Goal: Task Accomplishment & Management: Complete application form

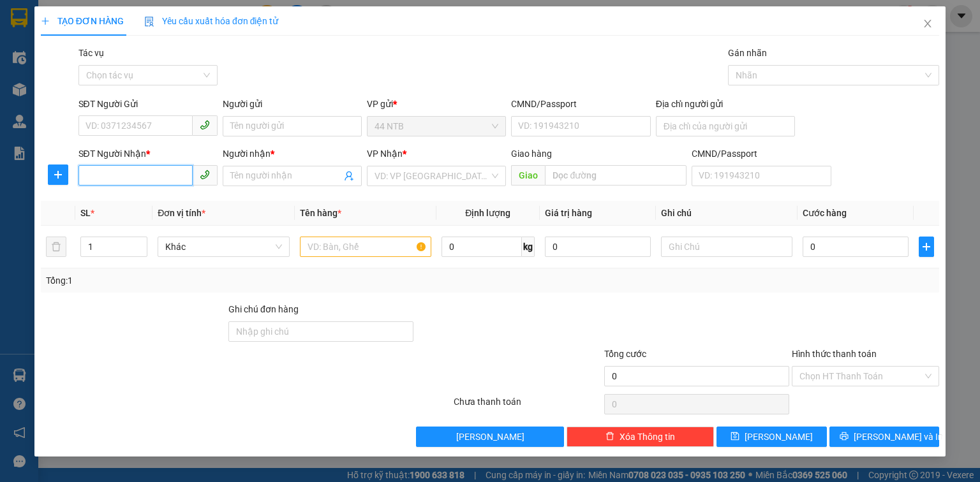
drag, startPoint x: 145, startPoint y: 180, endPoint x: 219, endPoint y: 179, distance: 74.0
click at [167, 180] on input "SĐT Người Nhận *" at bounding box center [135, 175] width 114 height 20
type input "0973583640"
click at [158, 201] on div "0973583640 - NA" at bounding box center [148, 202] width 124 height 14
type input "NA"
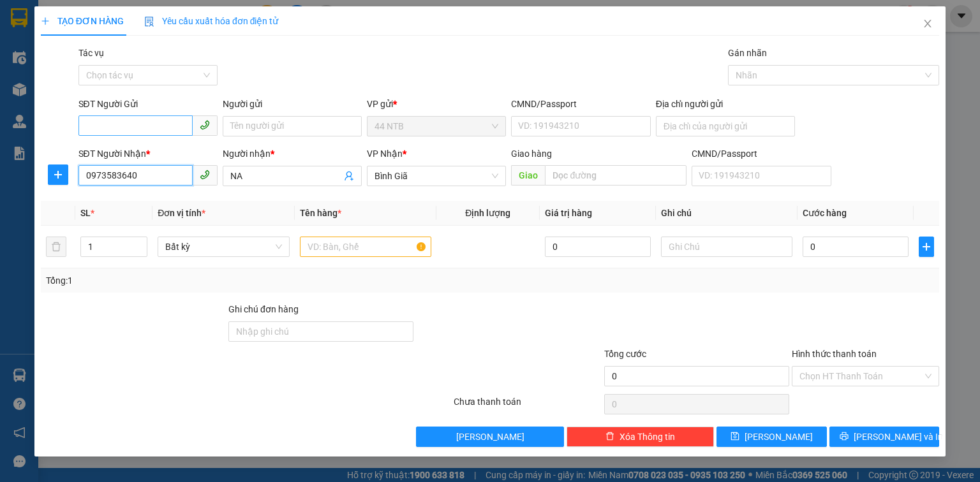
type input "0973583640"
click at [155, 125] on input "SĐT Người Gửi" at bounding box center [135, 125] width 114 height 20
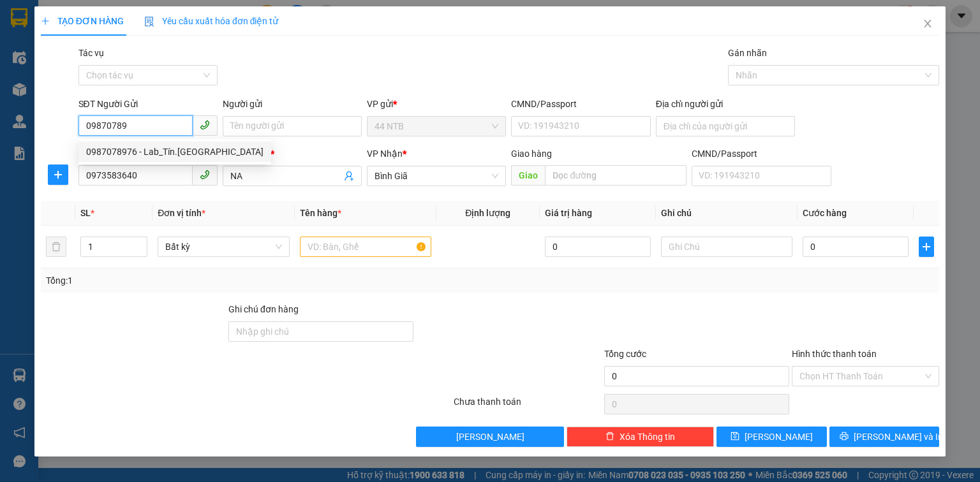
click at [173, 151] on div "0987078976 - Lab_Tín.[GEOGRAPHIC_DATA]" at bounding box center [174, 152] width 177 height 14
type input "0987078976"
type input "Lab_Tín.Đức"
type input "0987078976"
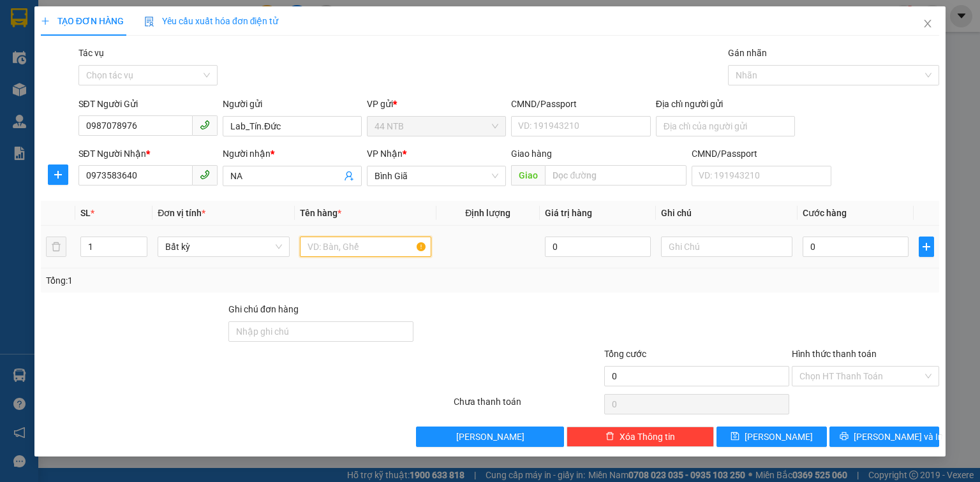
click at [357, 244] on input "text" at bounding box center [365, 247] width 131 height 20
type input "HỘP"
type input "3"
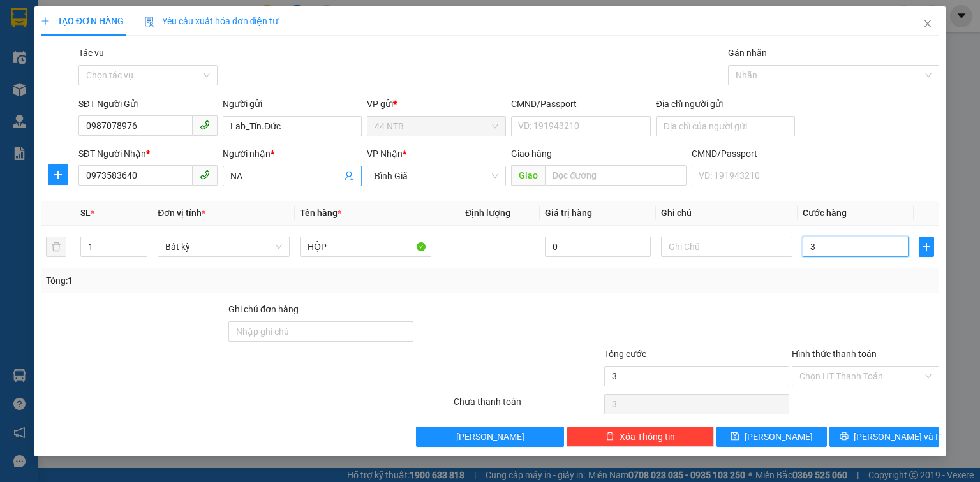
type input "30"
type input "30.000"
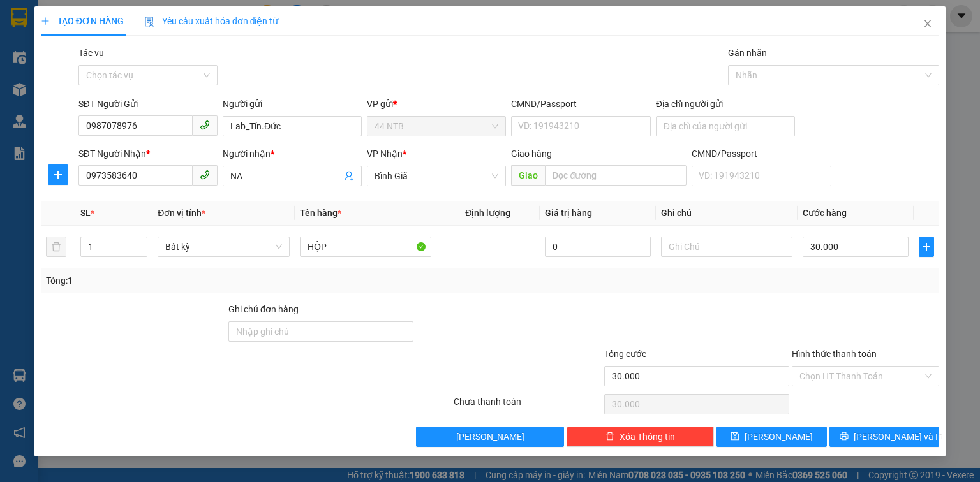
drag, startPoint x: 824, startPoint y: 373, endPoint x: 834, endPoint y: 410, distance: 38.8
click at [824, 373] on input "Hình thức thanh toán" at bounding box center [860, 376] width 123 height 19
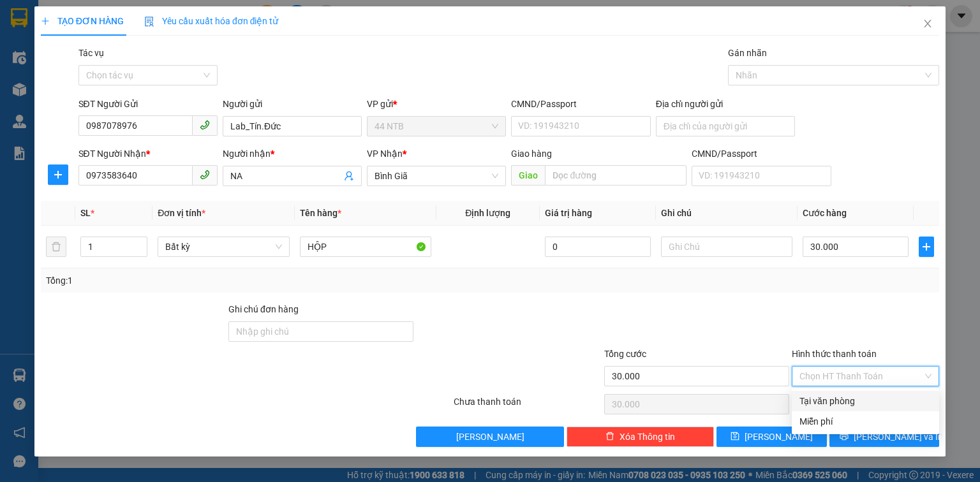
click at [834, 405] on div "Tại văn phòng" at bounding box center [865, 401] width 132 height 14
type input "0"
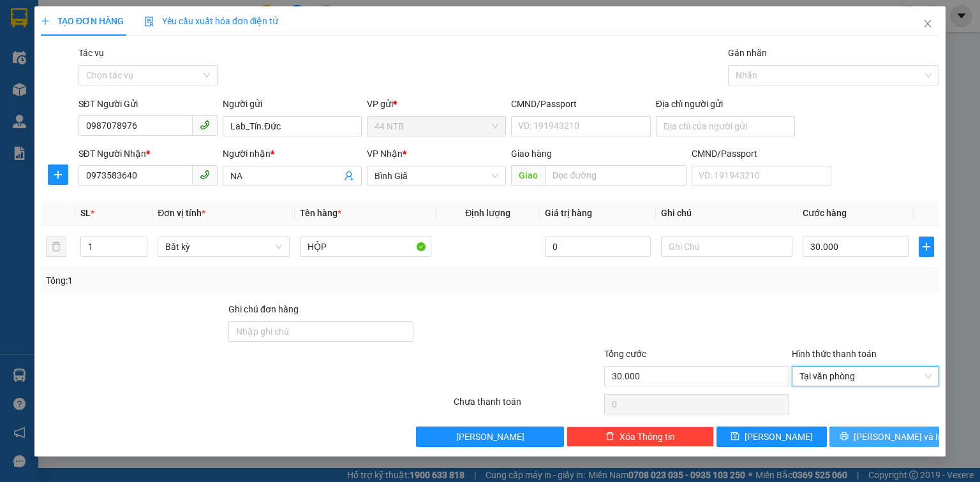
click at [857, 431] on button "[PERSON_NAME] và In" at bounding box center [884, 437] width 110 height 20
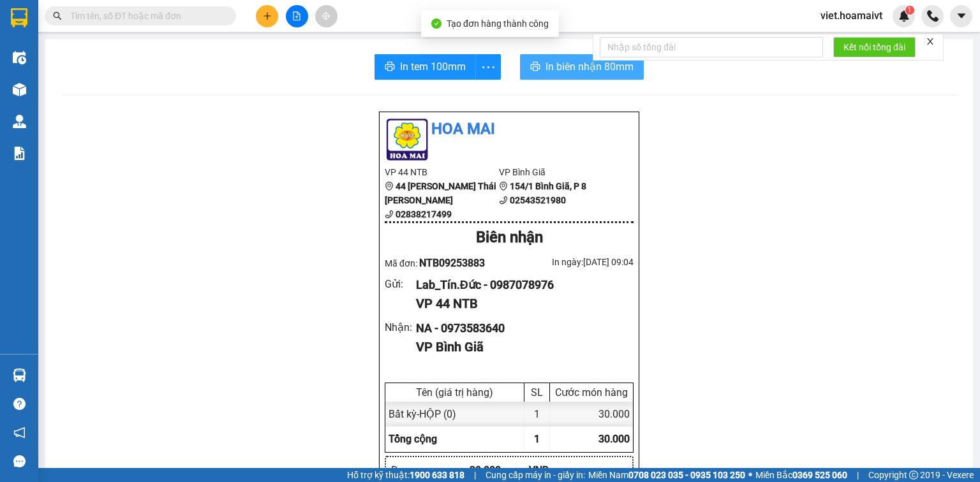
click at [567, 66] on span "In biên nhận 80mm" at bounding box center [589, 67] width 88 height 16
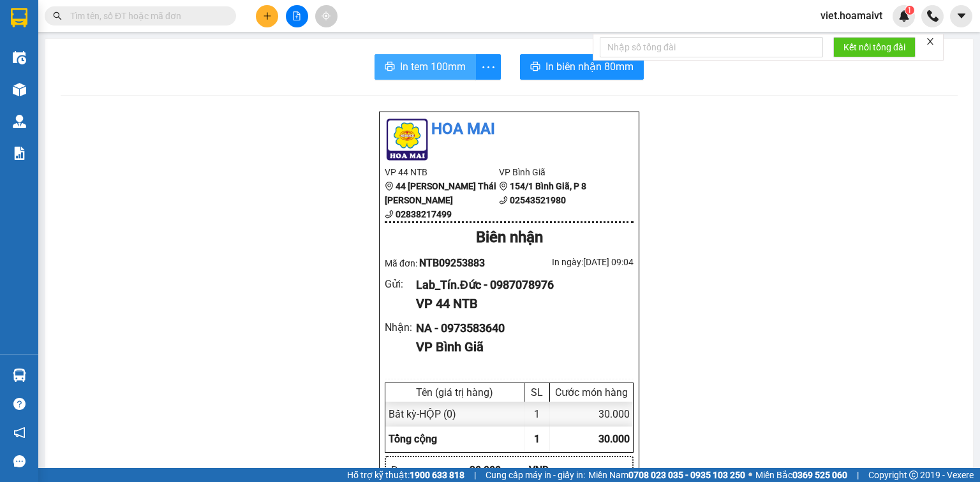
click at [422, 72] on span "In tem 100mm" at bounding box center [433, 67] width 66 height 16
click at [563, 64] on span "In biên nhận 80mm" at bounding box center [589, 67] width 88 height 16
click at [424, 70] on span "In tem 100mm" at bounding box center [433, 67] width 66 height 16
click at [148, 20] on input "text" at bounding box center [145, 16] width 151 height 14
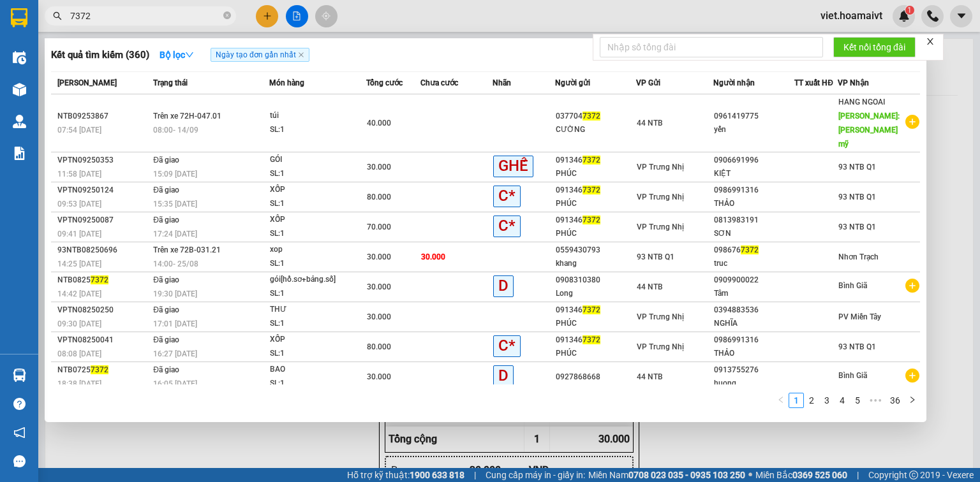
type input "7372"
click at [268, 16] on div at bounding box center [490, 241] width 980 height 482
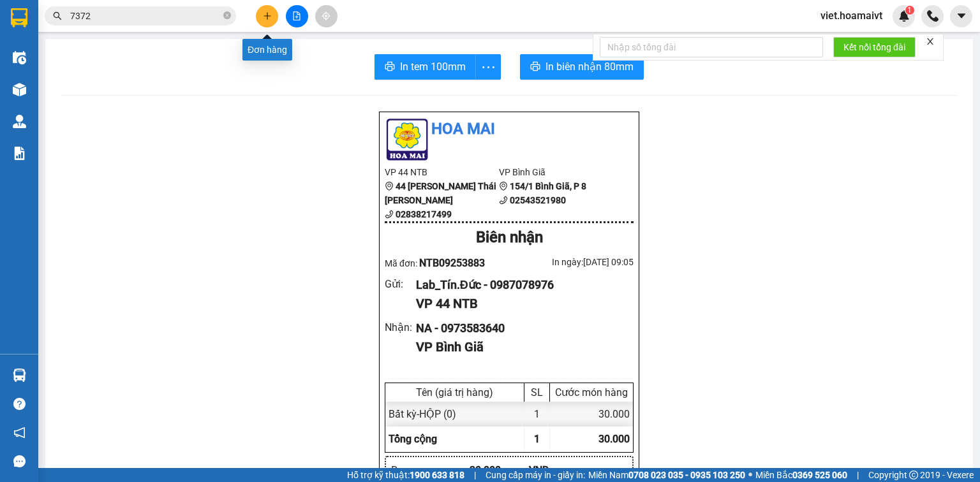
click at [262, 17] on button at bounding box center [267, 16] width 22 height 22
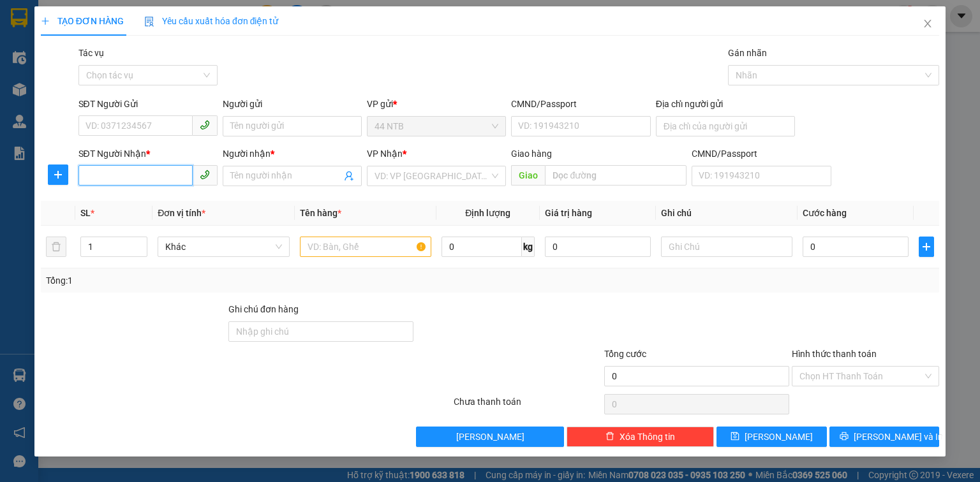
click at [100, 176] on input "SĐT Người Nhận *" at bounding box center [135, 175] width 114 height 20
type input "0909263910"
click at [145, 198] on div "0909263910 - Tâm" at bounding box center [148, 202] width 124 height 14
type input "Tâm"
type input "0909263910"
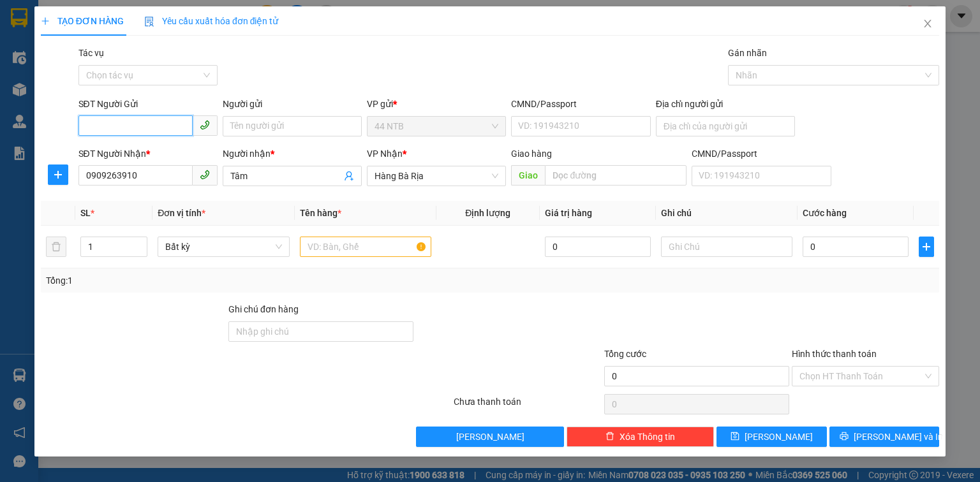
click at [158, 122] on input "SĐT Người Gửi" at bounding box center [135, 125] width 114 height 20
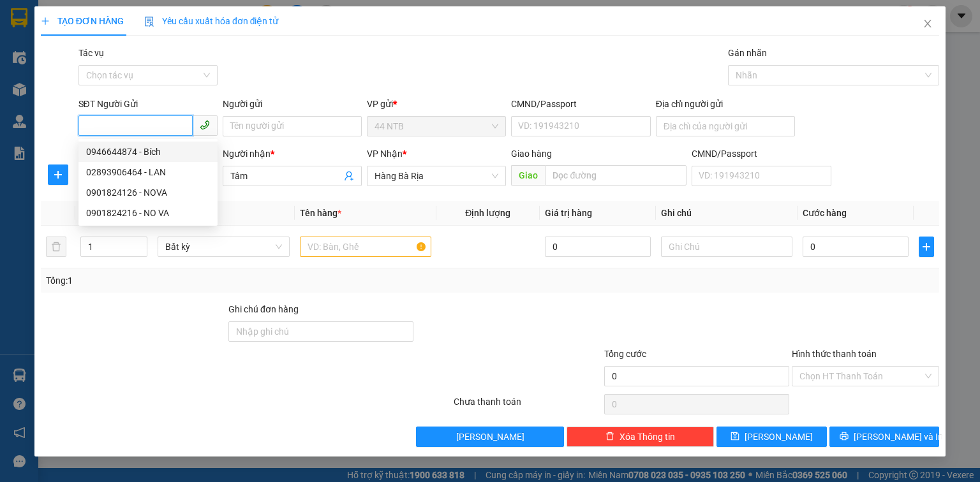
drag, startPoint x: 167, startPoint y: 147, endPoint x: 298, endPoint y: 225, distance: 152.2
click at [167, 149] on div "0946644874 - Bích" at bounding box center [148, 152] width 124 height 14
type input "0946644874"
type input "Bích"
type input "094191010338"
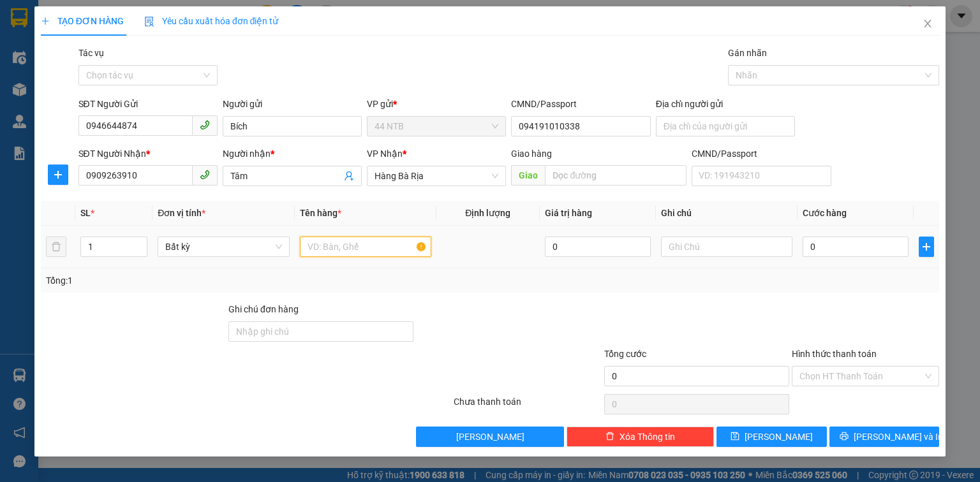
click at [327, 246] on input "text" at bounding box center [365, 247] width 131 height 20
type input "MIẾNG"
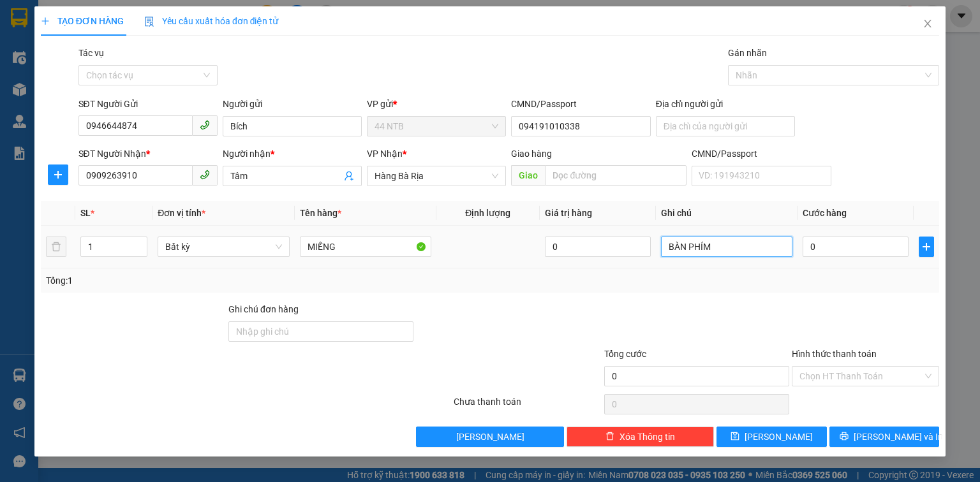
type input "BÀN PHÍM"
type input "3"
type input "30"
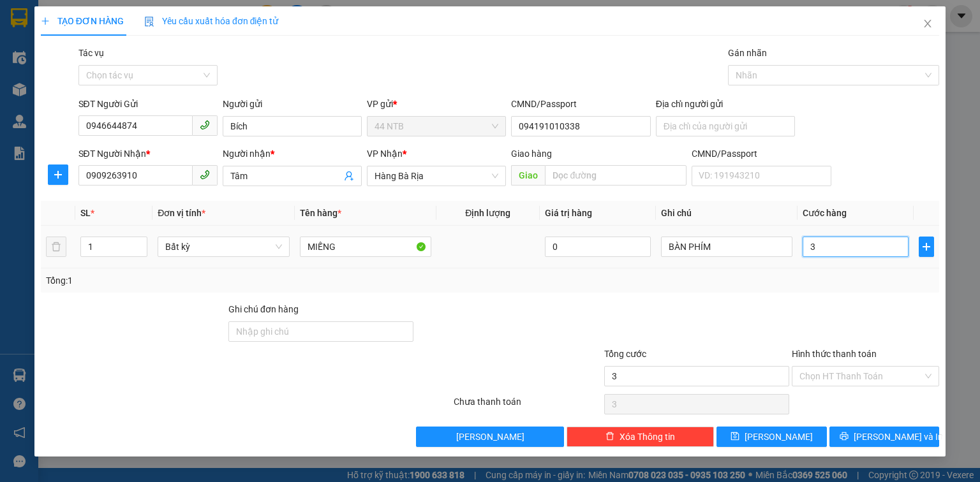
type input "30"
type input "30.000"
drag, startPoint x: 858, startPoint y: 370, endPoint x: 834, endPoint y: 382, distance: 26.5
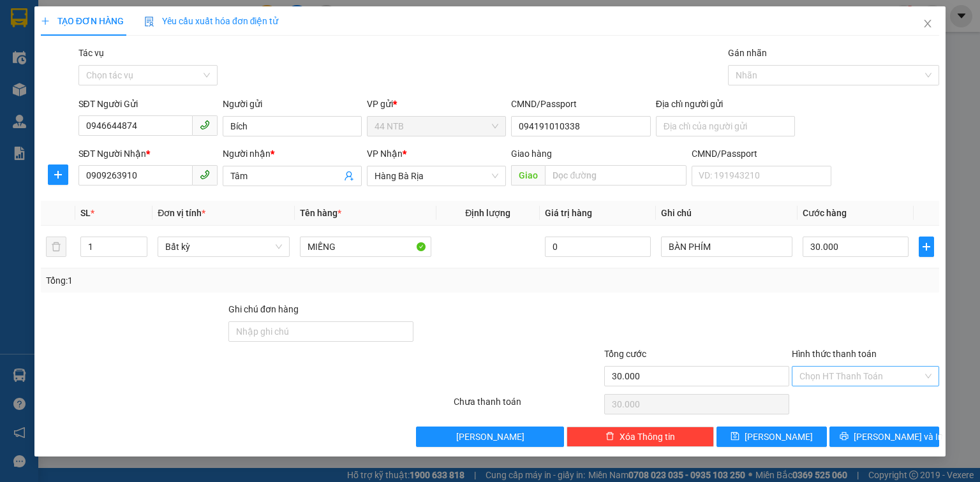
click at [857, 370] on input "Hình thức thanh toán" at bounding box center [860, 376] width 123 height 19
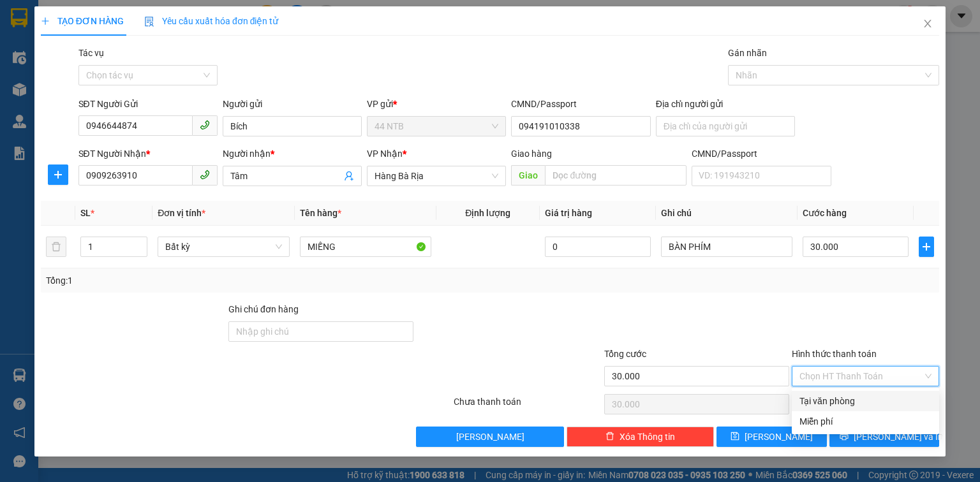
click at [846, 401] on div "Tại văn phòng" at bounding box center [865, 401] width 132 height 14
type input "0"
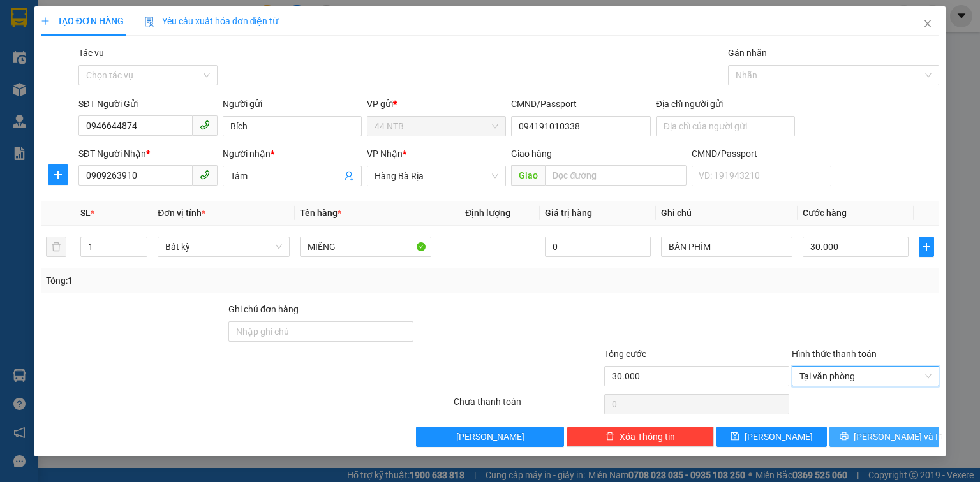
click at [848, 441] on span "printer" at bounding box center [843, 437] width 9 height 10
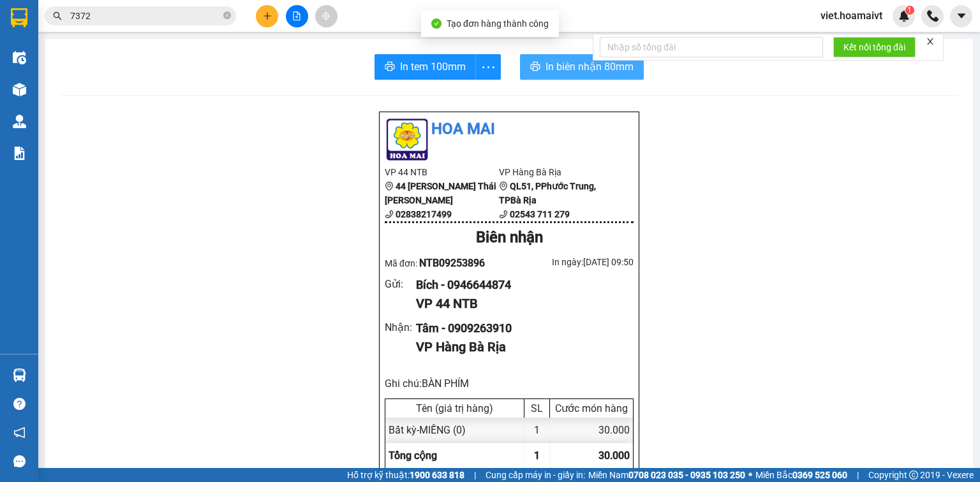
click at [558, 75] on button "In biên nhận 80mm" at bounding box center [582, 67] width 124 height 26
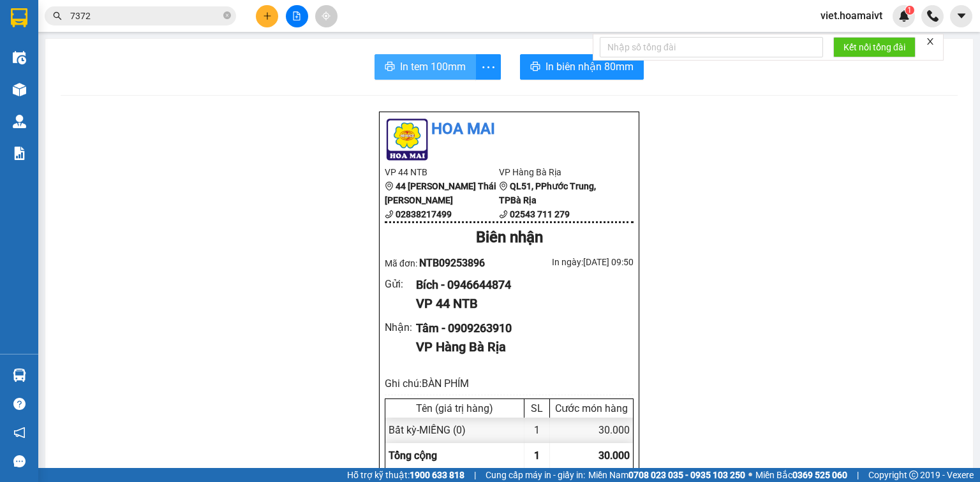
click at [406, 65] on span "In tem 100mm" at bounding box center [433, 67] width 66 height 16
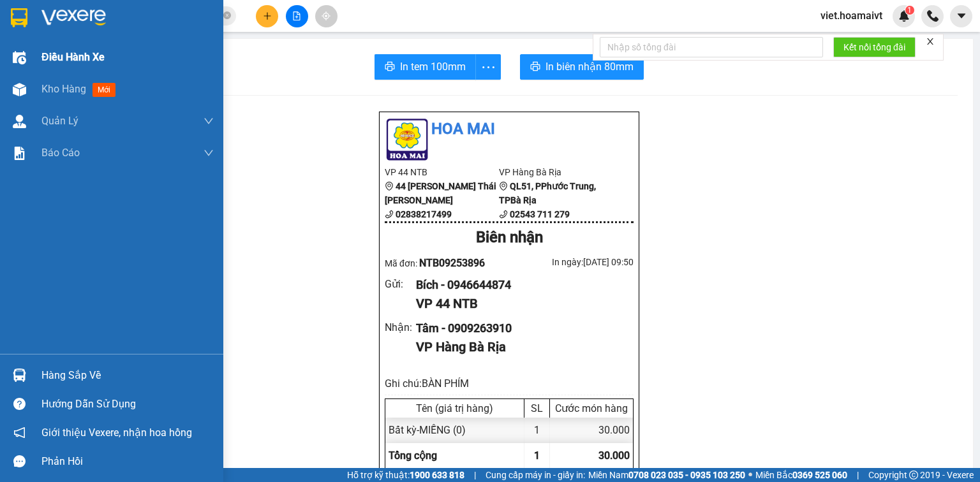
click at [68, 56] on span "Điều hành xe" at bounding box center [72, 57] width 63 height 16
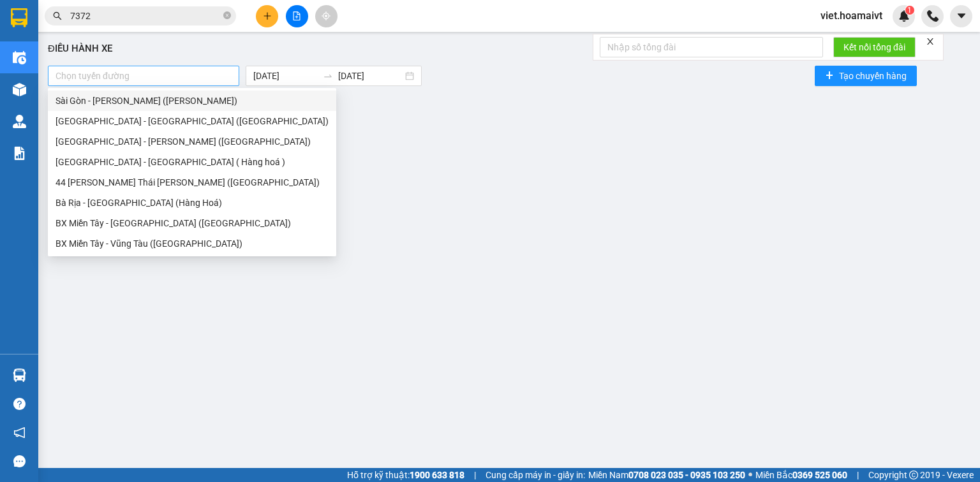
click at [205, 77] on div at bounding box center [143, 75] width 185 height 15
click at [171, 105] on div "Sài Gòn - [PERSON_NAME] ([PERSON_NAME])" at bounding box center [191, 101] width 273 height 14
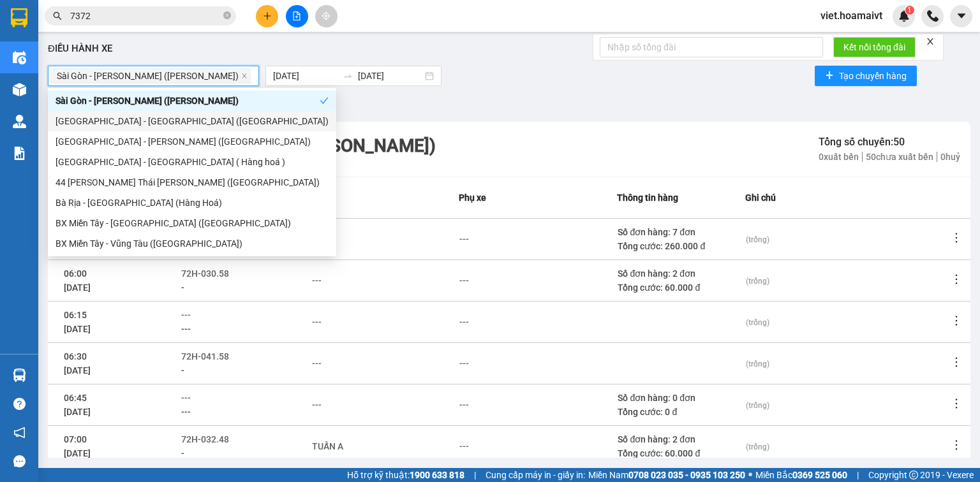
scroll to position [227, 0]
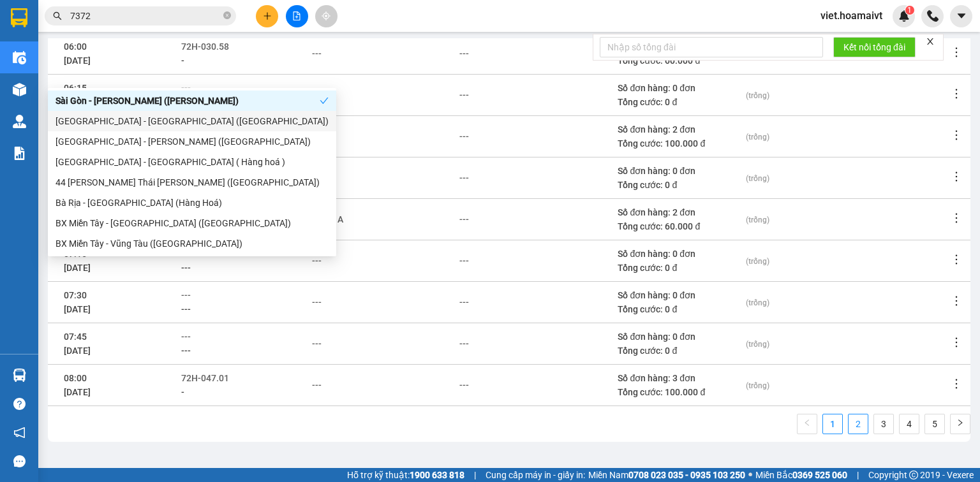
click at [855, 424] on link "2" at bounding box center [857, 424] width 19 height 19
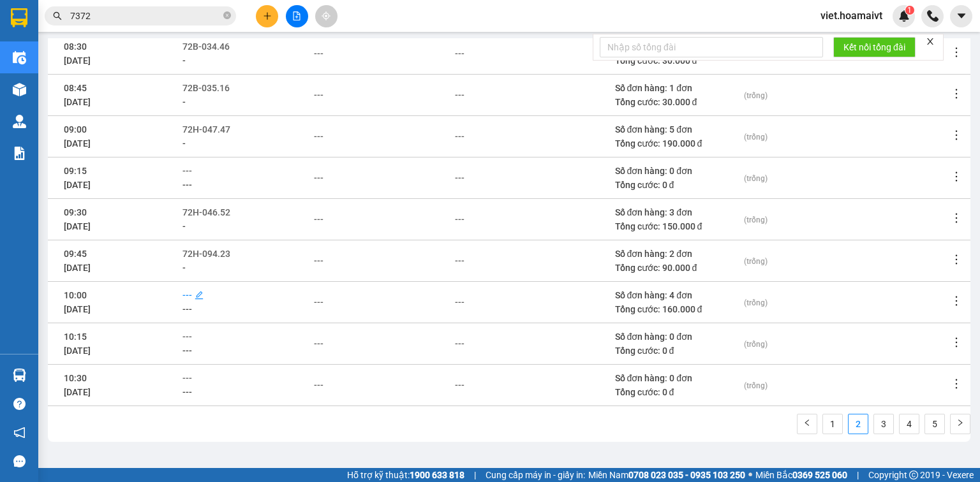
click at [192, 296] on span "---" at bounding box center [187, 295] width 10 height 10
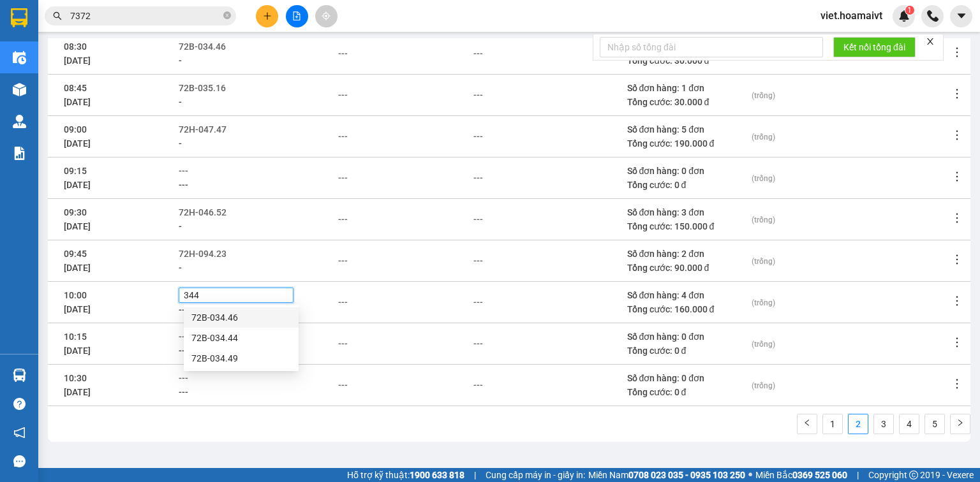
type input "3444"
click at [235, 320] on div "72B-034.44" at bounding box center [241, 318] width 100 height 14
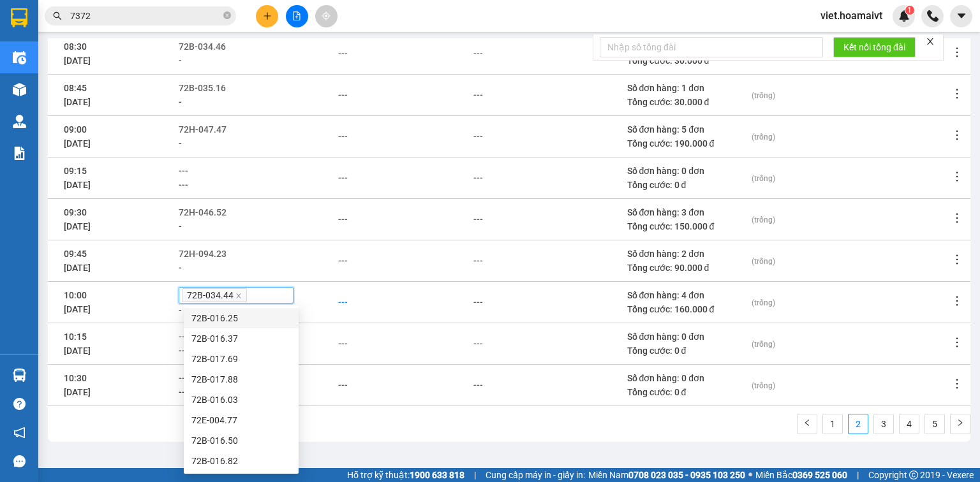
click at [342, 301] on div "---" at bounding box center [343, 302] width 10 height 14
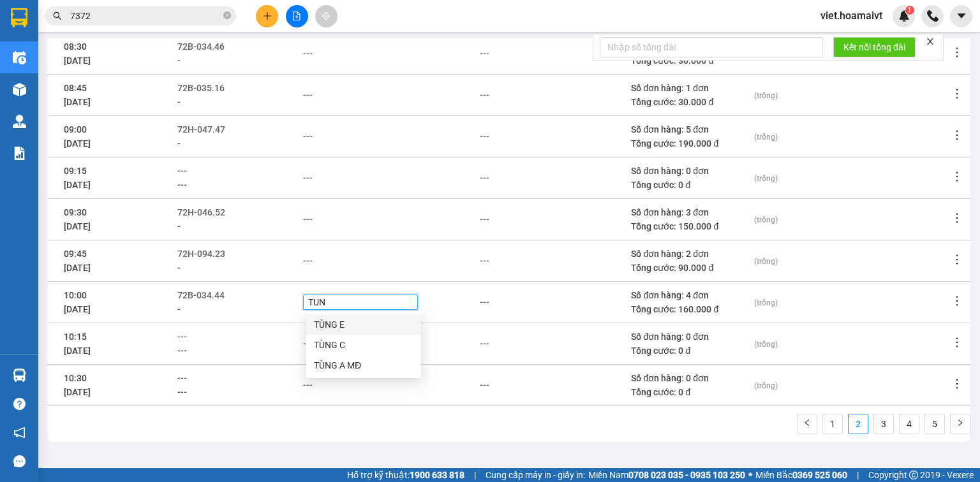
type input "TUNG"
click at [365, 348] on div "TÙNG C" at bounding box center [364, 345] width 100 height 14
click at [495, 418] on div "1 2 3 4 5" at bounding box center [509, 428] width 922 height 28
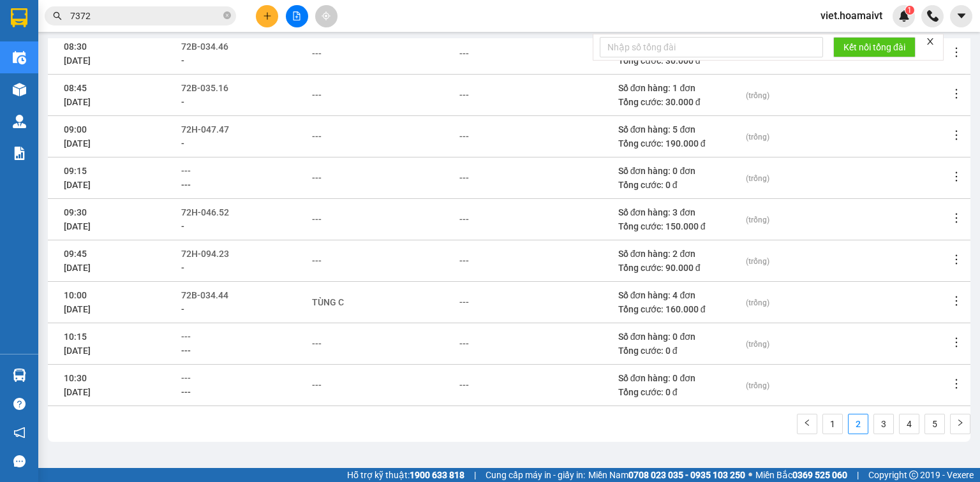
scroll to position [0, 0]
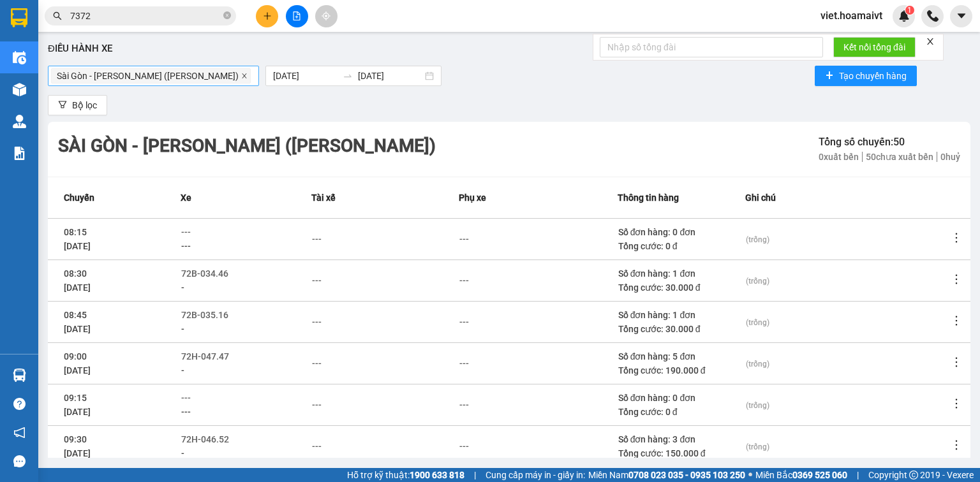
click at [242, 75] on icon "close" at bounding box center [244, 75] width 4 height 4
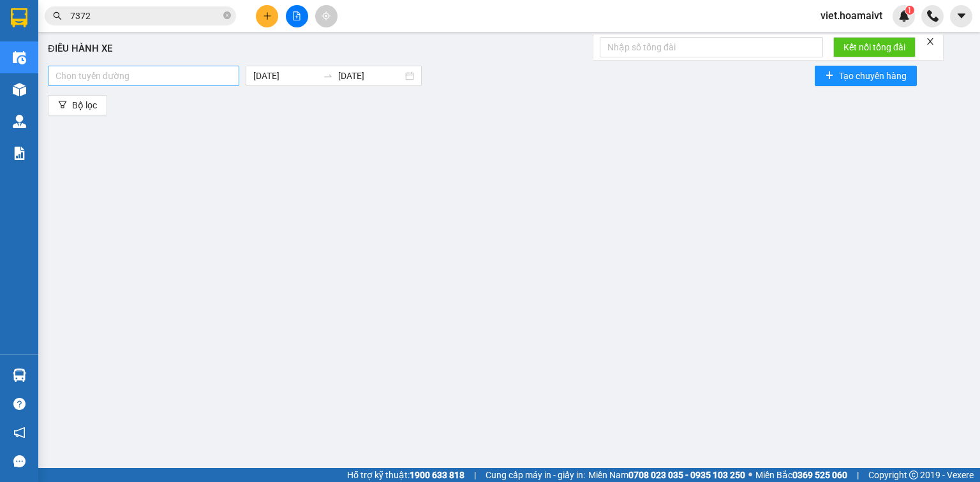
click at [184, 75] on div at bounding box center [143, 75] width 185 height 15
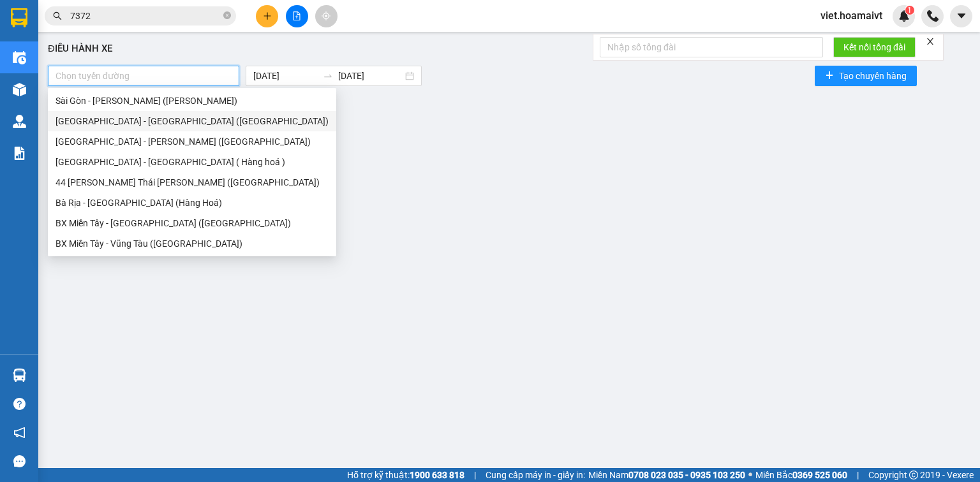
click at [177, 115] on div "[GEOGRAPHIC_DATA] - [GEOGRAPHIC_DATA] ([GEOGRAPHIC_DATA])" at bounding box center [191, 121] width 273 height 14
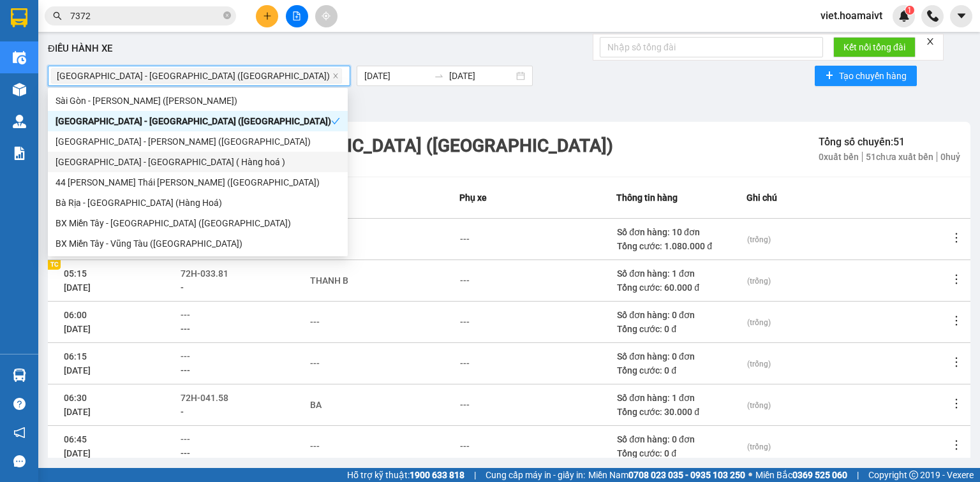
scroll to position [227, 0]
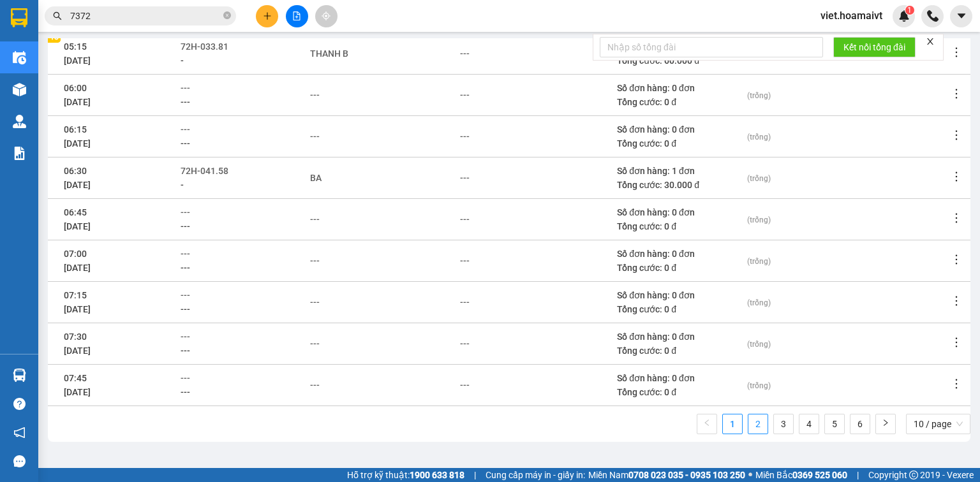
click at [751, 429] on link "2" at bounding box center [757, 424] width 19 height 19
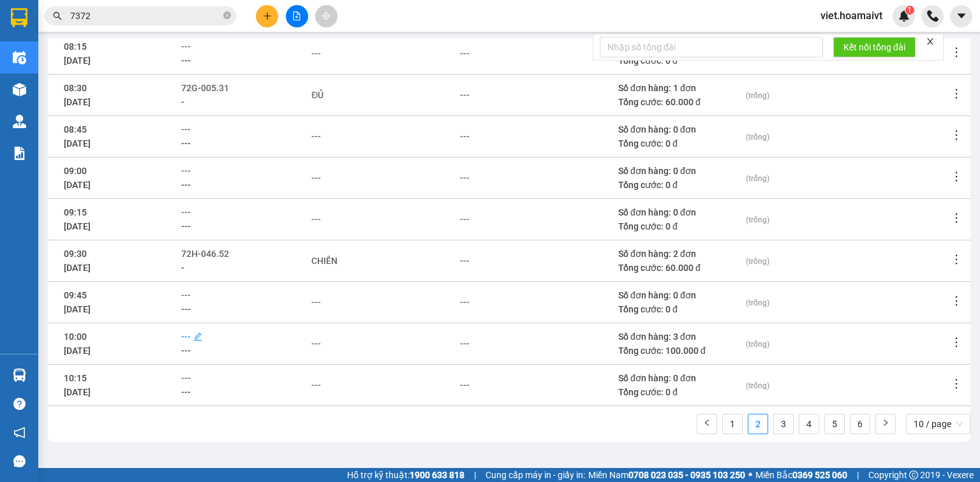
click at [191, 334] on span "---" at bounding box center [186, 337] width 10 height 10
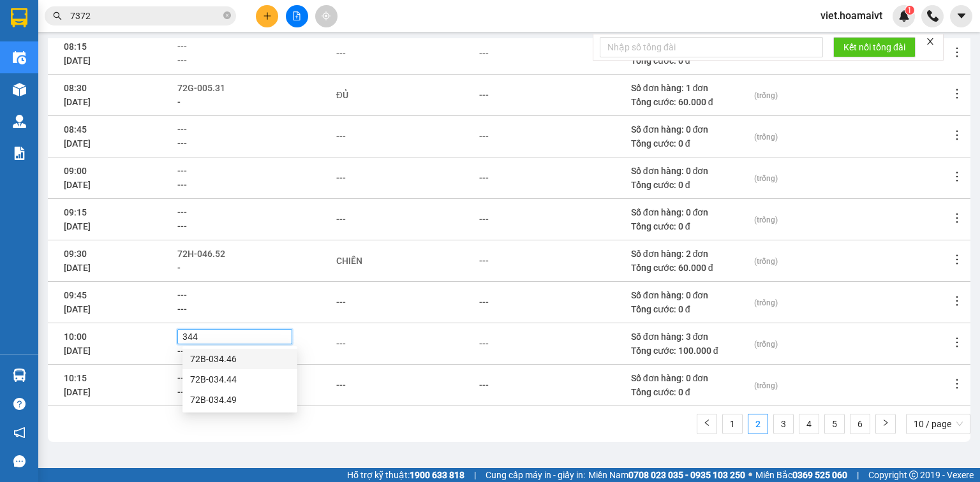
type input "3444"
click at [244, 360] on div "72B-034.44" at bounding box center [240, 359] width 100 height 14
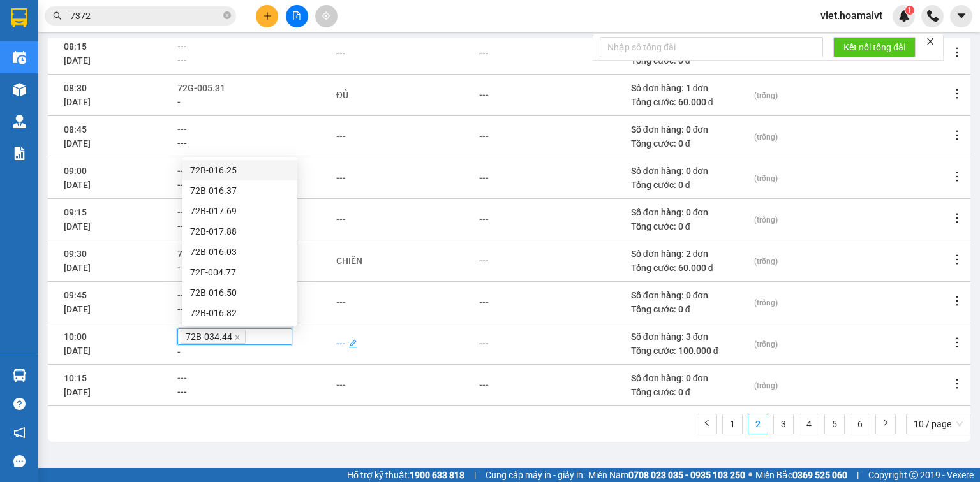
click at [346, 341] on div "---" at bounding box center [341, 344] width 10 height 14
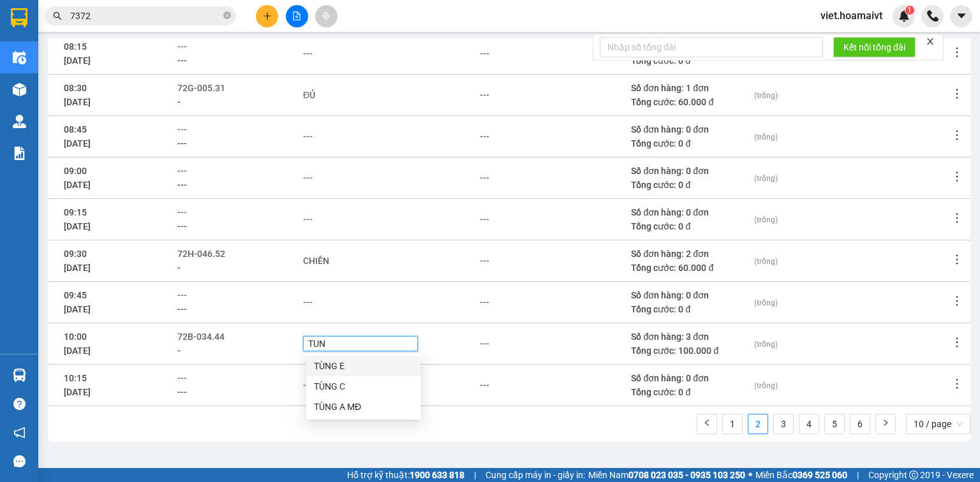
type input "TUNG"
click at [374, 388] on div "TÙNG C" at bounding box center [364, 387] width 100 height 14
click at [442, 426] on div "1 2 3 4 5 6 10 / page" at bounding box center [509, 428] width 922 height 28
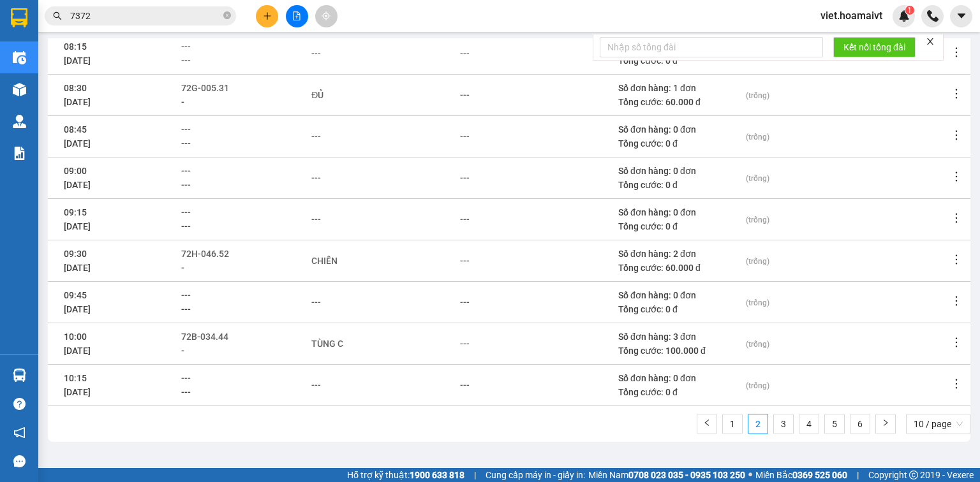
scroll to position [0, 0]
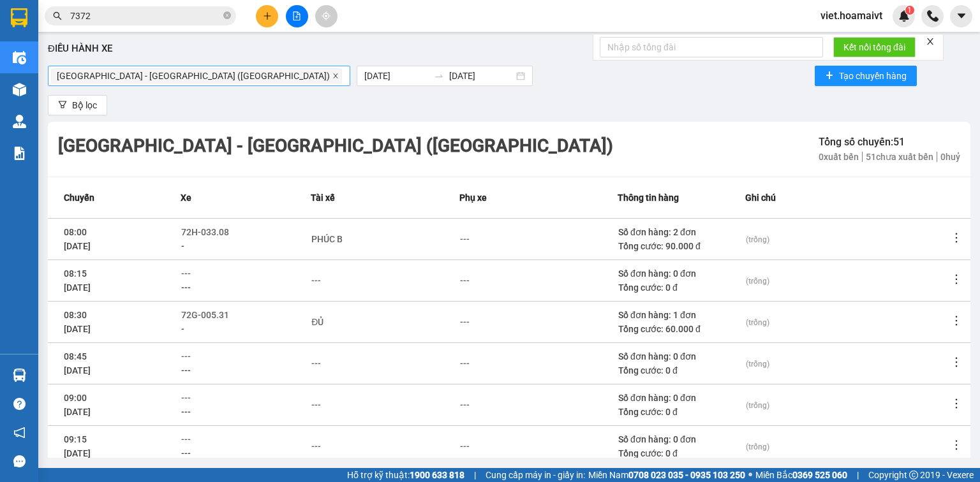
click at [332, 76] on icon "close" at bounding box center [335, 76] width 6 height 6
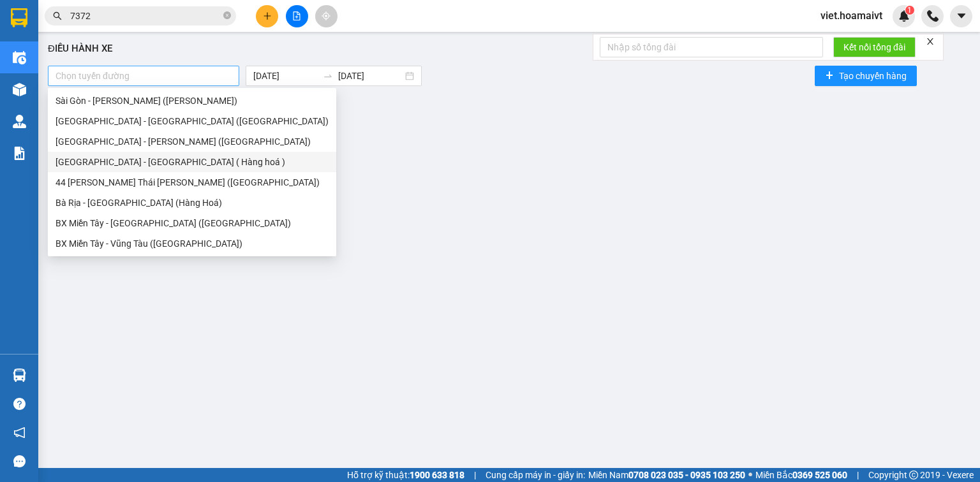
click at [171, 76] on div at bounding box center [143, 75] width 185 height 15
click at [196, 179] on div "44 [PERSON_NAME] Thái [PERSON_NAME] ([GEOGRAPHIC_DATA])" at bounding box center [191, 182] width 273 height 14
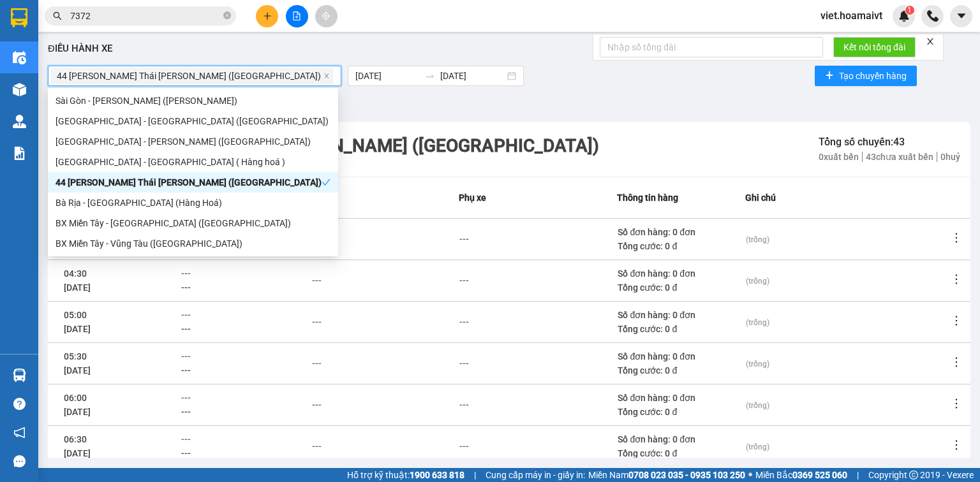
scroll to position [227, 0]
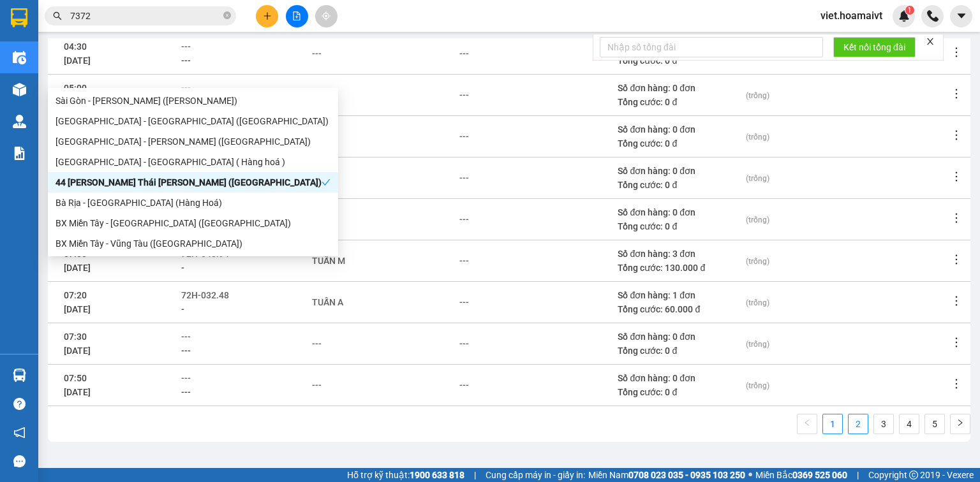
click at [848, 427] on link "2" at bounding box center [857, 424] width 19 height 19
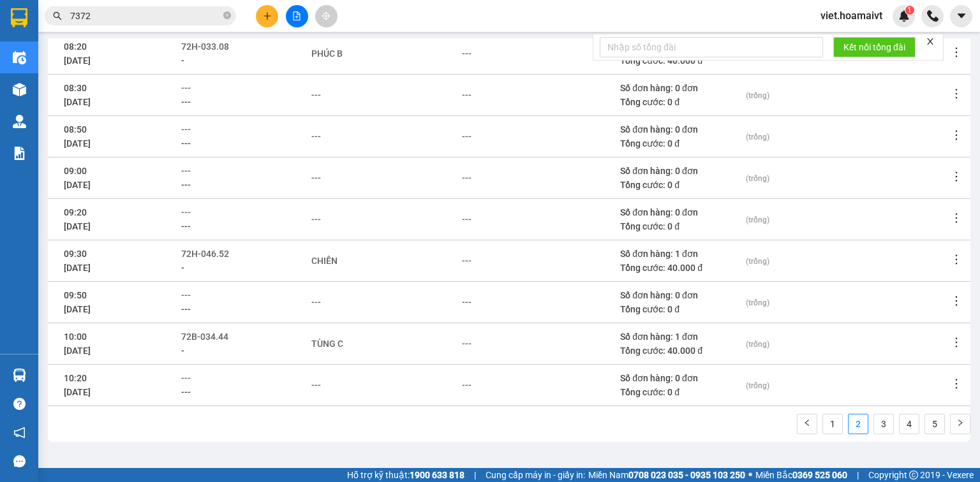
click at [556, 446] on div "Điều [PERSON_NAME] xe 44 [PERSON_NAME] Thái [PERSON_NAME] ([GEOGRAPHIC_DATA]) …" at bounding box center [509, 248] width 929 height 420
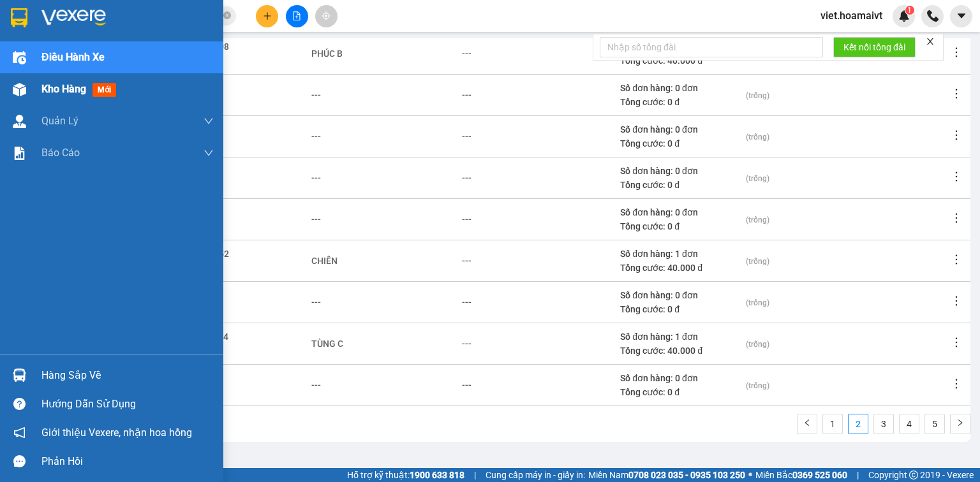
click at [54, 83] on span "Kho hàng" at bounding box center [63, 89] width 45 height 12
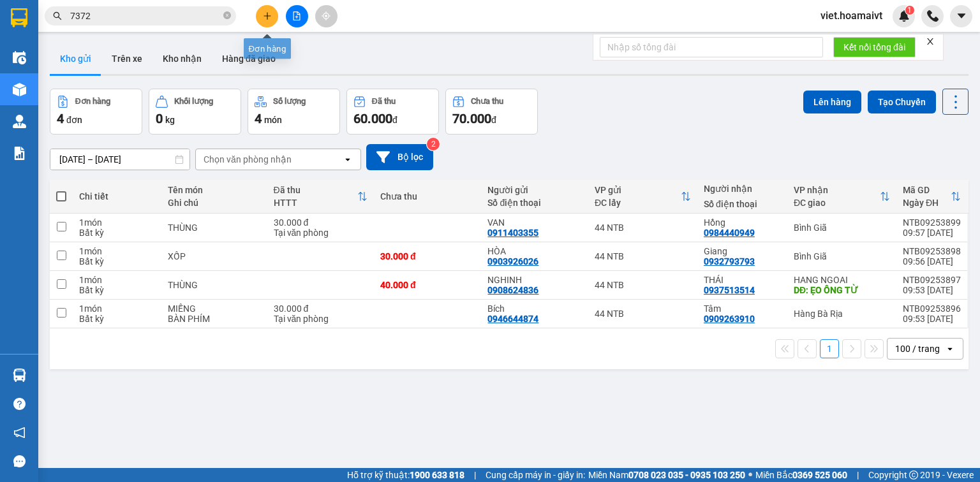
click at [270, 20] on button at bounding box center [267, 16] width 22 height 22
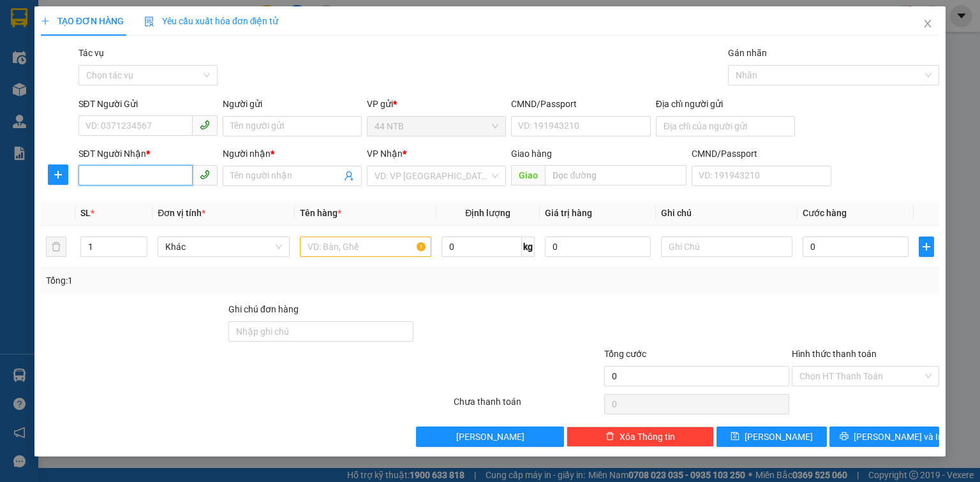
click at [156, 176] on input "SĐT Người Nhận *" at bounding box center [135, 175] width 114 height 20
type input "0"
click at [305, 179] on input "Người nhận *" at bounding box center [285, 176] width 111 height 14
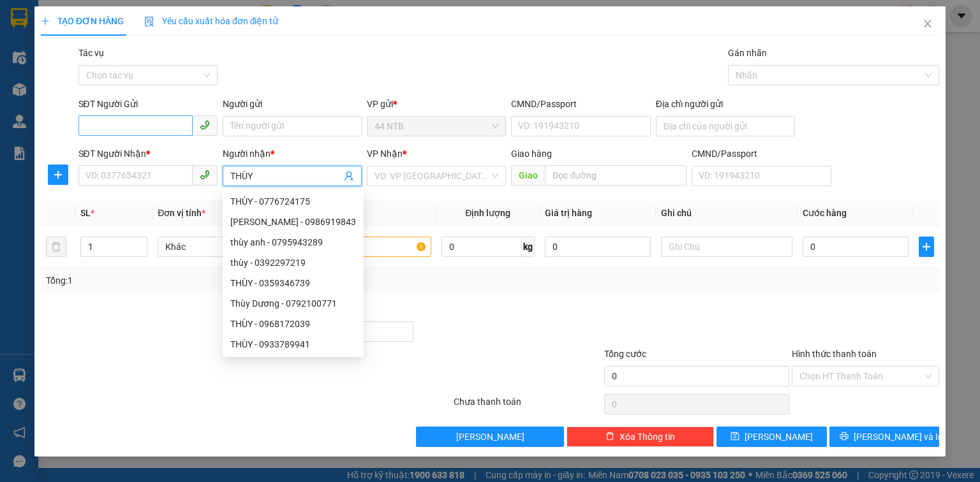
type input "THÙY"
drag, startPoint x: 151, startPoint y: 128, endPoint x: 163, endPoint y: 118, distance: 16.3
click at [152, 127] on input "SĐT Người Gửi" at bounding box center [135, 125] width 114 height 20
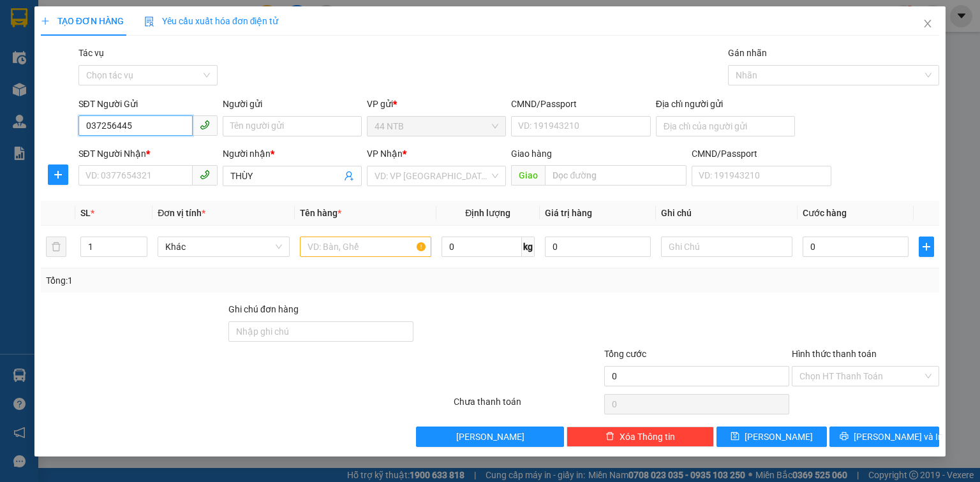
type input "0372564456"
click at [162, 154] on div "0372564456 - TIẾN" at bounding box center [148, 152] width 124 height 14
type input "TIẾN"
type input "6/3C [PERSON_NAME]"
type input "0372564456"
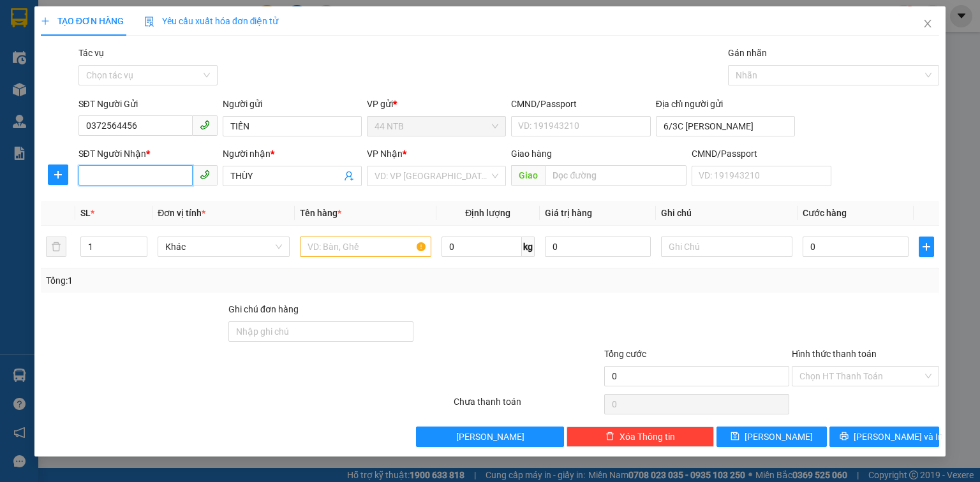
click at [170, 173] on input "SĐT Người Nhận *" at bounding box center [135, 175] width 114 height 20
click at [167, 200] on div "0392997219 - [PERSON_NAME]" at bounding box center [149, 202] width 126 height 14
type input "0392997219"
type input "THỦY"
click at [380, 255] on input "text" at bounding box center [365, 247] width 131 height 20
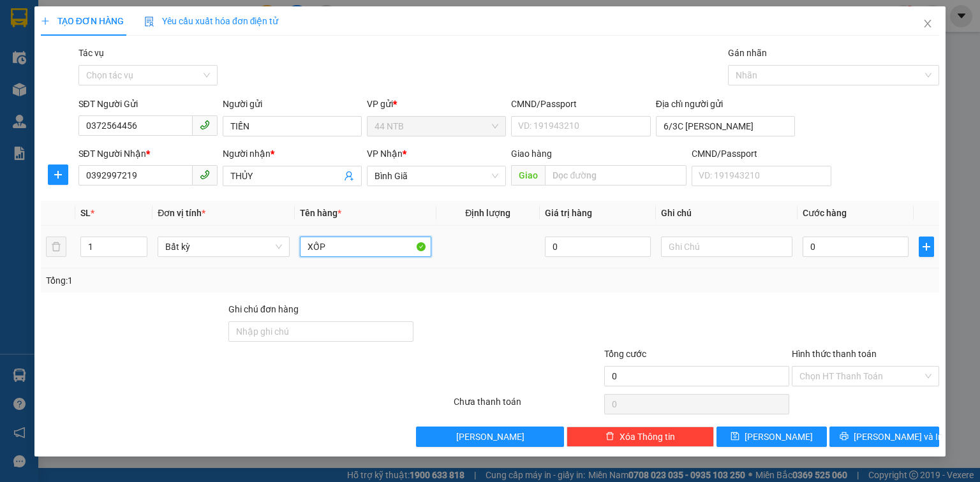
type input "XỐP"
type input "1"
type input "12"
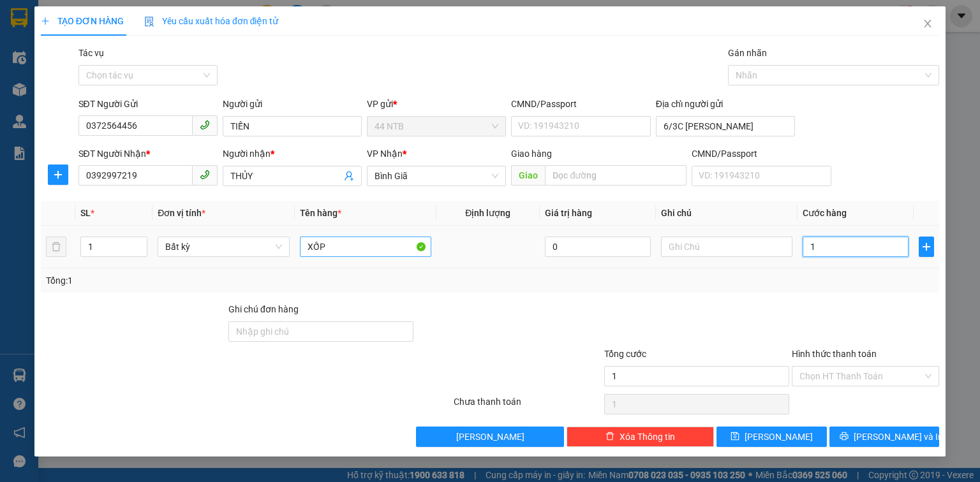
type input "12"
type input "120"
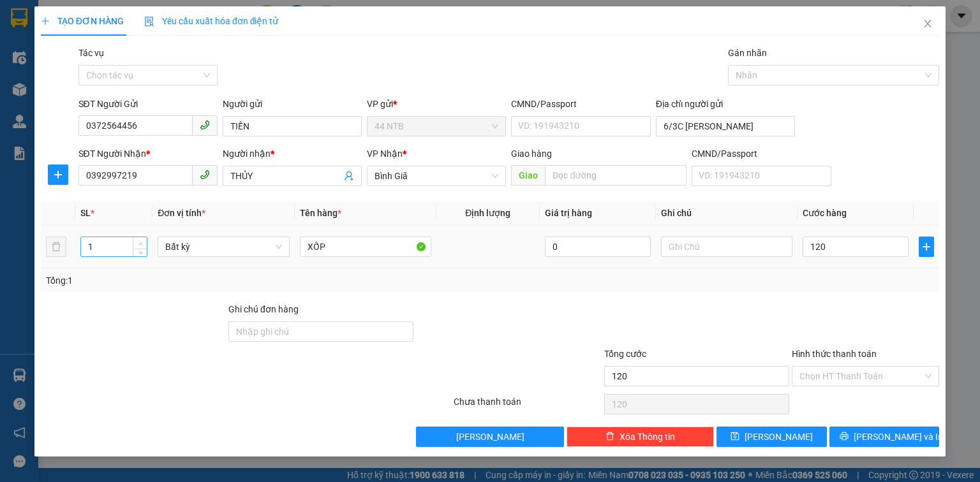
type input "120.000"
click at [142, 242] on icon "up" at bounding box center [140, 244] width 4 height 4
type input "2"
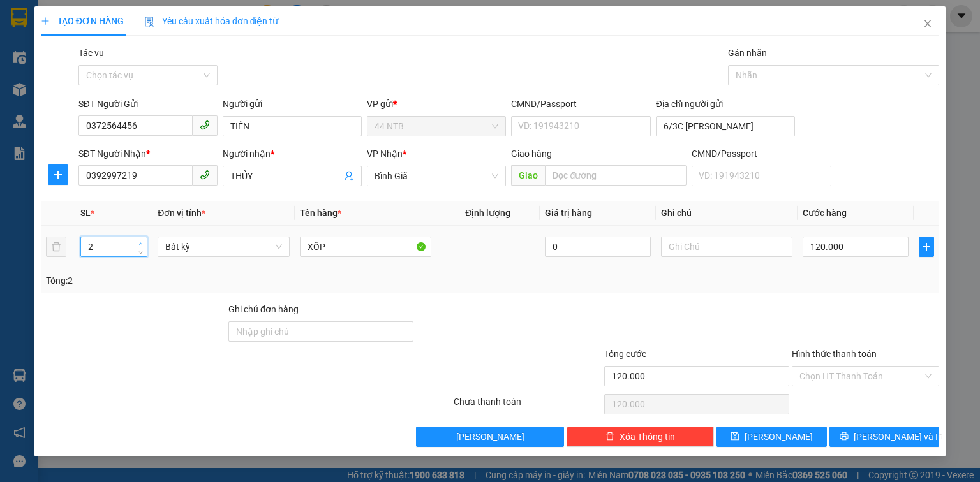
click at [143, 240] on span "up" at bounding box center [140, 244] width 8 height 8
type input "0"
click at [850, 250] on input "0" at bounding box center [855, 247] width 106 height 20
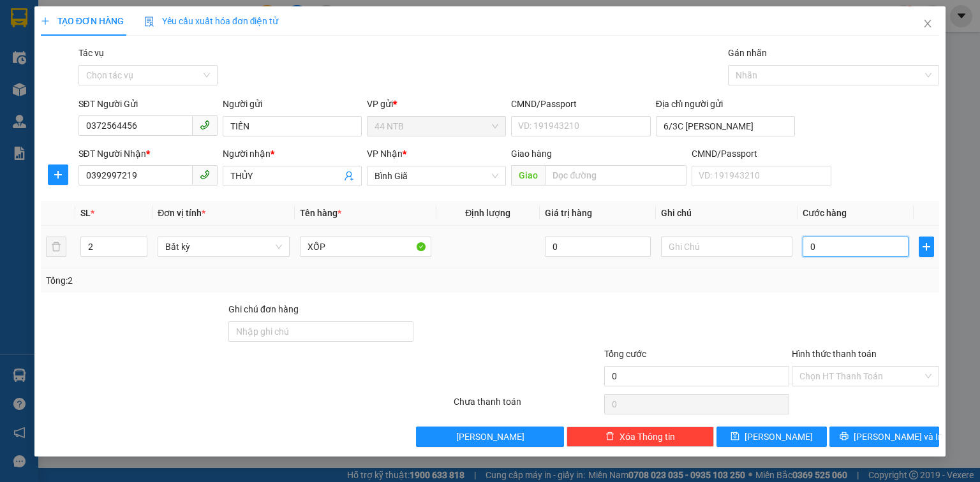
type input "1"
type input "12"
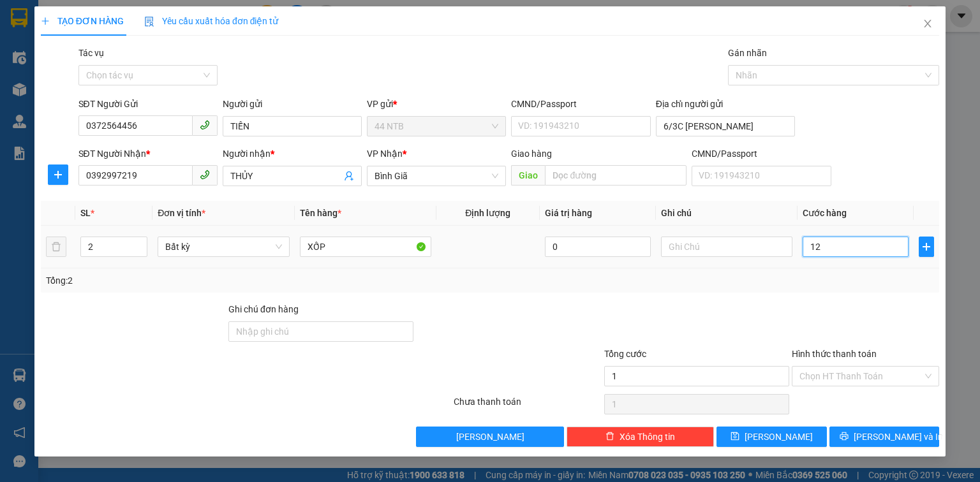
type input "12"
type input "120"
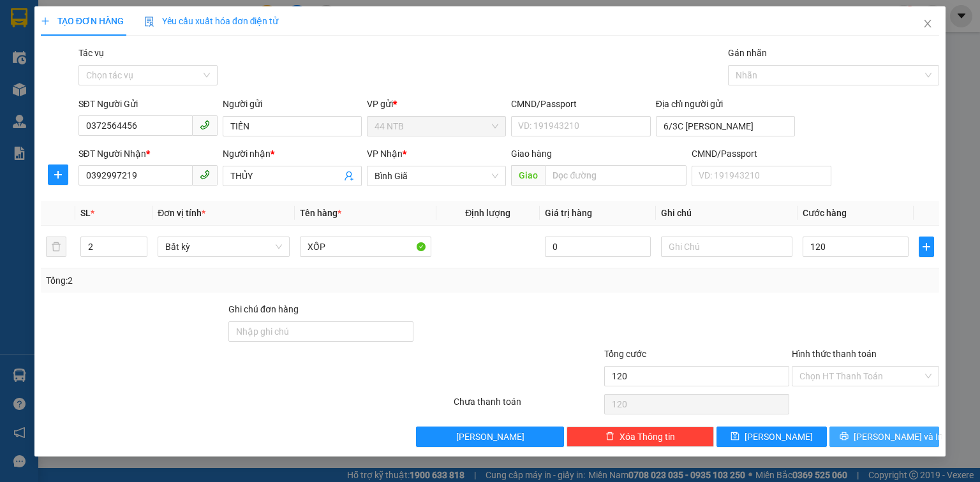
type input "120.000"
click at [882, 427] on button "[PERSON_NAME] và In" at bounding box center [884, 437] width 110 height 20
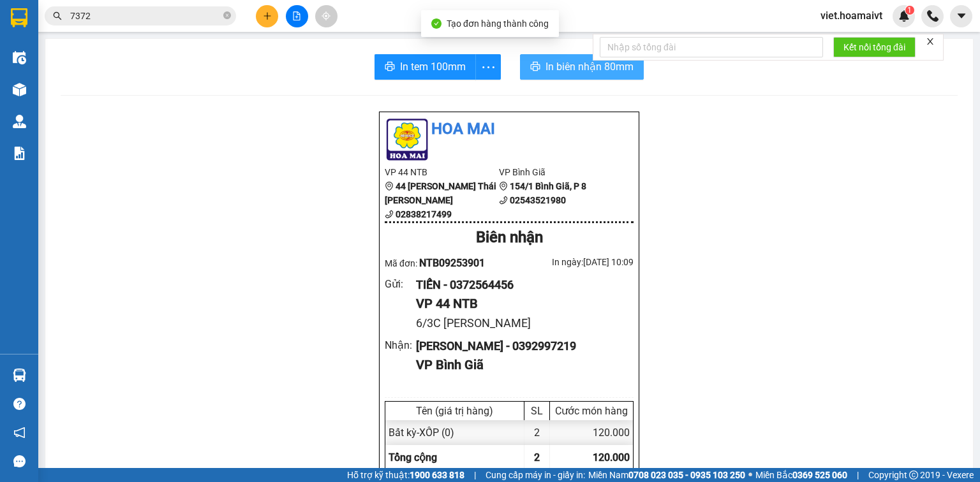
click at [545, 66] on span "In biên nhận 80mm" at bounding box center [589, 67] width 88 height 16
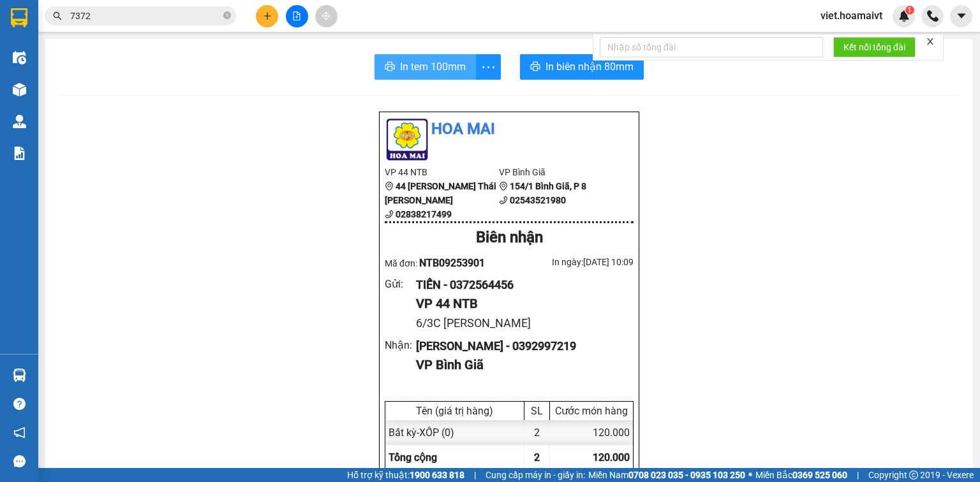
click at [408, 70] on span "In tem 100mm" at bounding box center [433, 67] width 66 height 16
click at [267, 15] on icon "plus" at bounding box center [266, 15] width 7 height 1
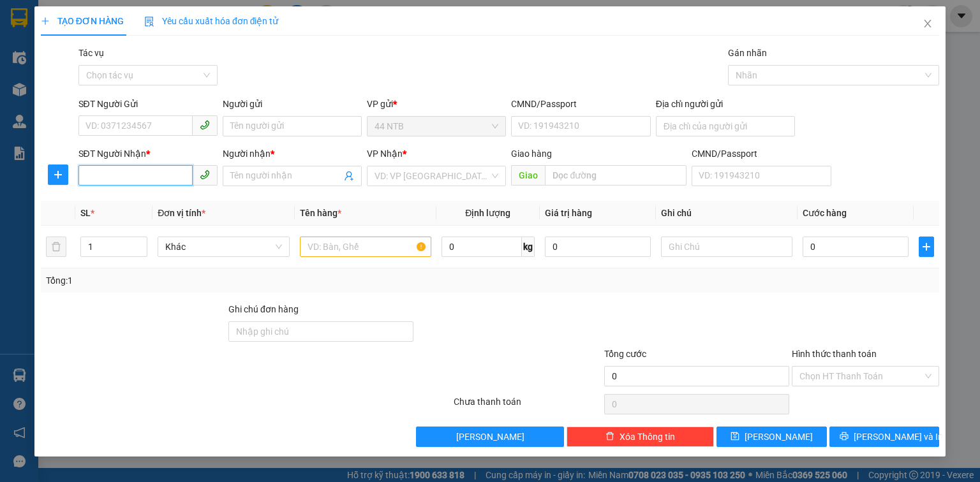
click at [173, 177] on input "SĐT Người Nhận *" at bounding box center [135, 175] width 114 height 20
type input "0834469485"
click at [174, 196] on div "0834469485 - HUNG" at bounding box center [148, 202] width 124 height 14
type input "HUNG"
type input "0834469485"
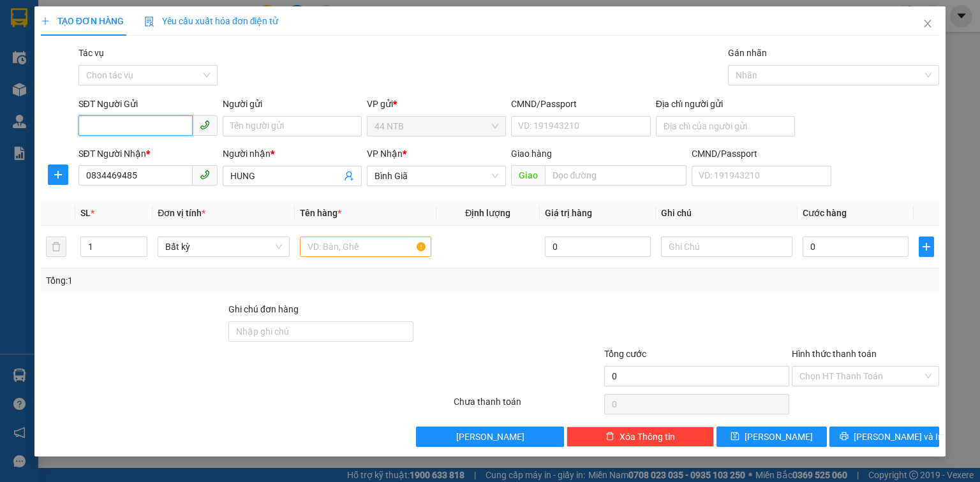
click at [145, 127] on input "SĐT Người Gửi" at bounding box center [135, 125] width 114 height 20
drag, startPoint x: 159, startPoint y: 134, endPoint x: 159, endPoint y: 151, distance: 16.6
click at [159, 140] on body "Kết quả [PERSON_NAME] ( 360 ) Bộ lọc Ngày tạo [PERSON_NAME] nhất Mã ĐH Trạng th…" at bounding box center [490, 241] width 980 height 482
click at [159, 151] on div "0773028092 - [PERSON_NAME]" at bounding box center [149, 152] width 126 height 14
type input "0773028092"
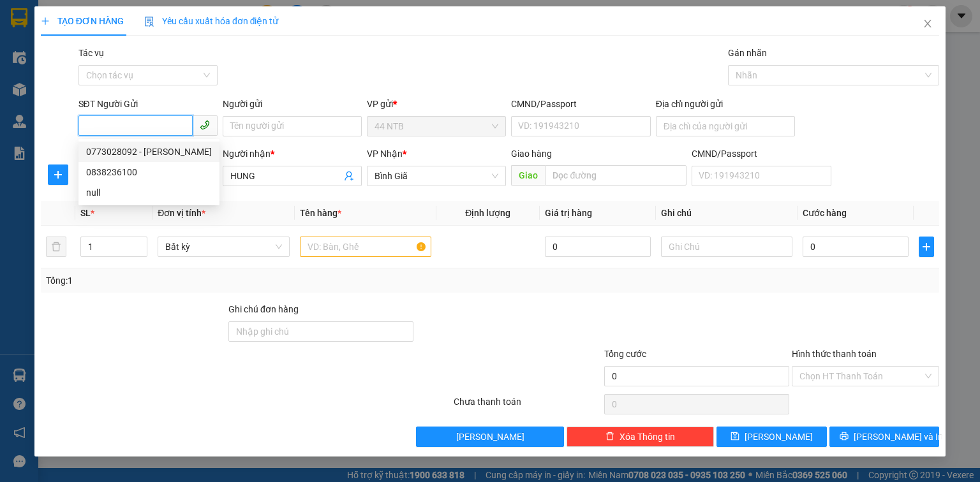
type input "NGỌC"
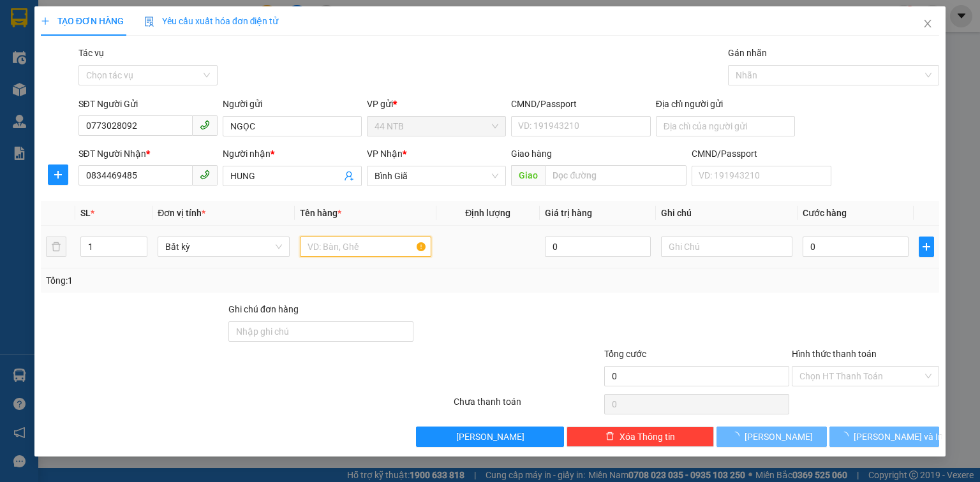
click at [347, 247] on input "text" at bounding box center [365, 247] width 131 height 20
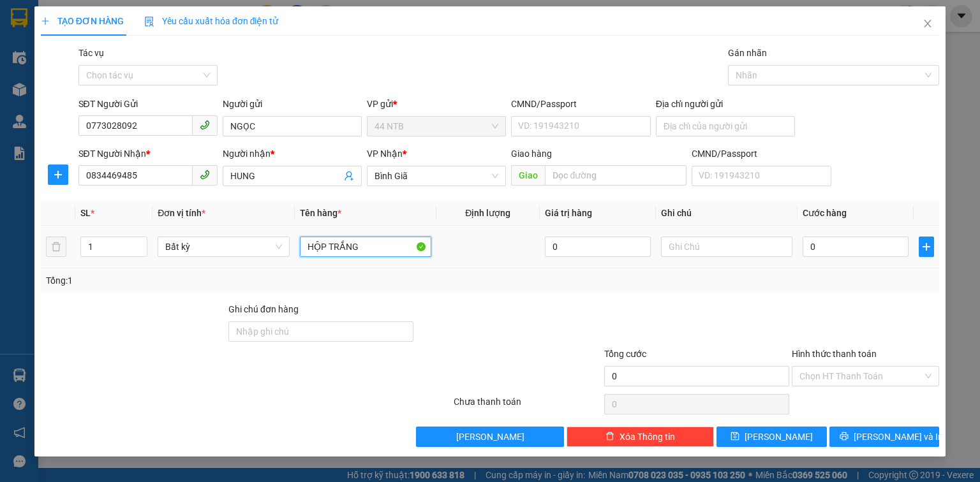
type input "HỘP TRẮNG"
type input "D"
type input "ĐỒNG HỒ"
type input "3"
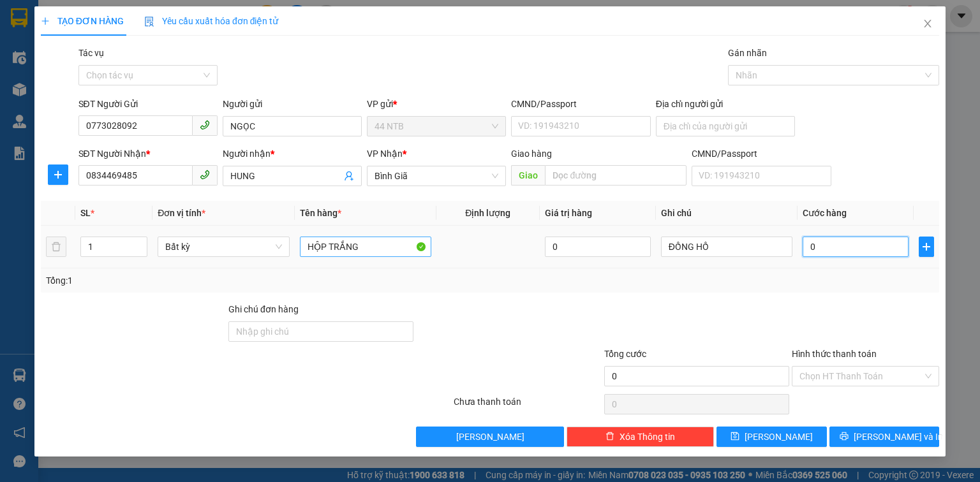
type input "3"
type input "30"
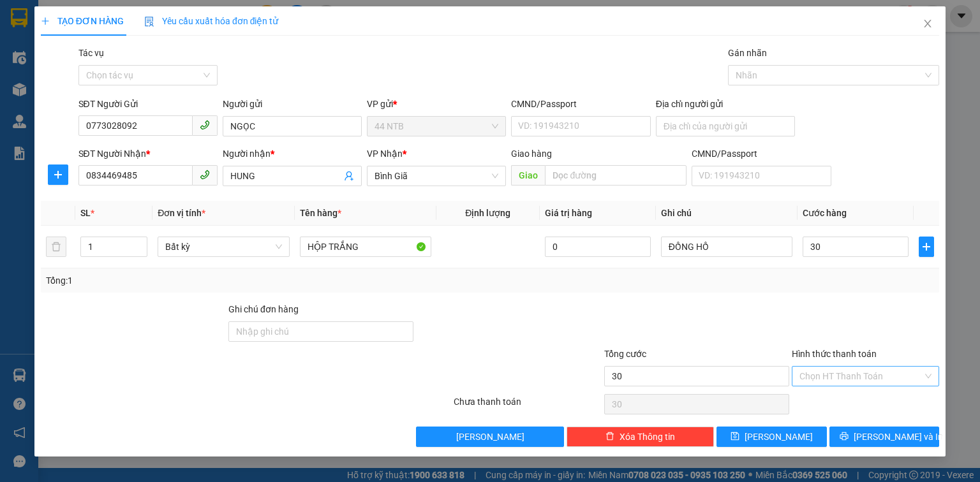
type input "30.000"
click at [839, 374] on input "Hình thức thanh toán" at bounding box center [860, 376] width 123 height 19
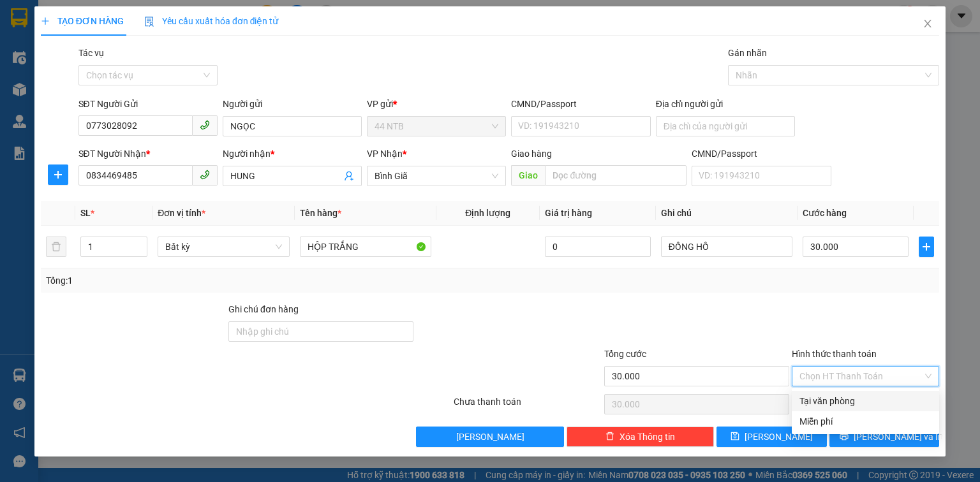
click at [845, 401] on div "Tại văn phòng" at bounding box center [865, 401] width 132 height 14
type input "0"
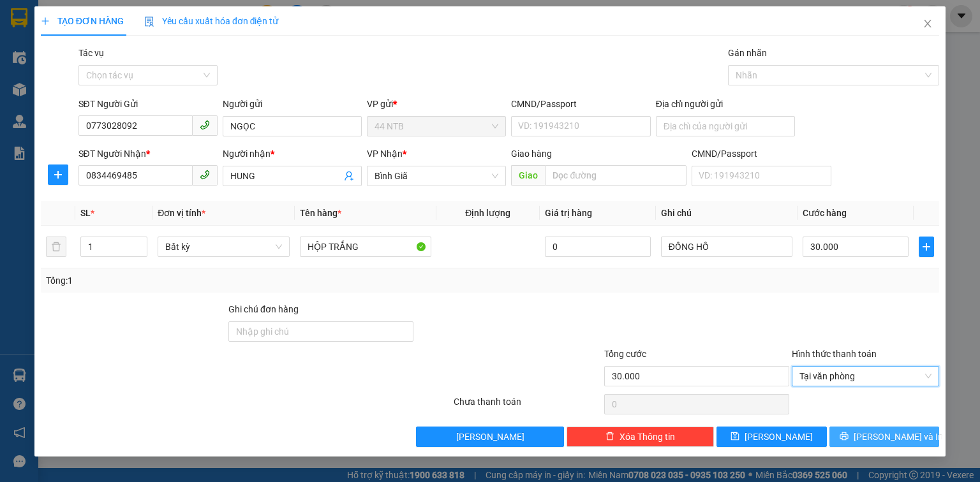
click at [868, 431] on button "[PERSON_NAME] và In" at bounding box center [884, 437] width 110 height 20
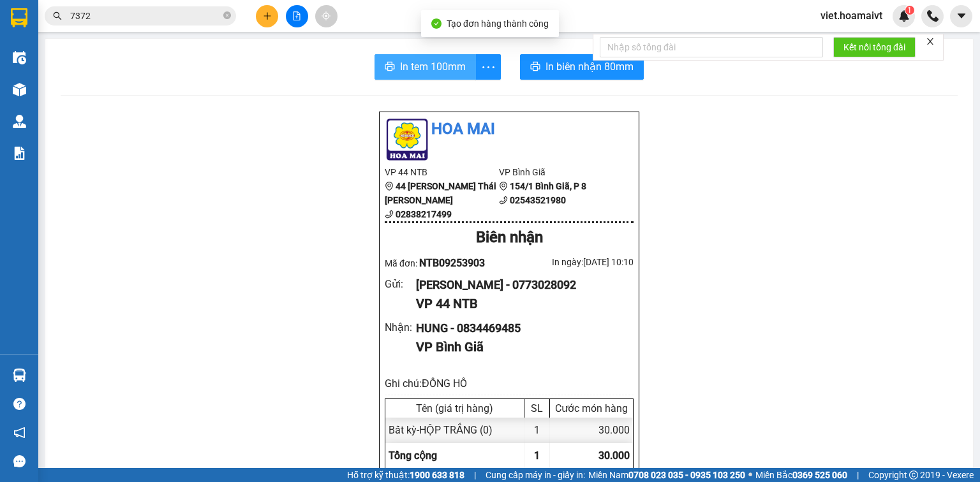
click at [412, 62] on span "In tem 100mm" at bounding box center [433, 67] width 66 height 16
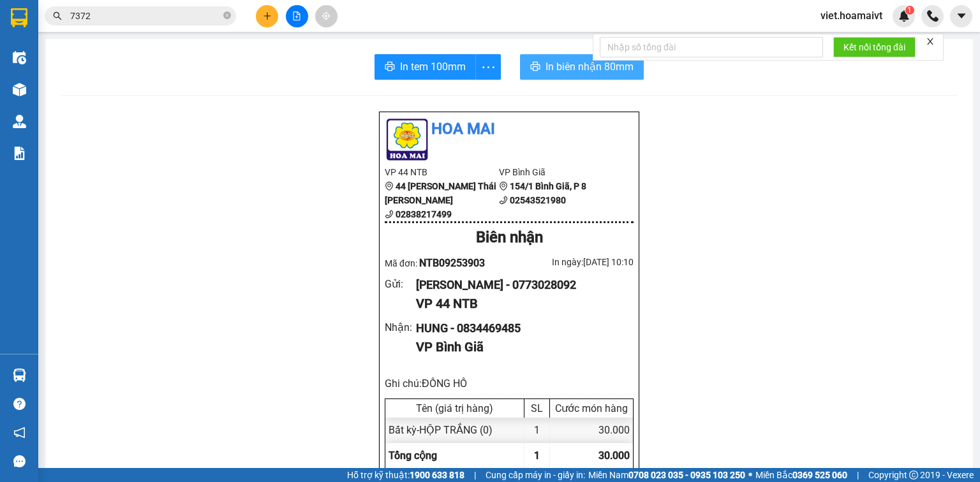
click at [528, 74] on button "In biên nhận 80mm" at bounding box center [582, 67] width 124 height 26
click at [268, 18] on icon "plus" at bounding box center [267, 15] width 9 height 9
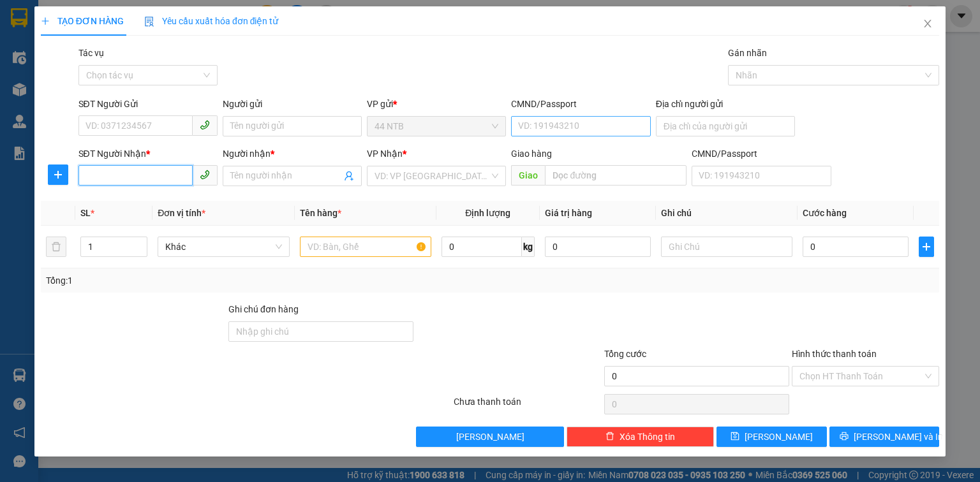
drag, startPoint x: 144, startPoint y: 180, endPoint x: 567, endPoint y: 117, distance: 427.5
click at [191, 187] on div "SĐT Người Nhận * VD: 0377654321" at bounding box center [147, 169] width 139 height 45
type input "0865760331"
click at [171, 205] on div "0865760331 - [PERSON_NAME]" at bounding box center [149, 202] width 126 height 14
type input "SUSHI"
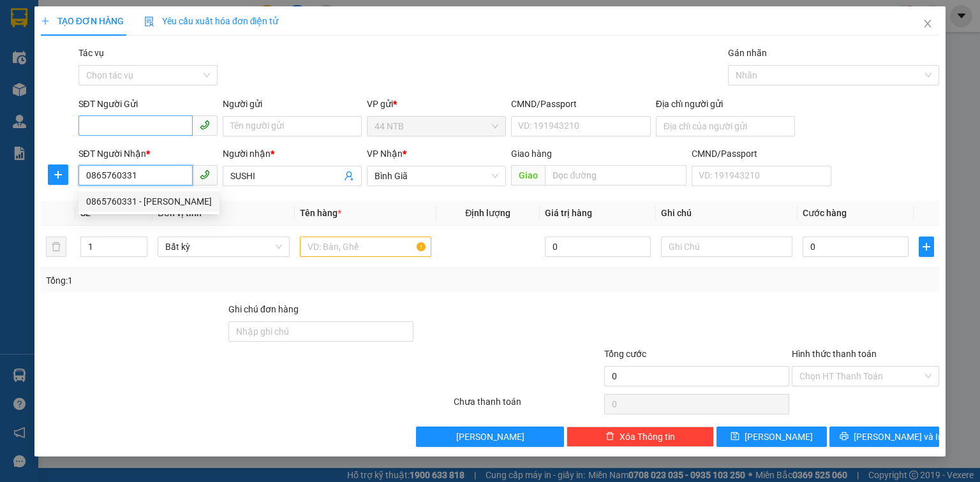
type input "0865760331"
click at [156, 121] on input "SĐT Người Gửi" at bounding box center [135, 125] width 114 height 20
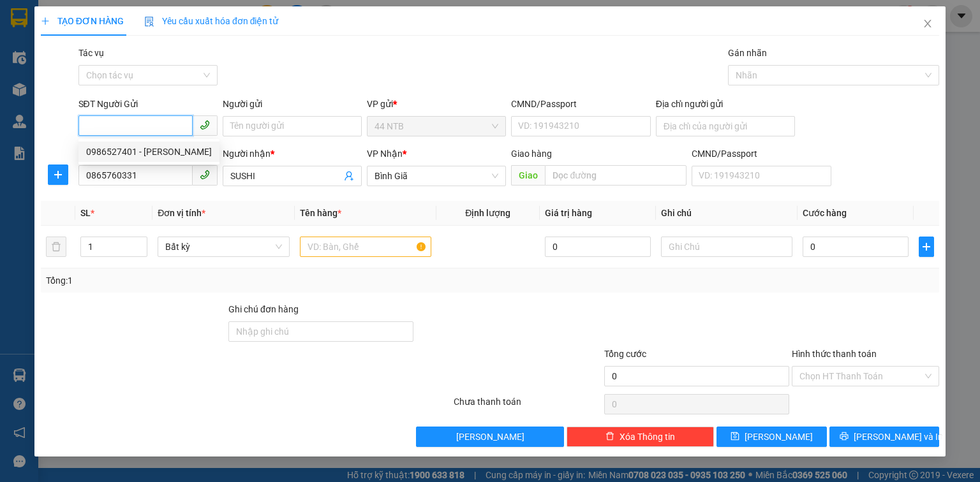
click at [181, 153] on div "0986527401 - [PERSON_NAME]" at bounding box center [149, 152] width 126 height 14
type input "0986527401"
type input "[PERSON_NAME]"
type input "095098000556"
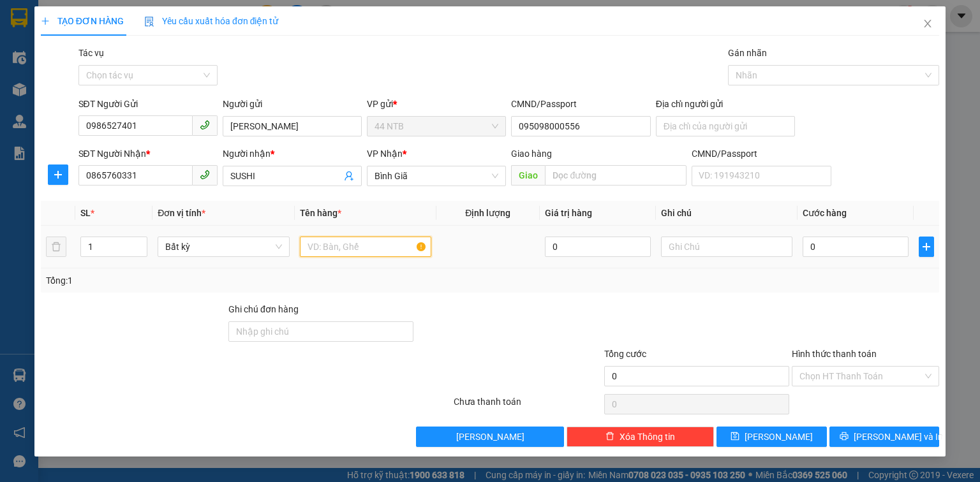
click at [365, 240] on input "text" at bounding box center [365, 247] width 131 height 20
type input "XỐP"
type input "1"
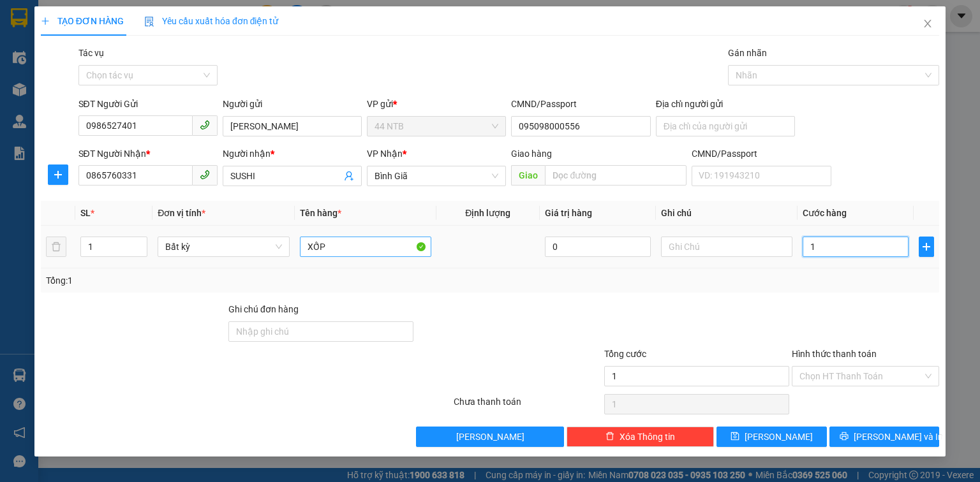
type input "12"
type input "120"
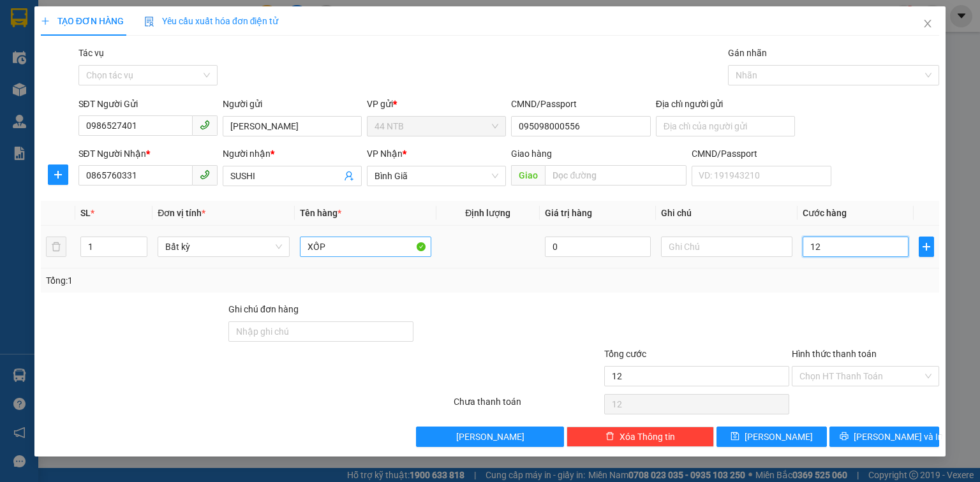
type input "120"
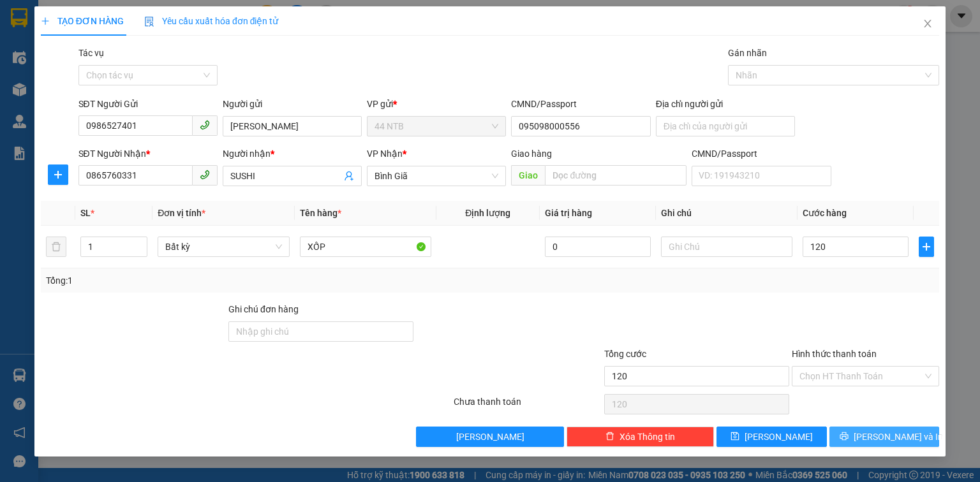
type input "120.000"
click at [851, 432] on button "[PERSON_NAME] và In" at bounding box center [884, 437] width 110 height 20
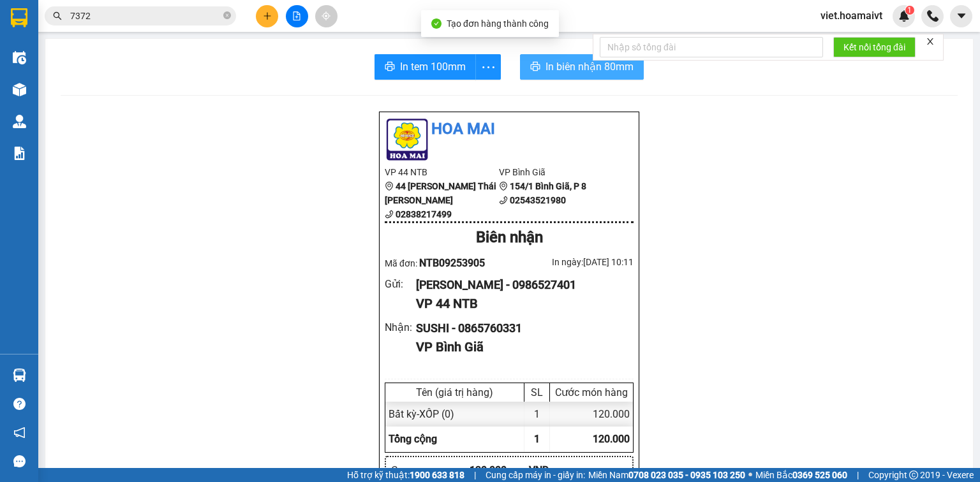
click at [530, 66] on icon "printer" at bounding box center [535, 66] width 10 height 10
click at [460, 61] on span "In tem 100mm" at bounding box center [433, 67] width 66 height 16
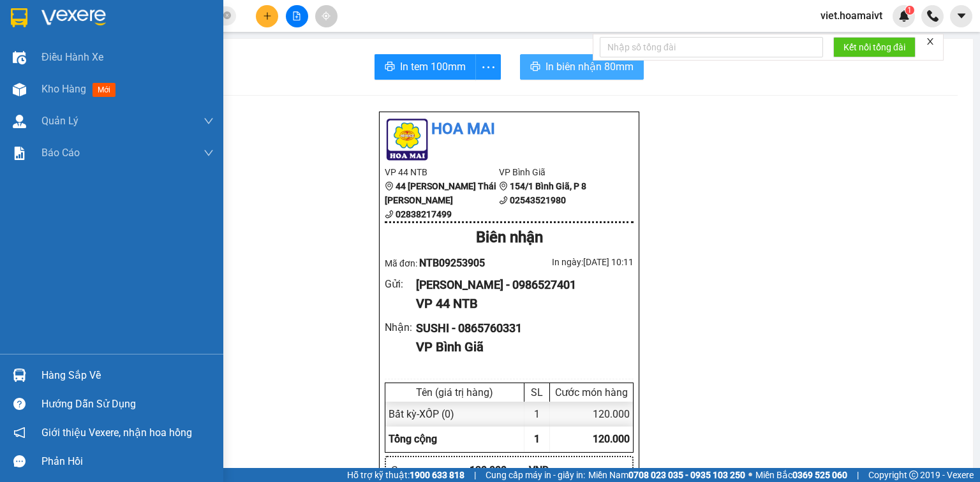
click at [79, 13] on img at bounding box center [73, 17] width 64 height 19
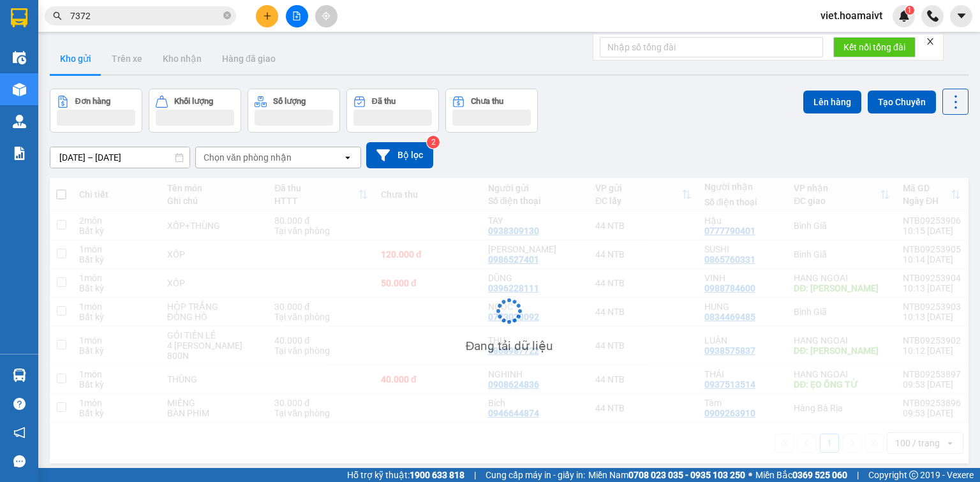
click at [256, 165] on div "Chọn văn phòng nhận" at bounding box center [269, 157] width 147 height 20
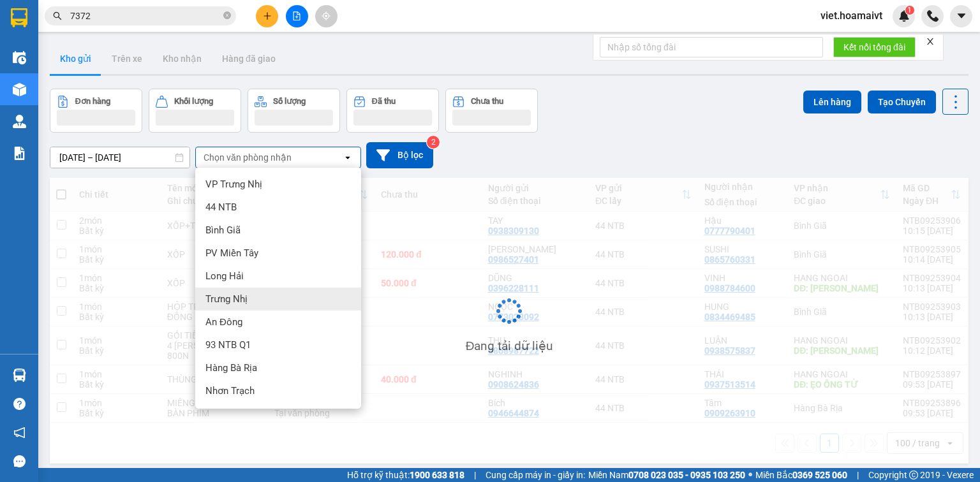
scroll to position [67, 0]
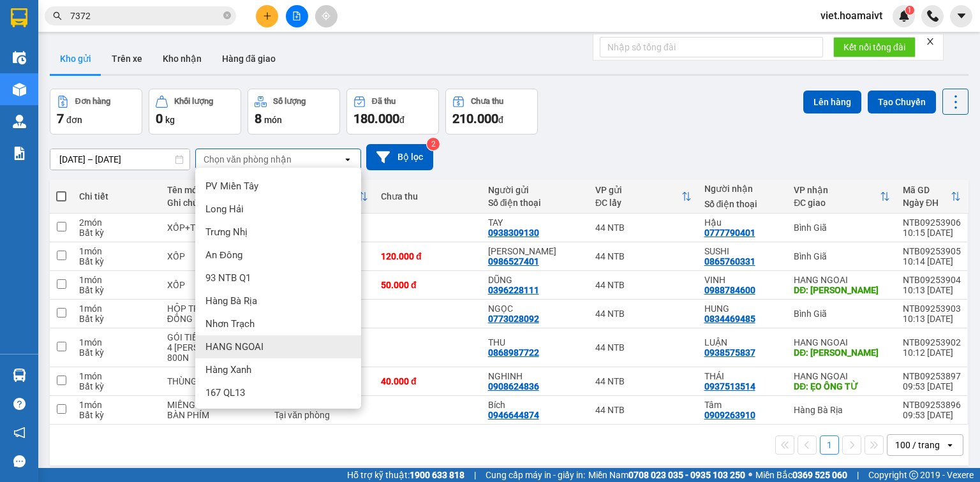
click at [255, 342] on span "HANG NGOAI" at bounding box center [234, 347] width 58 height 13
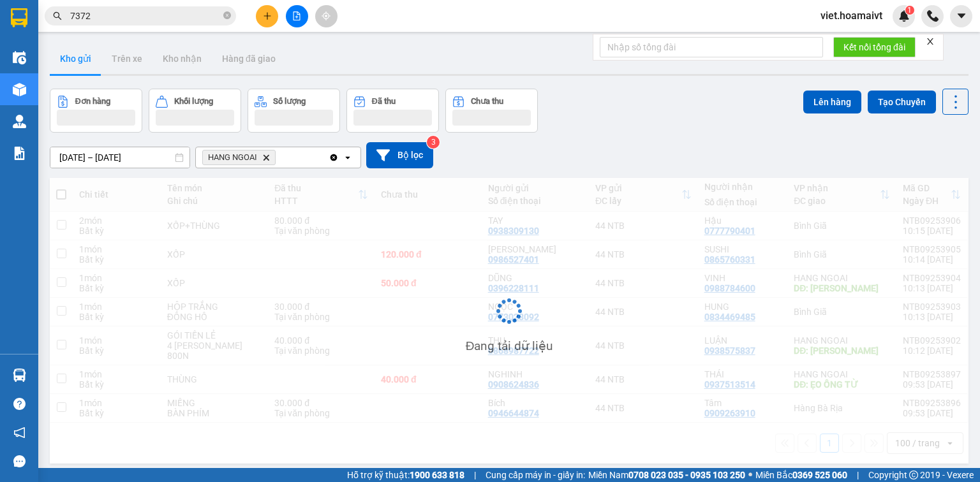
click at [625, 183] on div "Đang tải dữ liệu" at bounding box center [509, 321] width 919 height 286
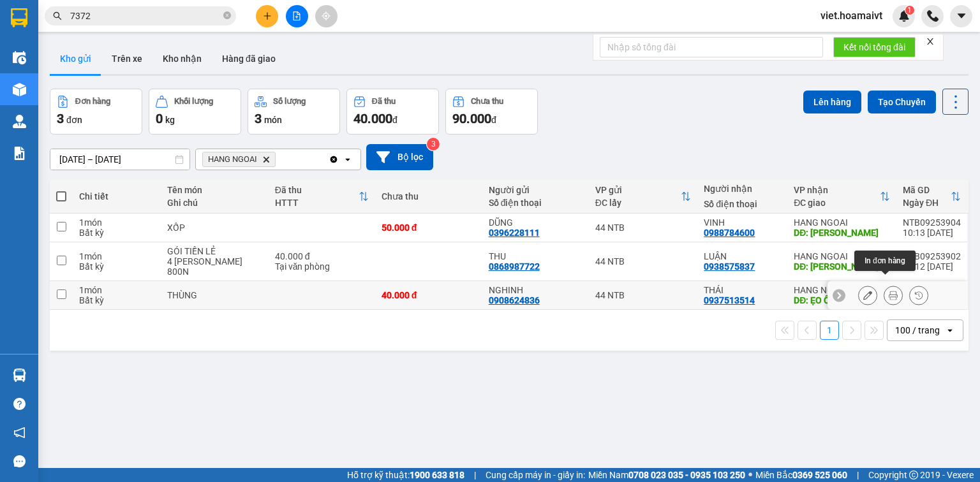
click at [889, 291] on icon at bounding box center [893, 295] width 9 height 9
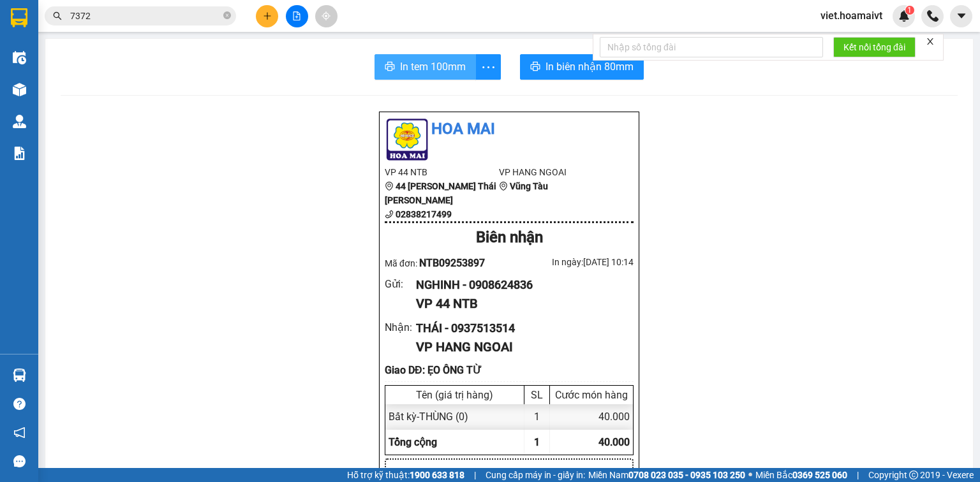
click at [403, 77] on button "In tem 100mm" at bounding box center [424, 67] width 101 height 26
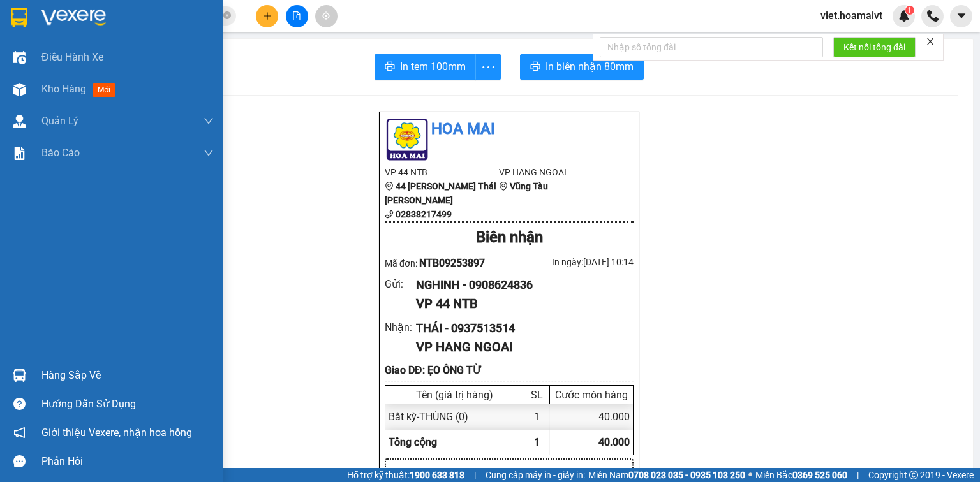
click at [66, 19] on img at bounding box center [73, 17] width 64 height 19
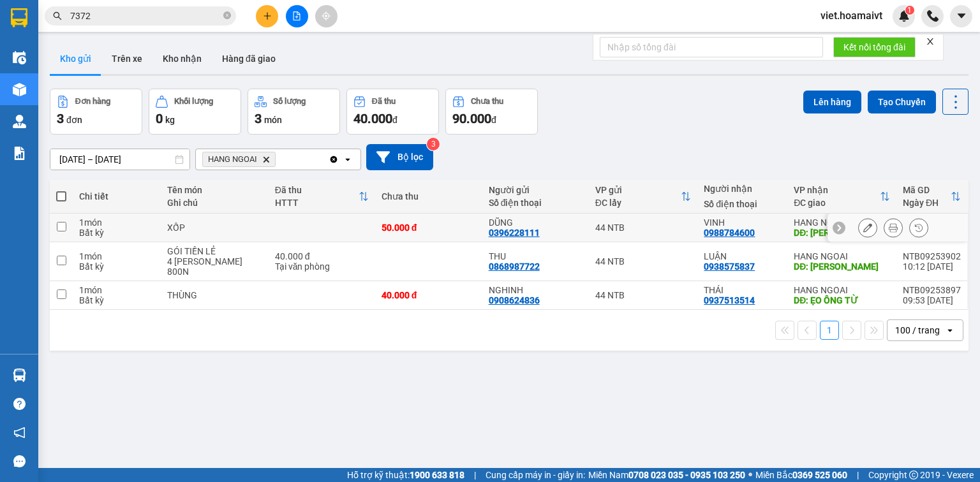
click at [889, 227] on icon at bounding box center [893, 227] width 9 height 9
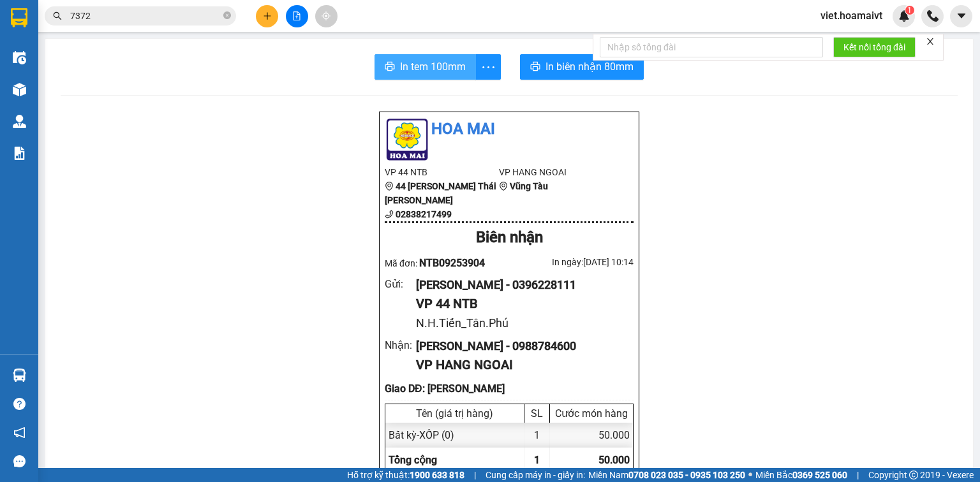
click at [452, 63] on span "In tem 100mm" at bounding box center [433, 67] width 66 height 16
drag, startPoint x: 739, startPoint y: 402, endPoint x: 739, endPoint y: 392, distance: 9.6
click at [225, 18] on icon "close-circle" at bounding box center [227, 15] width 8 height 8
click at [203, 20] on input "text" at bounding box center [145, 16] width 151 height 14
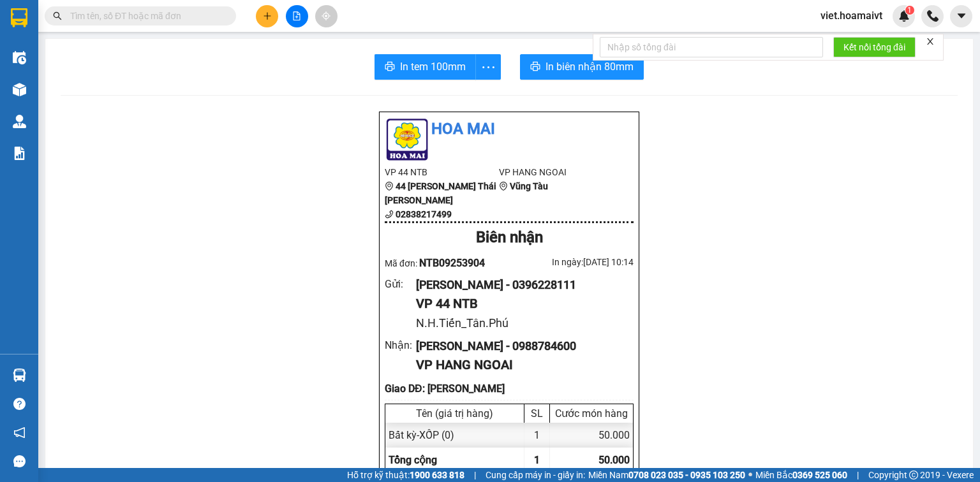
click at [203, 20] on input "text" at bounding box center [145, 16] width 151 height 14
click at [202, 19] on input "text" at bounding box center [145, 16] width 151 height 14
click at [202, 15] on input "text" at bounding box center [145, 16] width 151 height 14
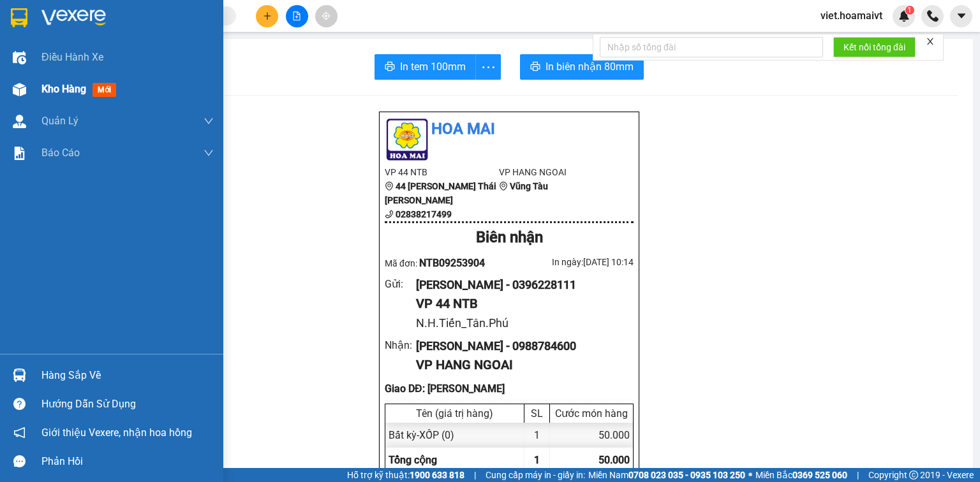
click at [67, 92] on span "Kho hàng" at bounding box center [63, 89] width 45 height 12
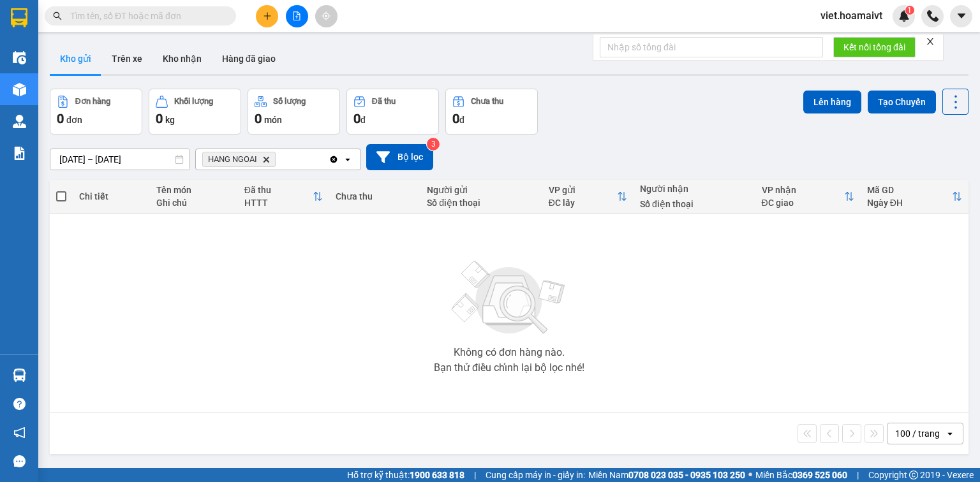
click at [265, 159] on icon "Delete" at bounding box center [266, 160] width 8 height 8
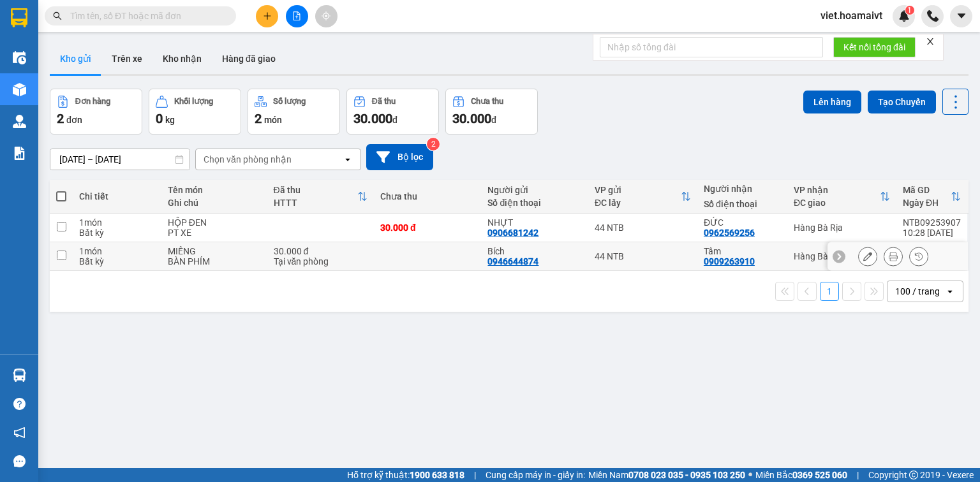
click at [422, 255] on td at bounding box center [427, 256] width 107 height 29
checkbox input "true"
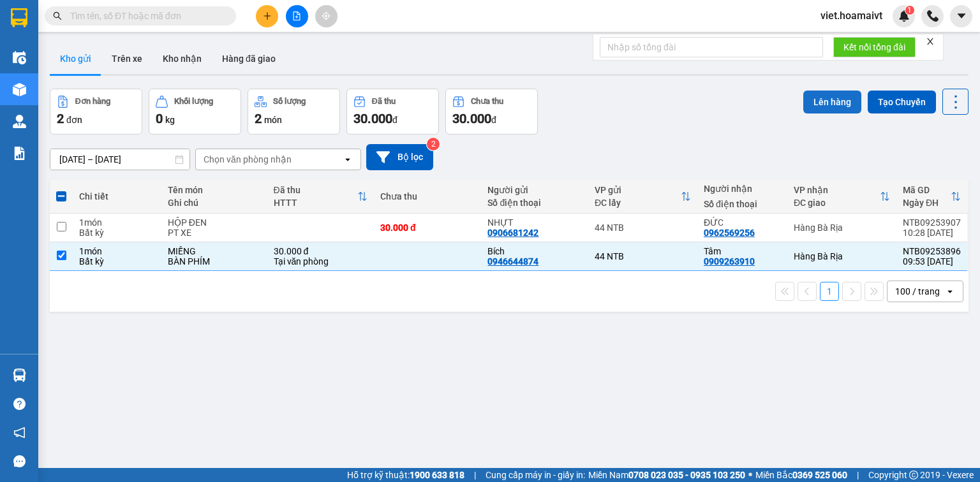
click at [807, 105] on button "Lên hàng" at bounding box center [832, 102] width 58 height 23
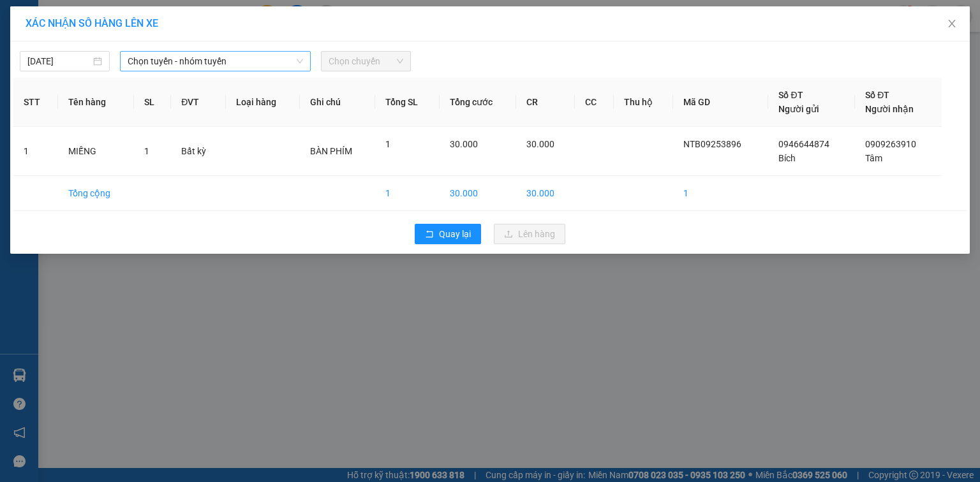
drag, startPoint x: 207, startPoint y: 68, endPoint x: 254, endPoint y: 70, distance: 47.3
click at [209, 68] on span "Chọn tuyến - nhóm tuyến" at bounding box center [215, 61] width 175 height 19
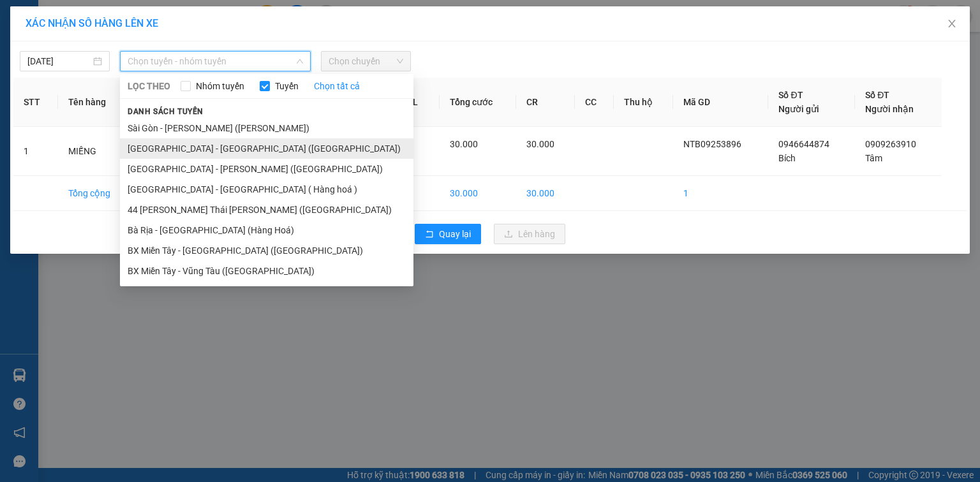
click at [228, 153] on li "[GEOGRAPHIC_DATA] - [GEOGRAPHIC_DATA] ([GEOGRAPHIC_DATA])" at bounding box center [266, 148] width 293 height 20
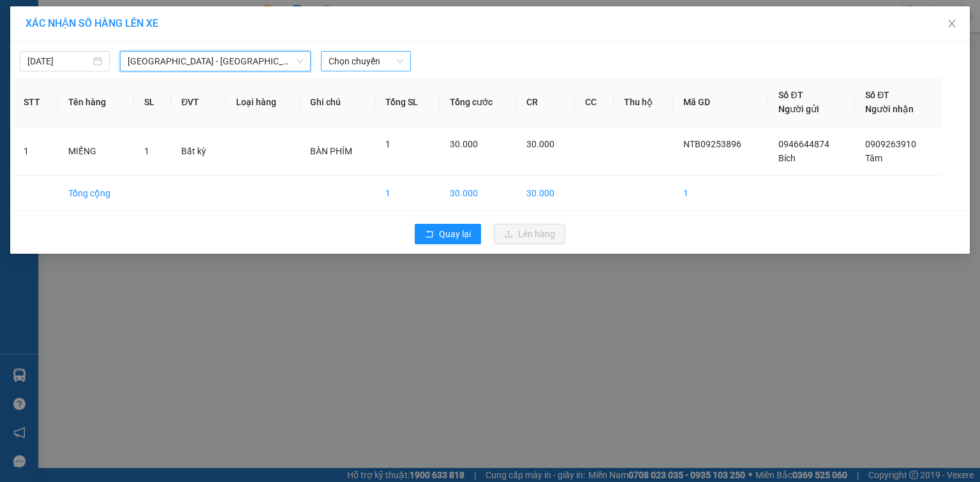
click at [390, 70] on span "Chọn chuyến" at bounding box center [365, 61] width 75 height 19
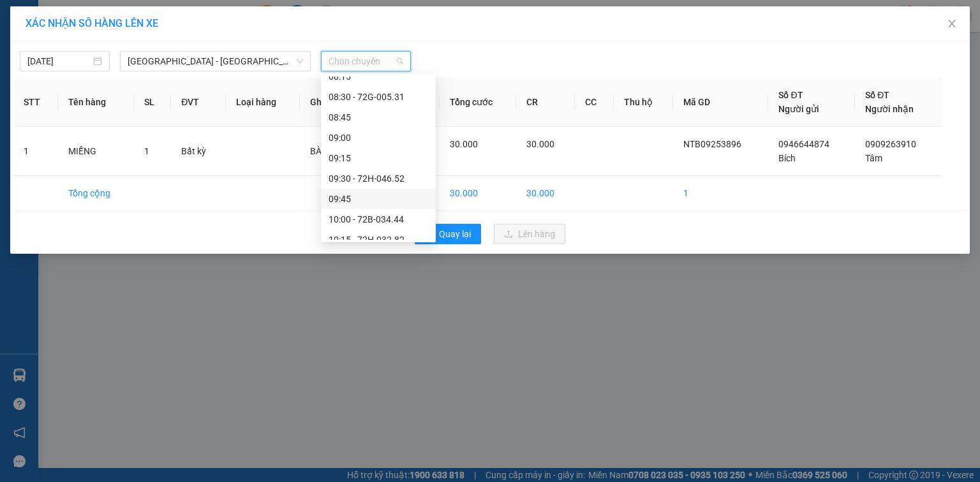
scroll to position [357, 0]
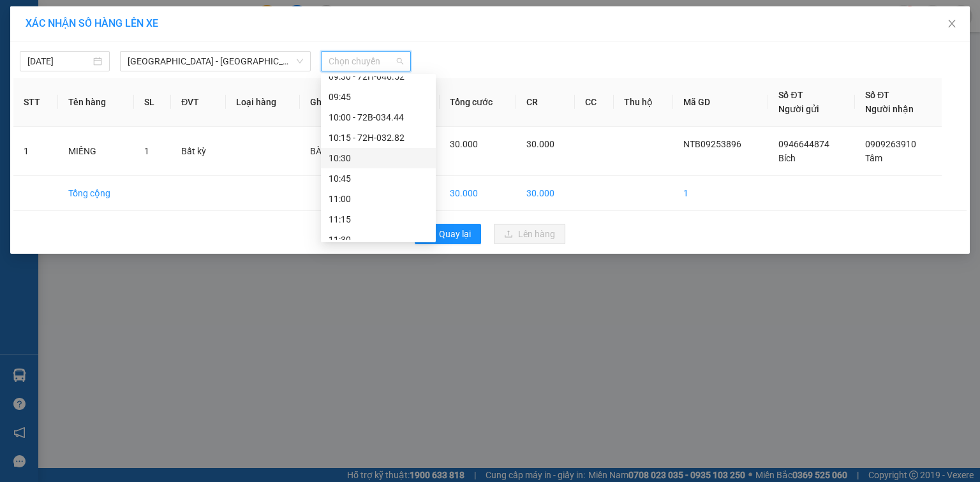
click at [377, 159] on div "10:30" at bounding box center [378, 158] width 100 height 14
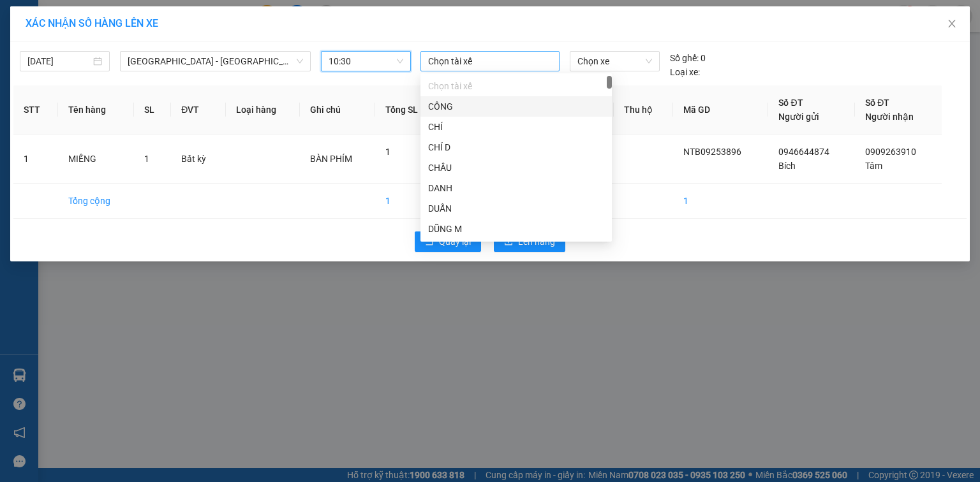
click at [498, 66] on div at bounding box center [490, 61] width 133 height 15
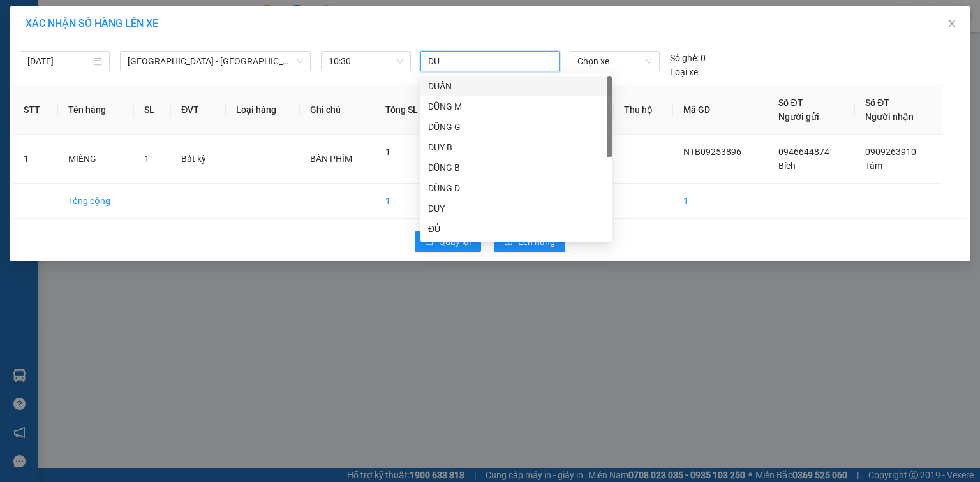
type input "DUC"
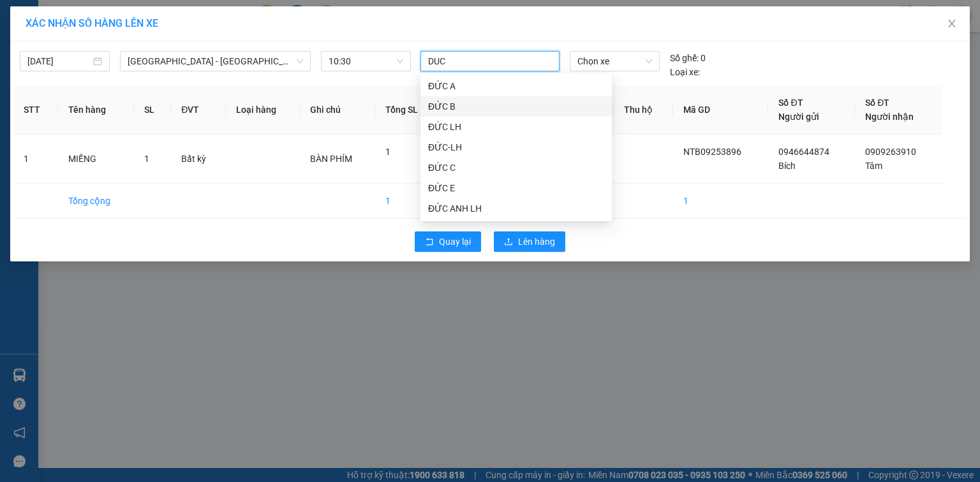
click at [498, 104] on div "ĐỨC B" at bounding box center [516, 107] width 176 height 14
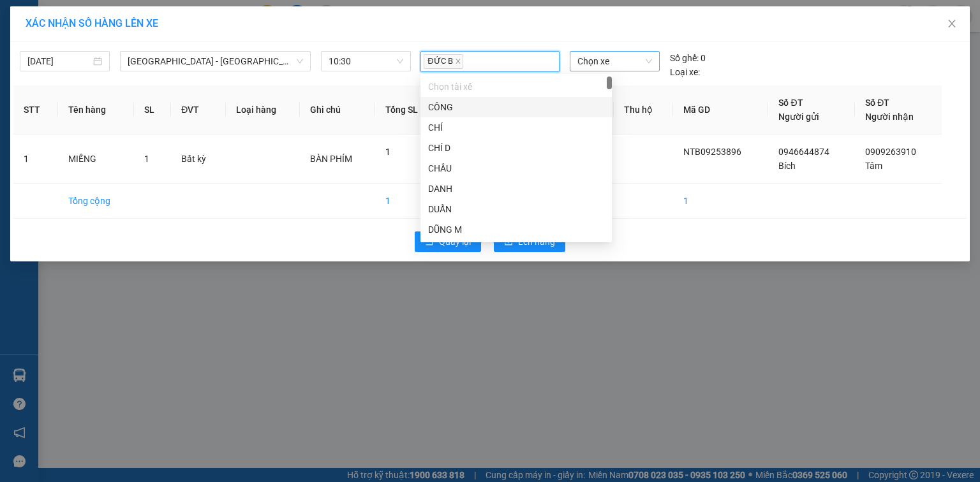
click at [598, 60] on span "Chọn xe" at bounding box center [614, 61] width 74 height 19
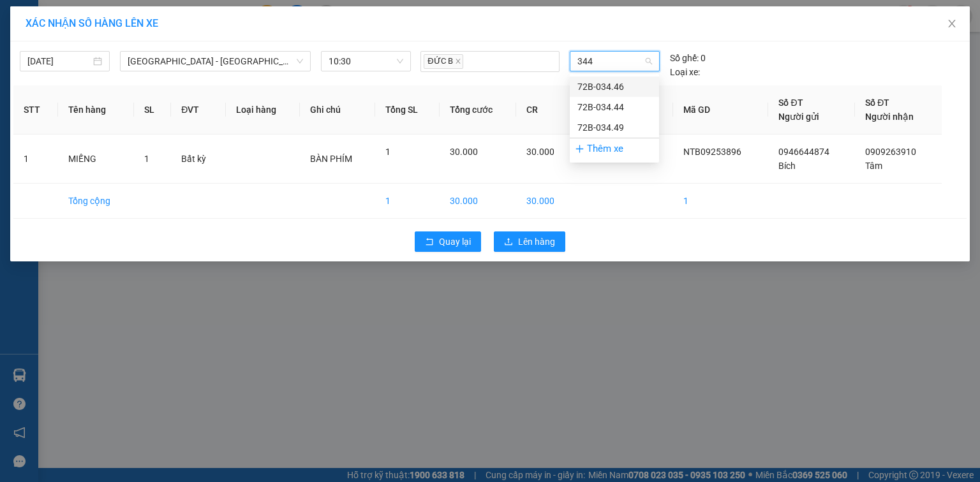
type input "3449"
click at [582, 89] on div "72B-034.49" at bounding box center [614, 87] width 74 height 14
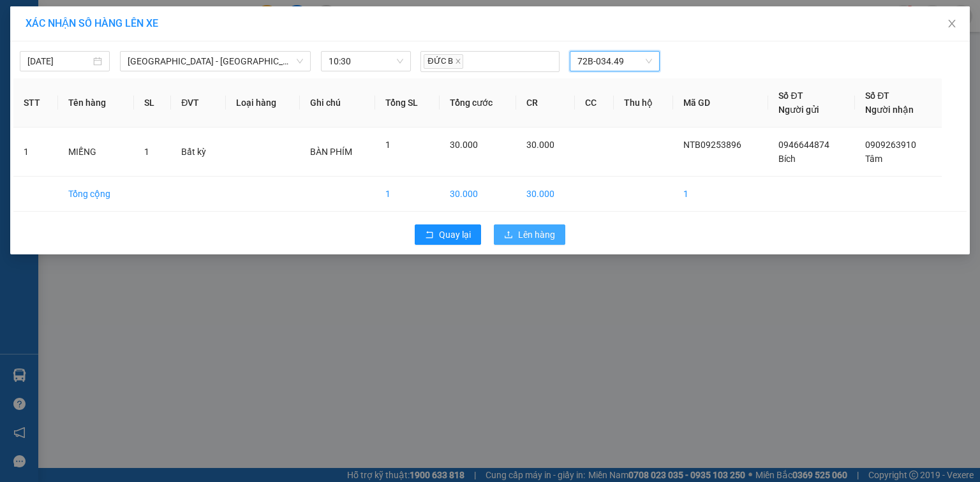
click at [520, 233] on span "Lên hàng" at bounding box center [536, 235] width 37 height 14
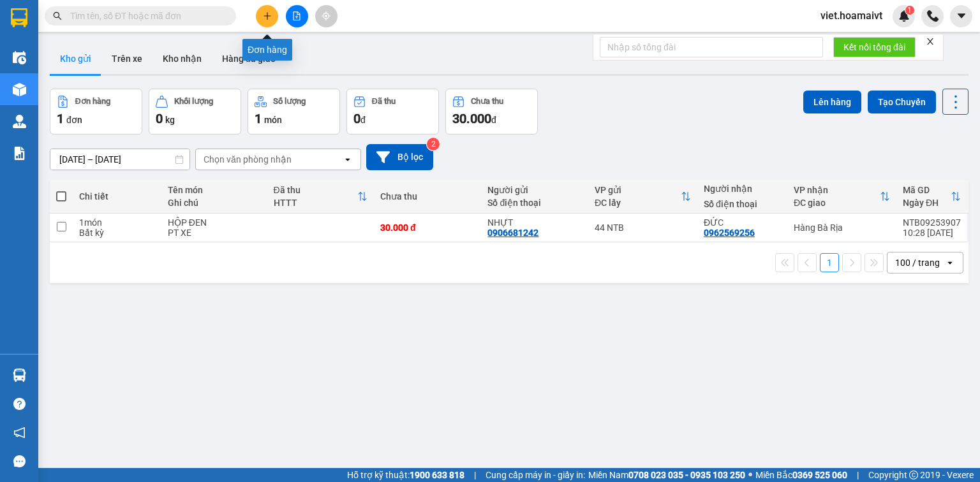
click at [260, 15] on button at bounding box center [267, 16] width 22 height 22
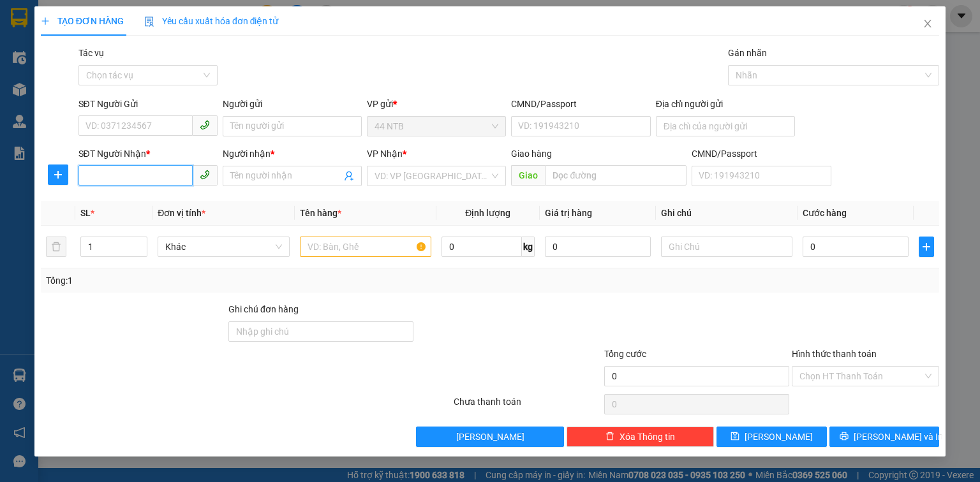
drag, startPoint x: 165, startPoint y: 177, endPoint x: 179, endPoint y: 171, distance: 15.2
click at [166, 177] on input "SĐT Người Nhận *" at bounding box center [135, 175] width 114 height 20
drag, startPoint x: 162, startPoint y: 179, endPoint x: 61, endPoint y: 181, distance: 100.8
click at [61, 181] on div "SĐT Người [PERSON_NAME] * 0933685738 0933685738 Người [PERSON_NAME] * Tên người…" at bounding box center [490, 169] width 901 height 45
type input "0388188588"
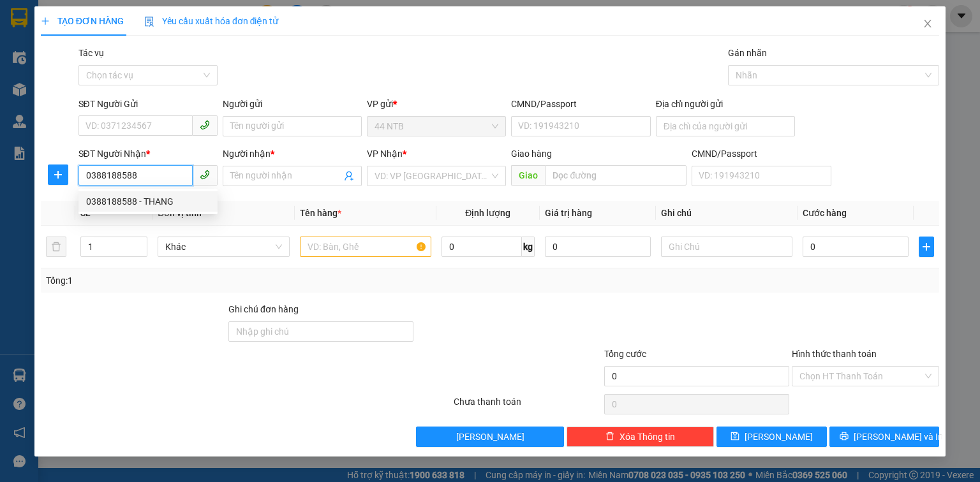
click at [168, 202] on div "0388188588 - THANG" at bounding box center [148, 202] width 124 height 14
type input "THANG"
type input "0388188588"
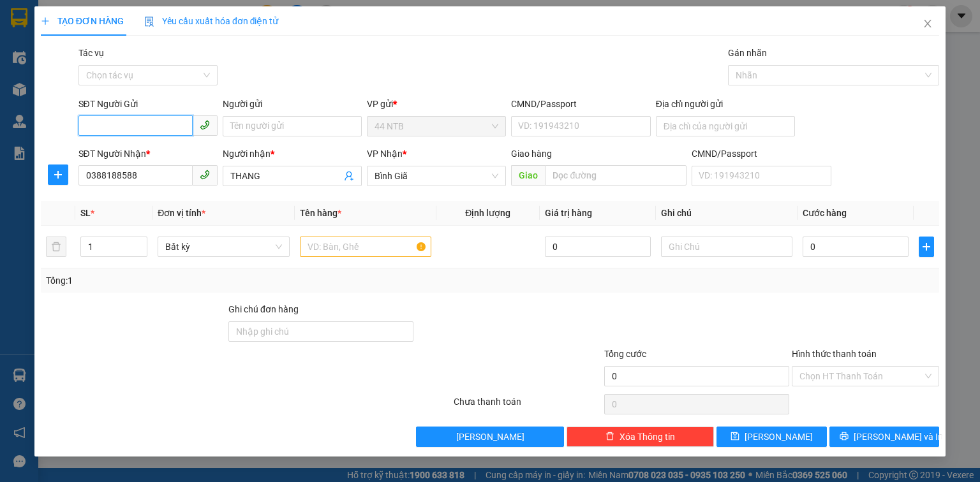
click at [147, 120] on input "SĐT Người Gửi" at bounding box center [135, 125] width 114 height 20
type input "0902444880"
click at [158, 145] on div "0902444880 - [PERSON_NAME]" at bounding box center [149, 152] width 126 height 14
type input "PHƯƠNG"
type input "0902444880"
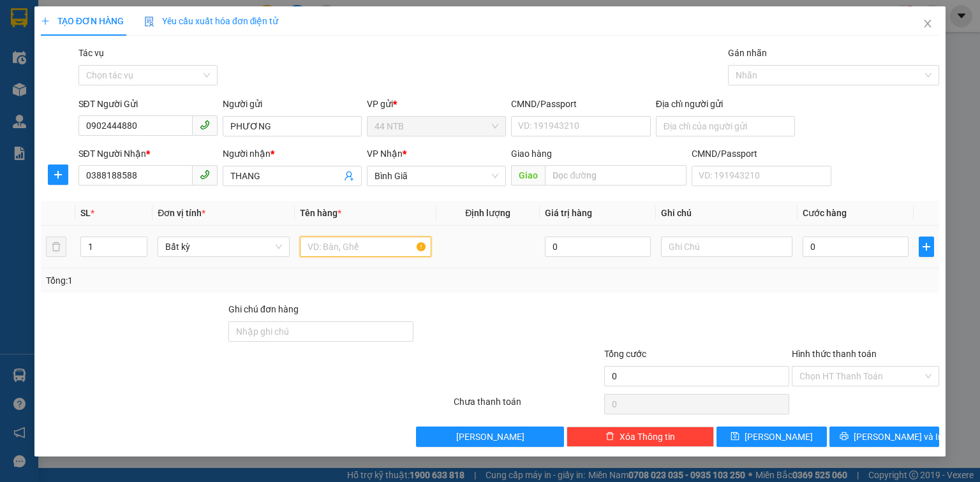
click at [357, 250] on input "text" at bounding box center [365, 247] width 131 height 20
type input "THÙNG"
type input "3"
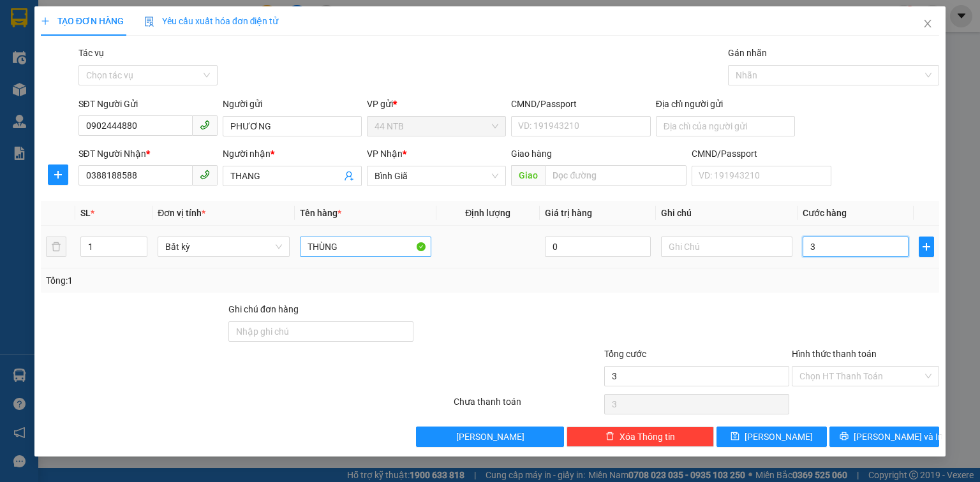
type input "30"
type input "30.000"
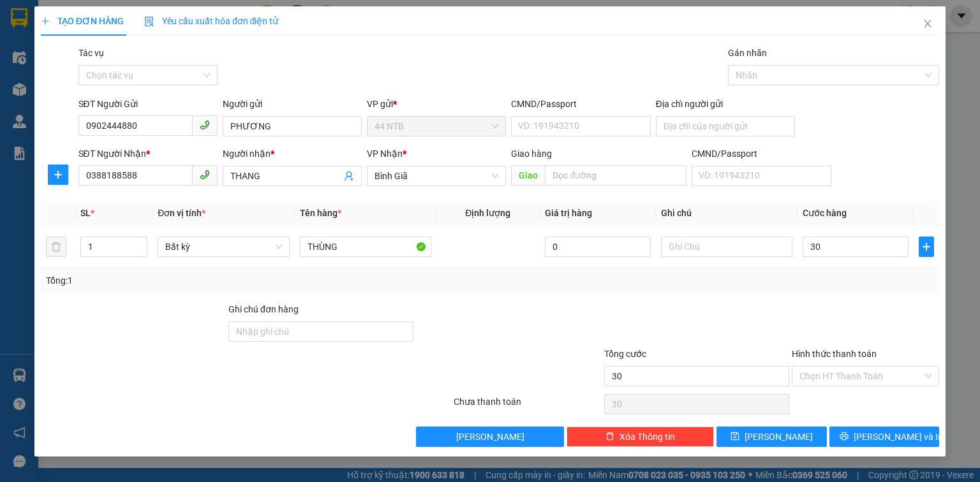
type input "30.000"
click at [693, 248] on input "text" at bounding box center [726, 247] width 131 height 20
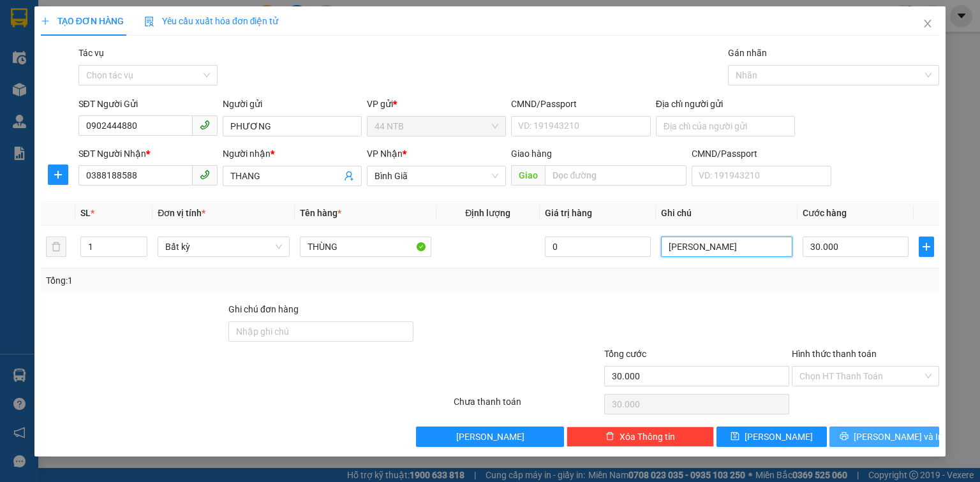
type input "[PERSON_NAME]"
click at [867, 441] on button "[PERSON_NAME] và In" at bounding box center [884, 437] width 110 height 20
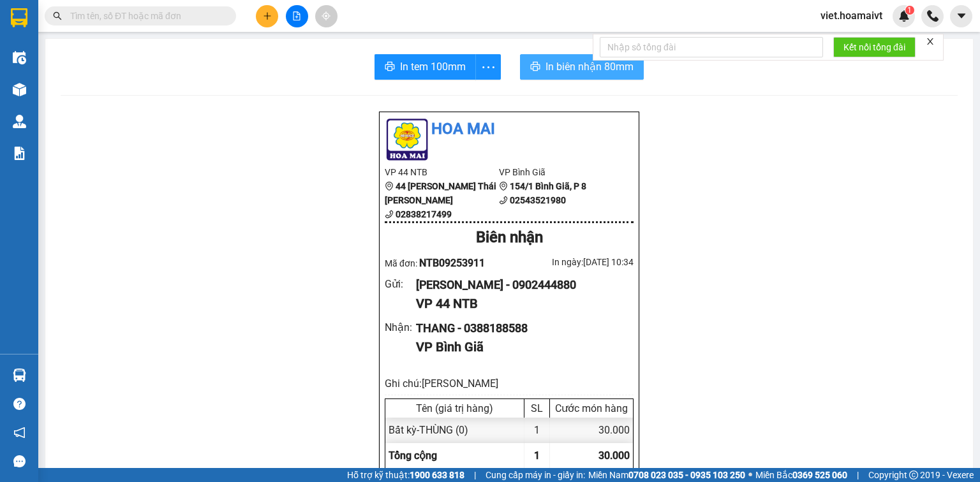
click at [558, 64] on span "In biên nhận 80mm" at bounding box center [589, 67] width 88 height 16
click at [416, 65] on span "In tem 100mm" at bounding box center [433, 67] width 66 height 16
click at [266, 15] on icon "plus" at bounding box center [267, 15] width 9 height 9
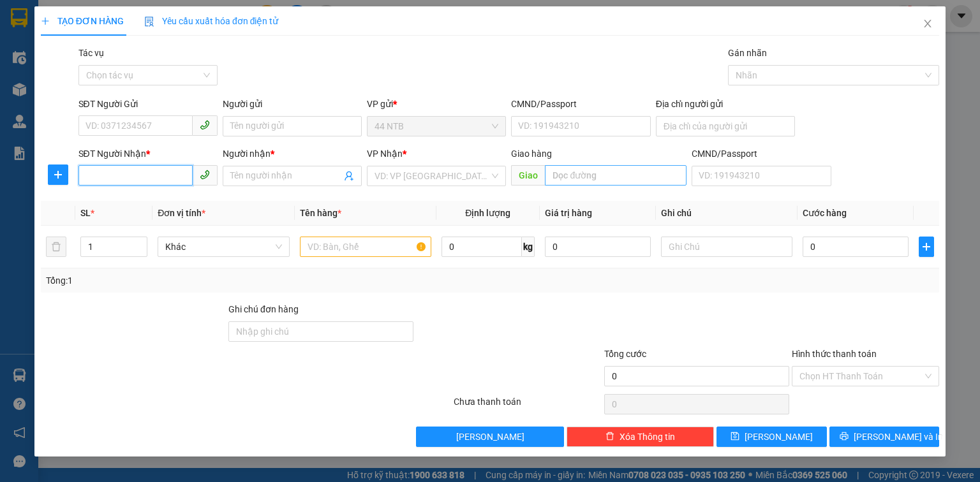
drag, startPoint x: 145, startPoint y: 175, endPoint x: 619, endPoint y: 181, distance: 474.0
click at [154, 181] on input "SĐT Người Nhận *" at bounding box center [135, 175] width 114 height 20
type input "0904444872"
click at [136, 198] on div "0904444872 - [PERSON_NAME]" at bounding box center [149, 202] width 126 height 14
type input "KHANG"
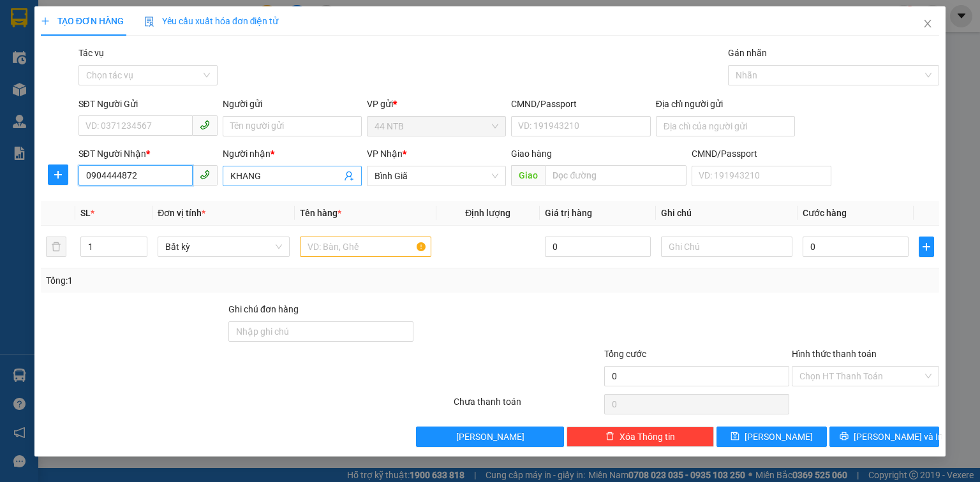
type input "0904444872"
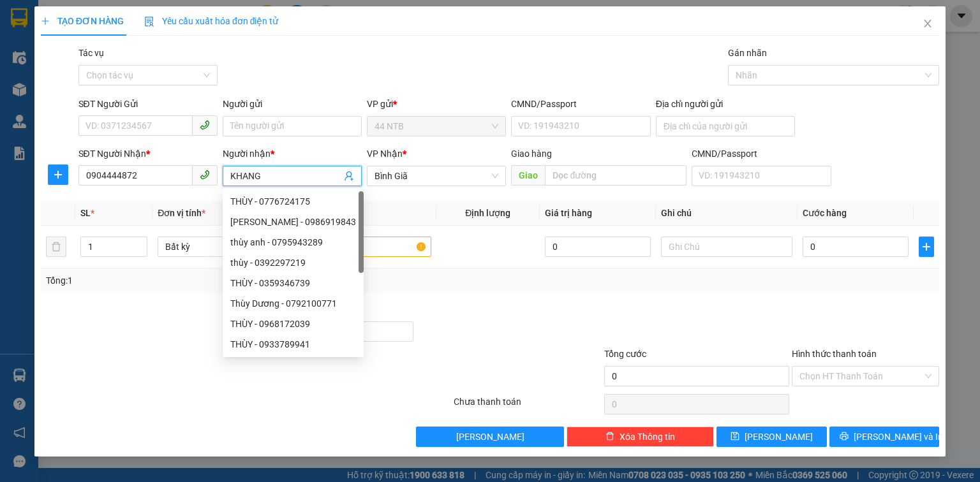
drag, startPoint x: 288, startPoint y: 176, endPoint x: 204, endPoint y: 191, distance: 84.8
click at [204, 191] on div "SĐT Người [PERSON_NAME] * 0904444872 Người [PERSON_NAME] * [PERSON_NAME] [PERSO…" at bounding box center [509, 169] width 866 height 45
click at [482, 174] on span "Bình Giã" at bounding box center [436, 175] width 124 height 19
type input "HUY"
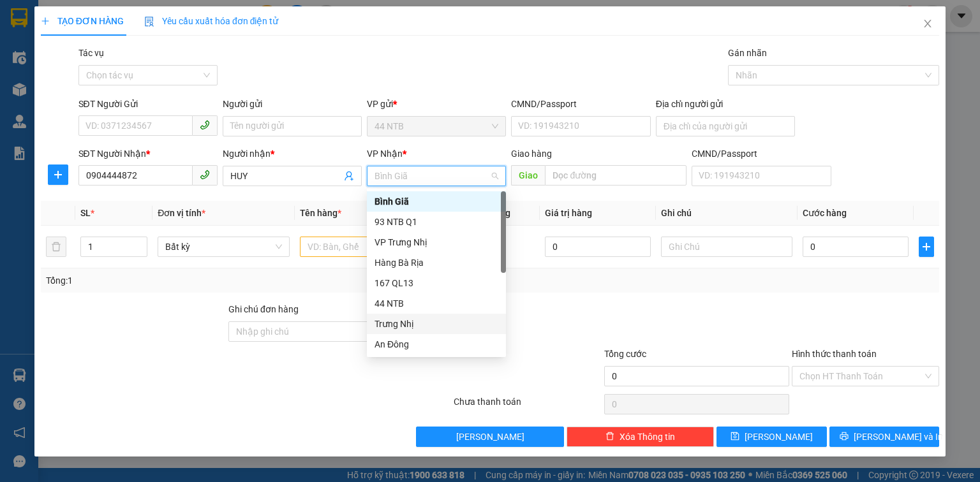
scroll to position [97, 0]
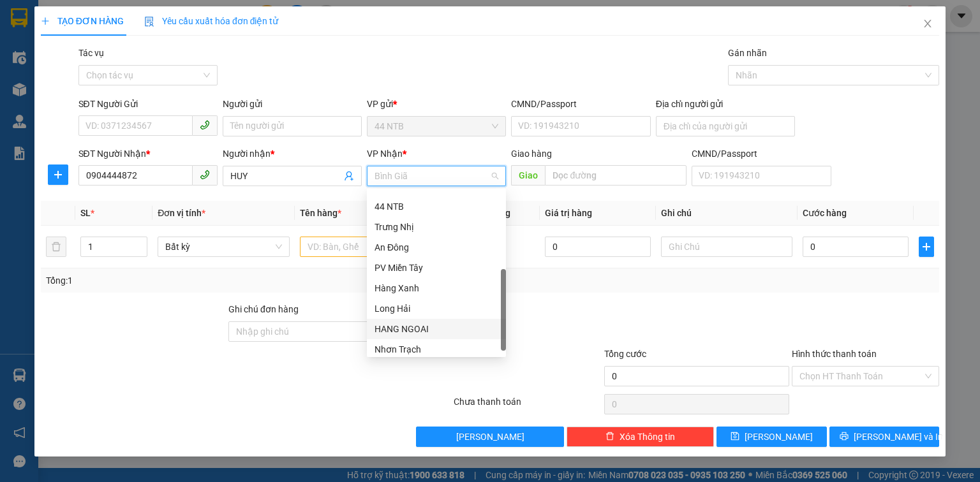
click at [448, 327] on div "HANG NGOAI" at bounding box center [436, 329] width 124 height 14
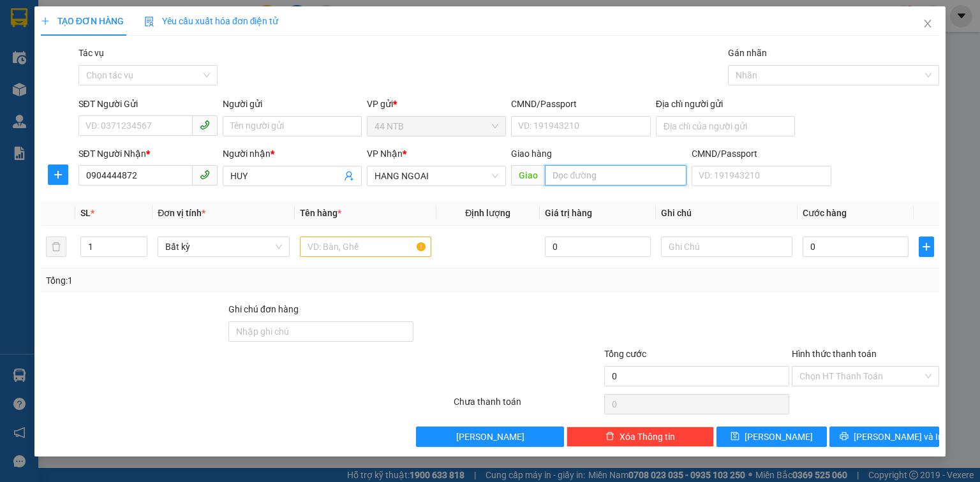
click at [591, 174] on input "text" at bounding box center [616, 175] width 142 height 20
type input "[PERSON_NAME]"
drag, startPoint x: 147, startPoint y: 129, endPoint x: 584, endPoint y: 84, distance: 439.2
click at [181, 137] on div "SĐT Người Gửi VD: 0371234567" at bounding box center [147, 119] width 139 height 45
type input "0919053799"
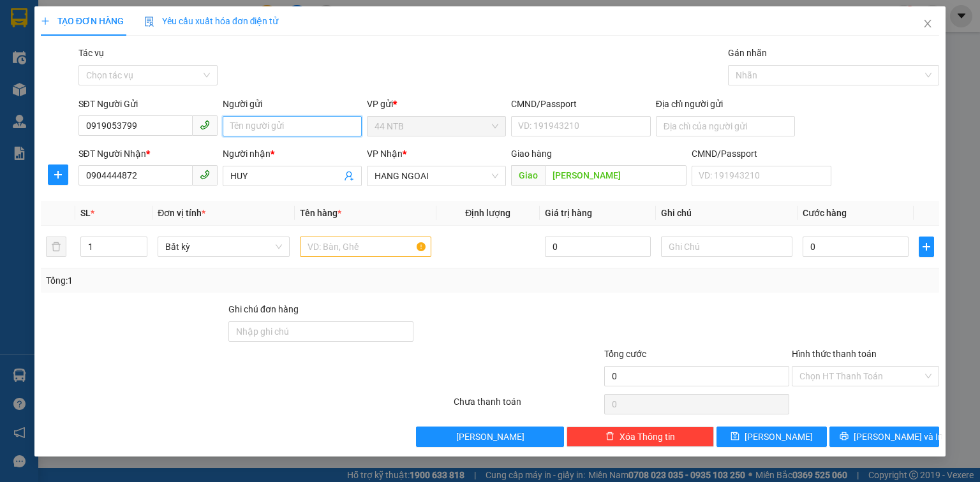
click at [254, 125] on input "Người gửi" at bounding box center [292, 126] width 139 height 20
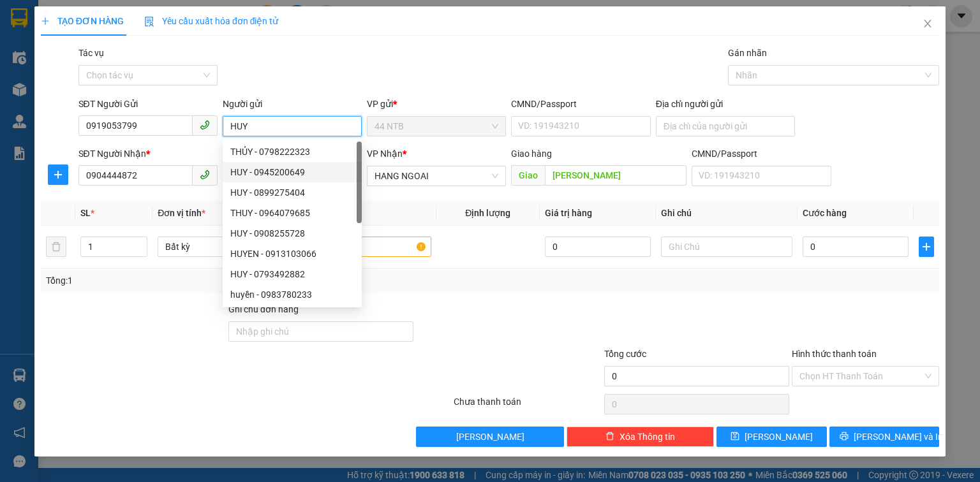
type input "HUY"
click at [475, 299] on div "Transit Pickup Surcharge Ids Transit Deliver Surcharge Ids Transit Deliver Surc…" at bounding box center [490, 246] width 898 height 401
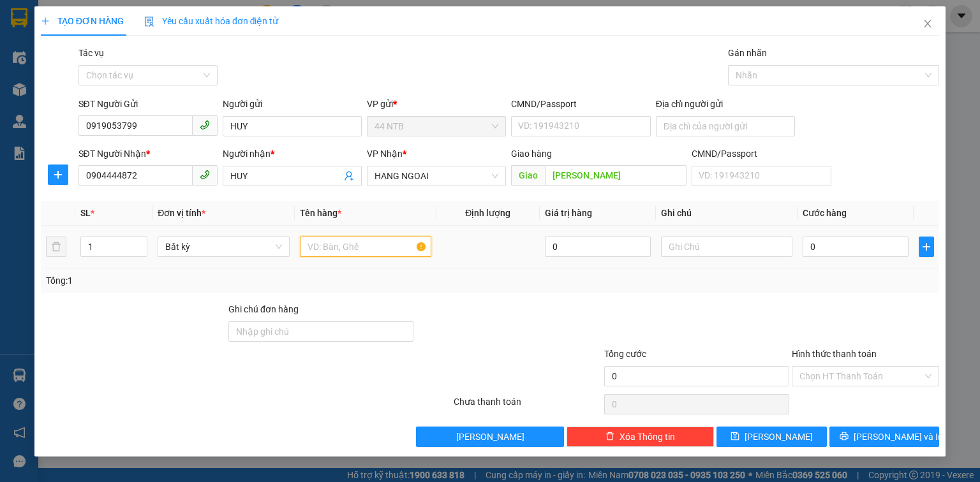
click at [375, 251] on input "text" at bounding box center [365, 247] width 131 height 20
type input "GÓI ĐEN"
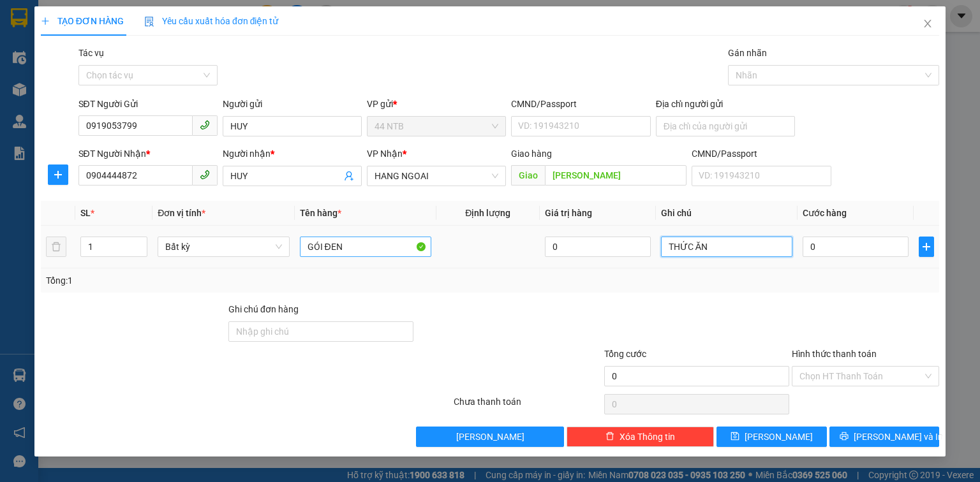
type input "THỨC ĂN"
type input "4"
type input "40"
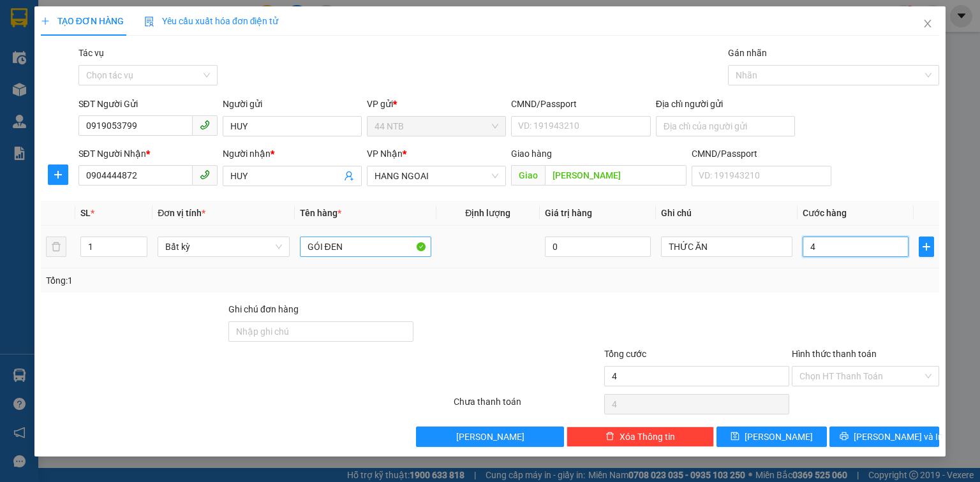
type input "40"
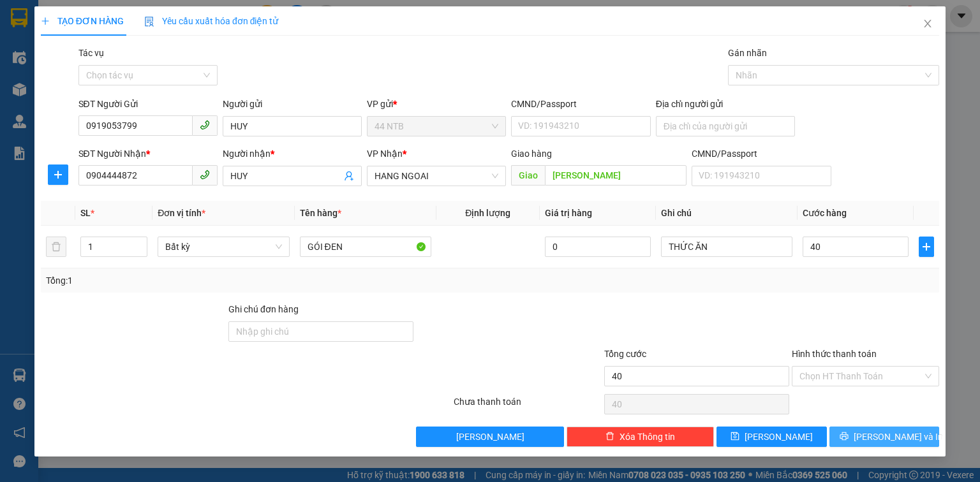
type input "40.000"
click at [848, 436] on icon "printer" at bounding box center [843, 436] width 9 height 9
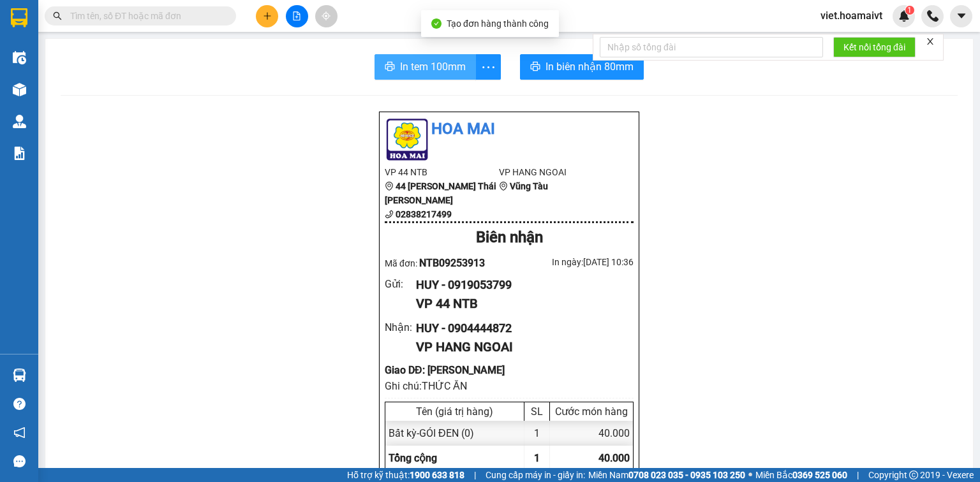
click at [404, 63] on span "In tem 100mm" at bounding box center [433, 67] width 66 height 16
click at [181, 15] on input "text" at bounding box center [145, 16] width 151 height 14
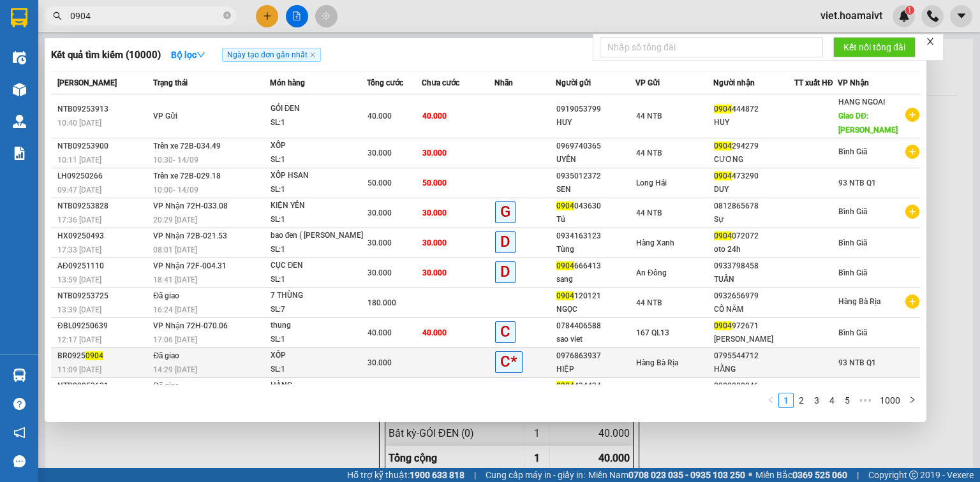
type input "0904"
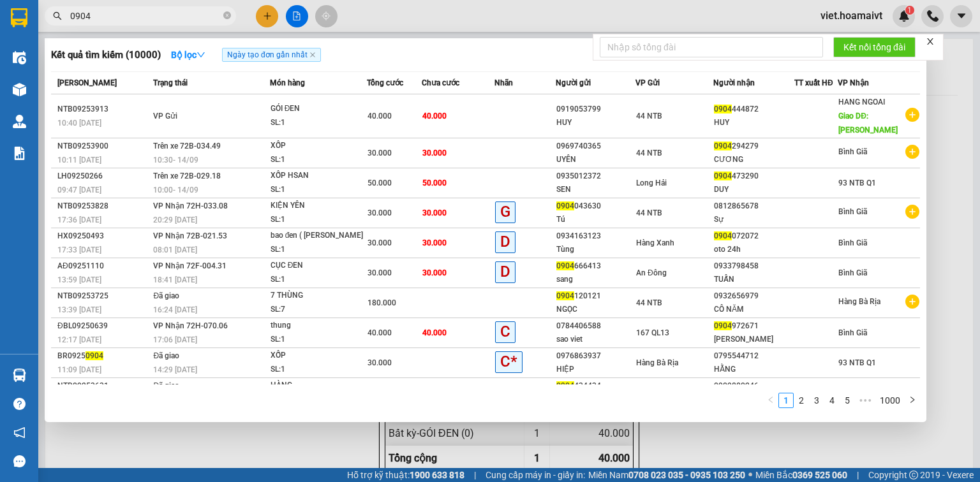
click at [930, 43] on icon "close" at bounding box center [930, 41] width 9 height 9
click at [949, 314] on div at bounding box center [490, 241] width 980 height 482
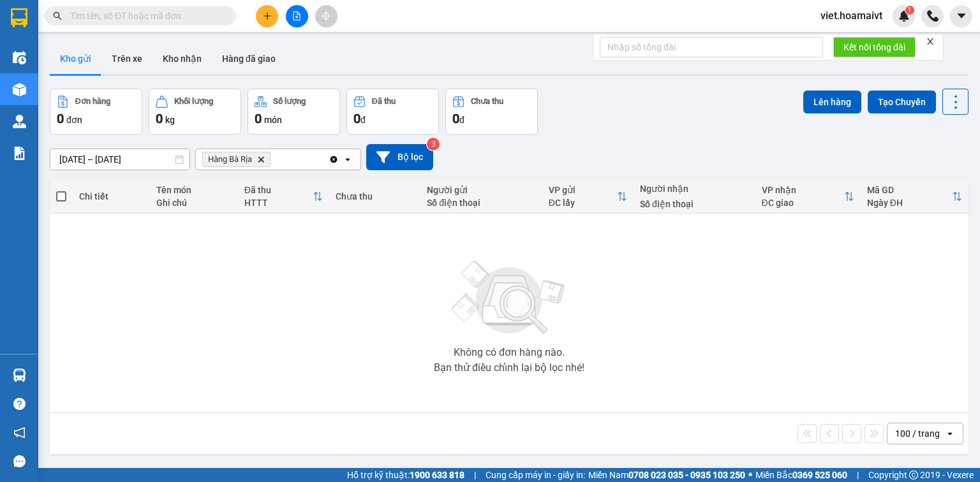
scroll to position [59, 0]
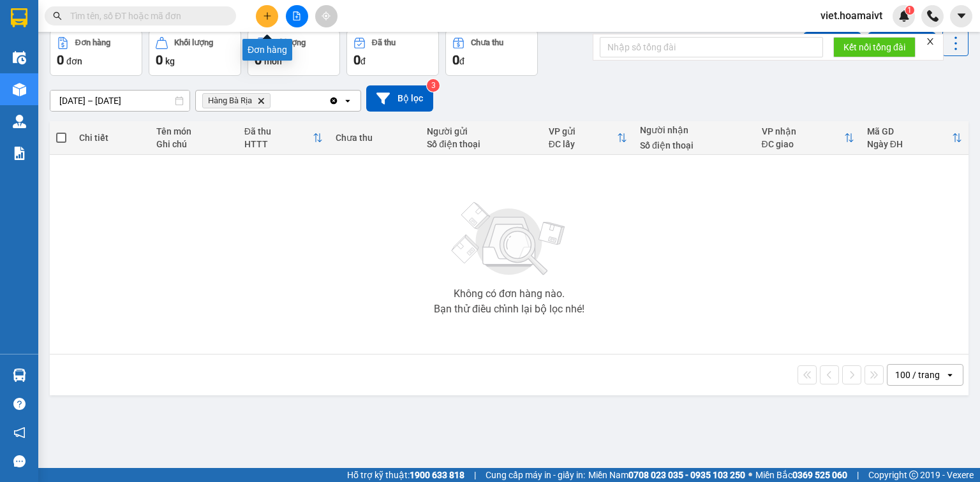
click at [265, 18] on icon "plus" at bounding box center [267, 15] width 9 height 9
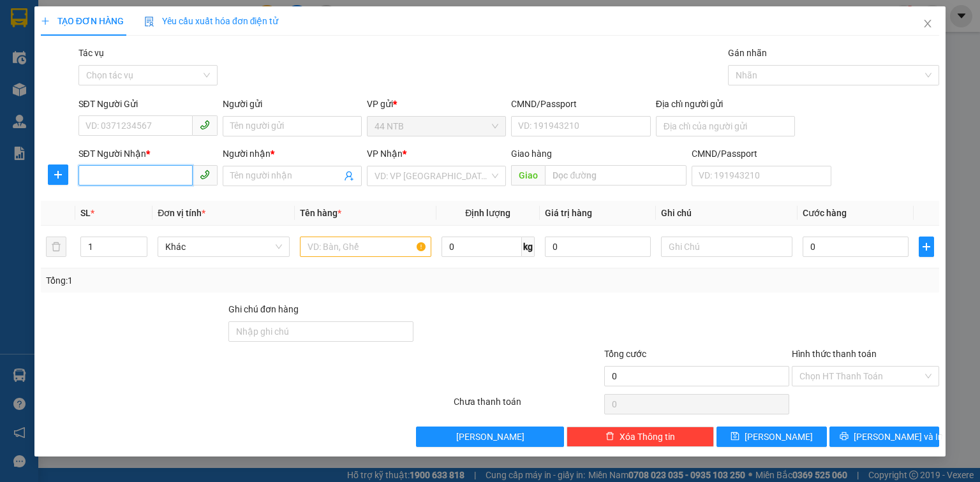
drag, startPoint x: 117, startPoint y: 184, endPoint x: 123, endPoint y: 176, distance: 9.6
click at [122, 179] on input "SĐT Người Nhận *" at bounding box center [135, 175] width 114 height 20
type input "0904294279"
click at [176, 203] on div "0904294279 - CƯƠNG" at bounding box center [149, 202] width 126 height 14
type input "CƯƠNG"
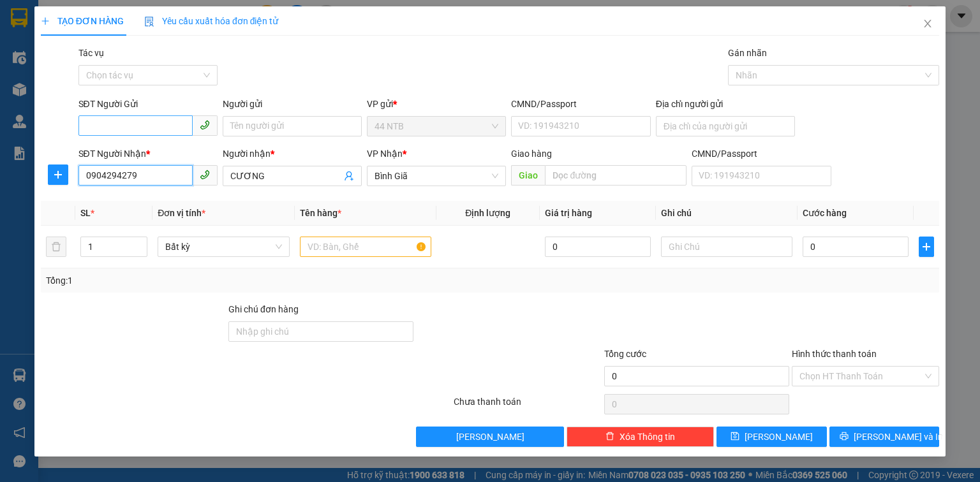
type input "0904294279"
click at [140, 130] on input "SĐT Người Gửi" at bounding box center [135, 125] width 114 height 20
type input "0969740365"
click at [339, 249] on input "text" at bounding box center [365, 247] width 131 height 20
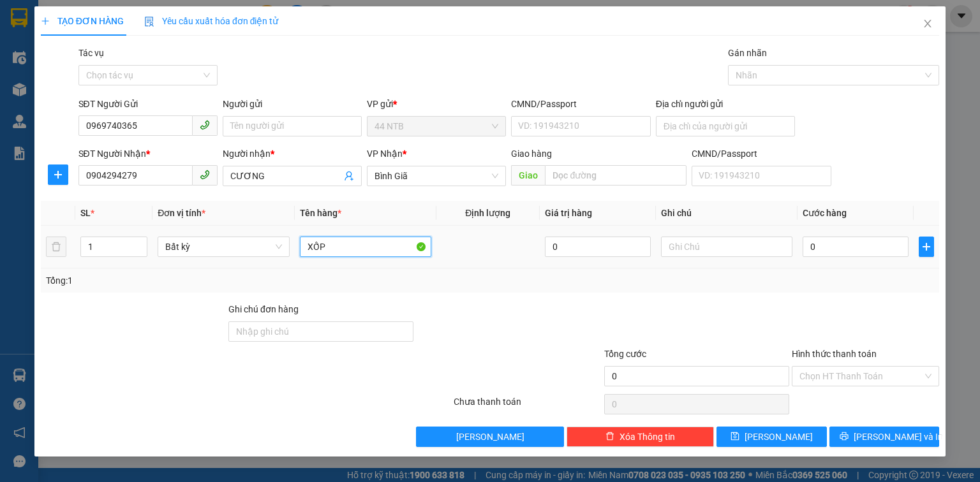
type input "XỐP"
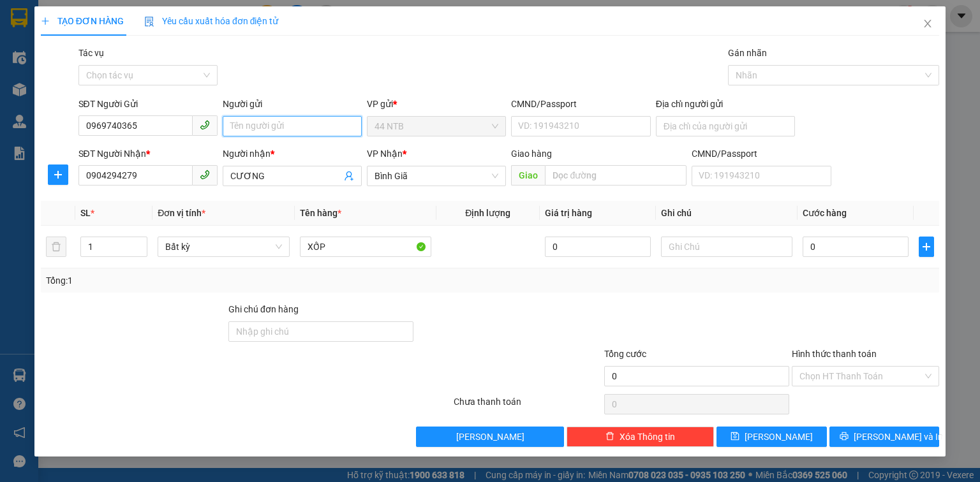
click at [278, 131] on input "Người gửi" at bounding box center [292, 126] width 139 height 20
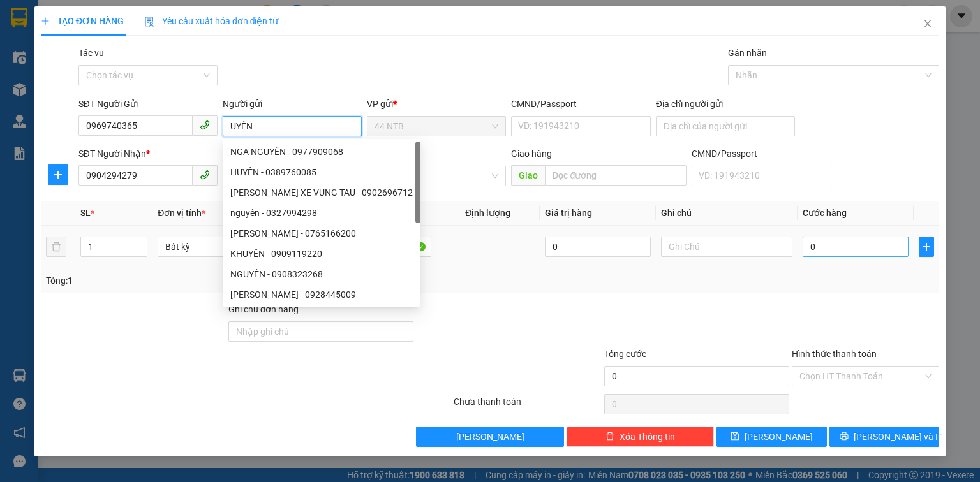
type input "UYÊN"
click at [850, 247] on input "0" at bounding box center [855, 247] width 106 height 20
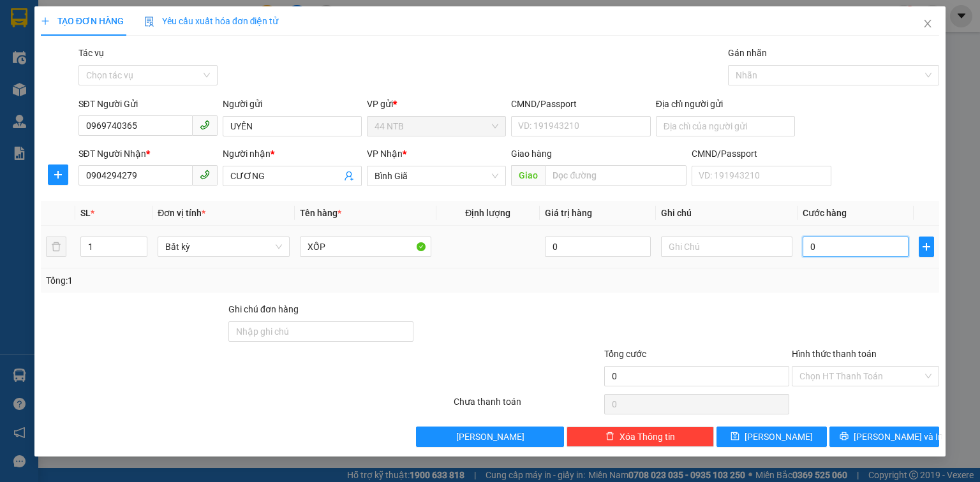
type input "3"
type input "30"
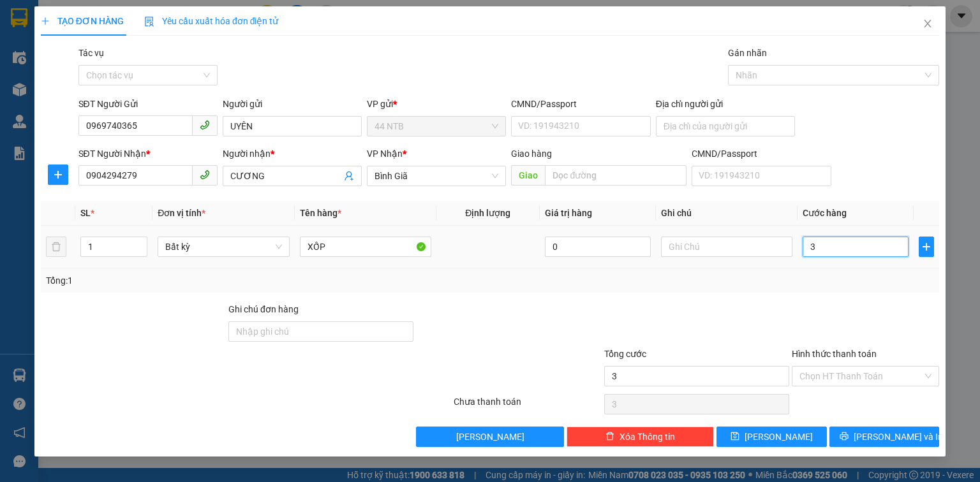
type input "30"
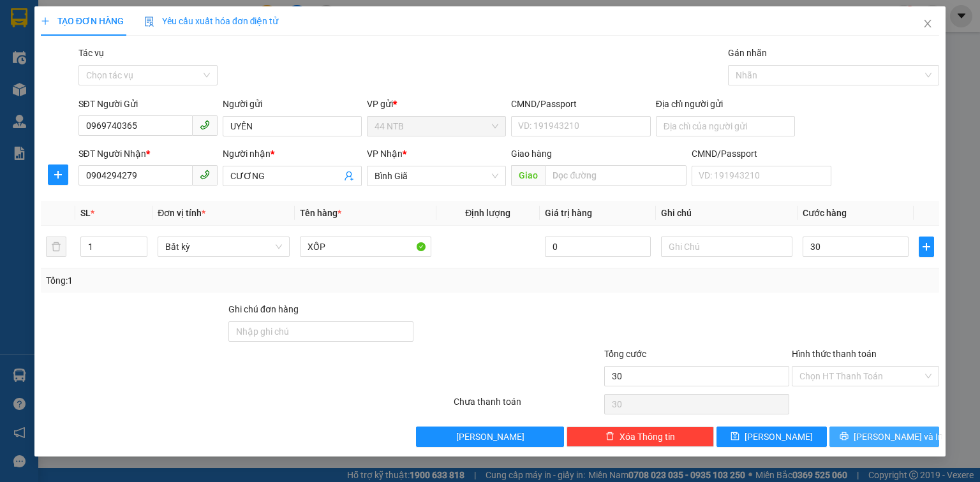
type input "30.000"
click at [871, 439] on button "[PERSON_NAME] và In" at bounding box center [884, 437] width 110 height 20
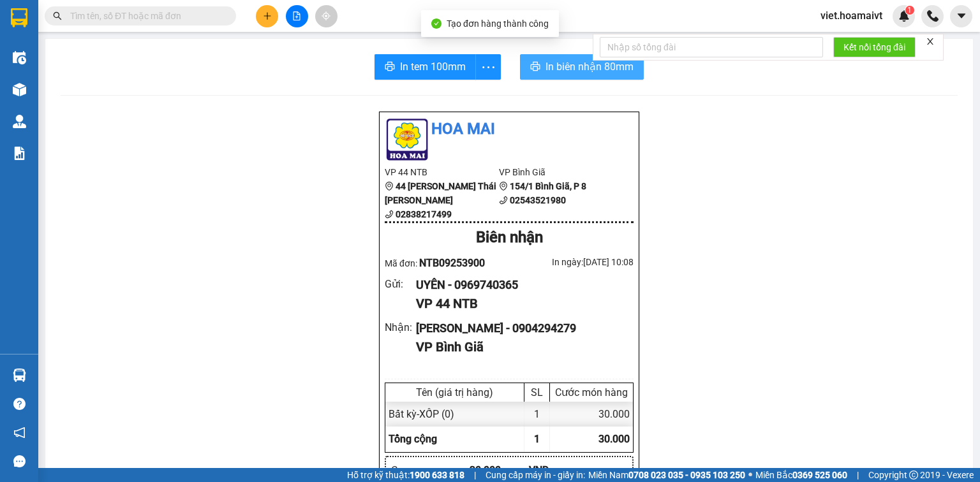
click at [556, 70] on span "In biên nhận 80mm" at bounding box center [589, 67] width 88 height 16
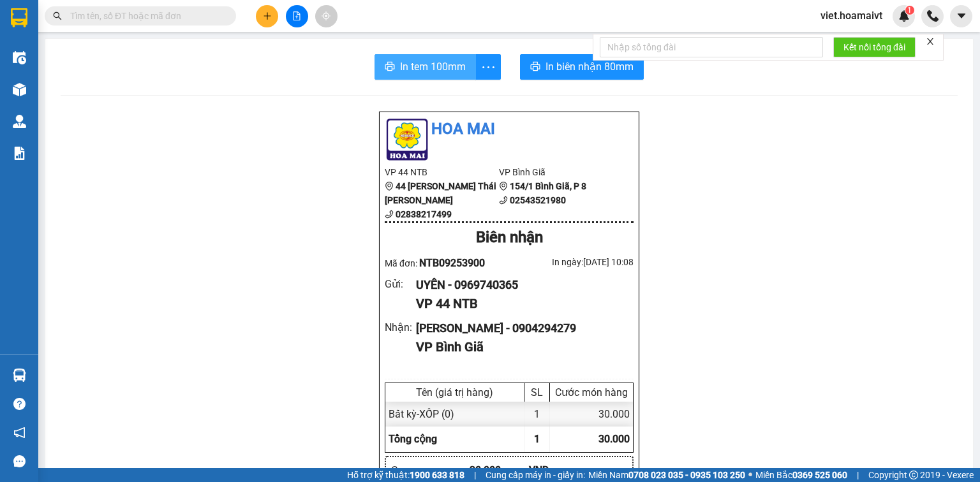
click at [436, 74] on span "In tem 100mm" at bounding box center [433, 67] width 66 height 16
